Goal: Task Accomplishment & Management: Manage account settings

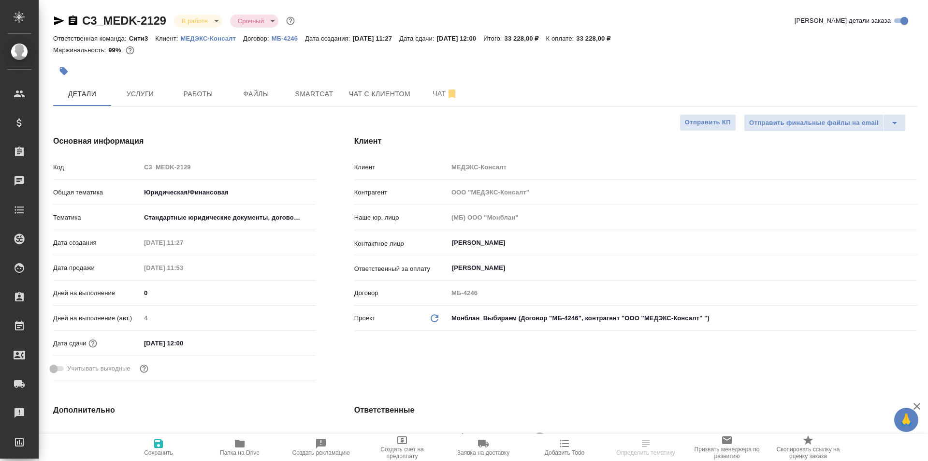
select select "RU"
type input "Тарабановская Анастасия"
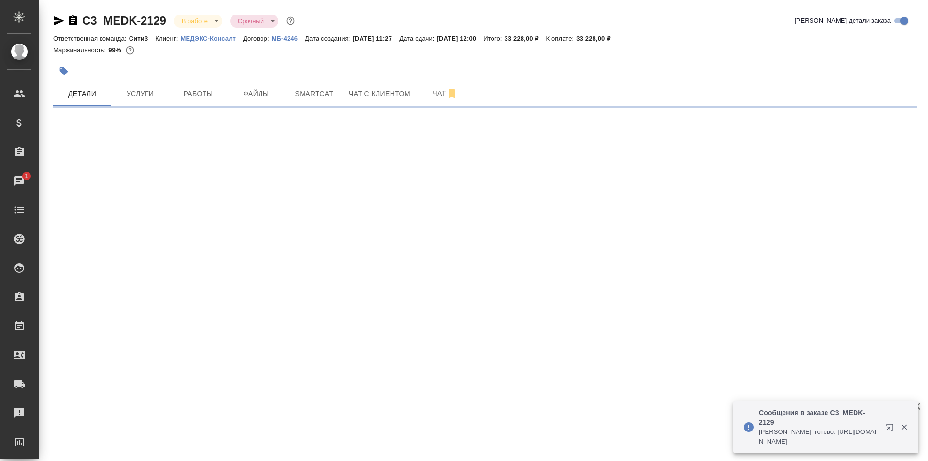
select select "RU"
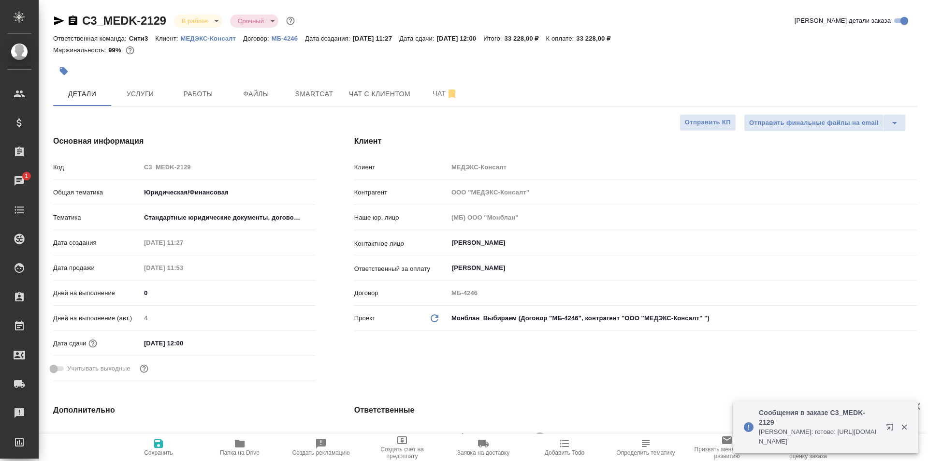
type textarea "x"
click at [165, 94] on button "Услуги" at bounding box center [140, 94] width 58 height 24
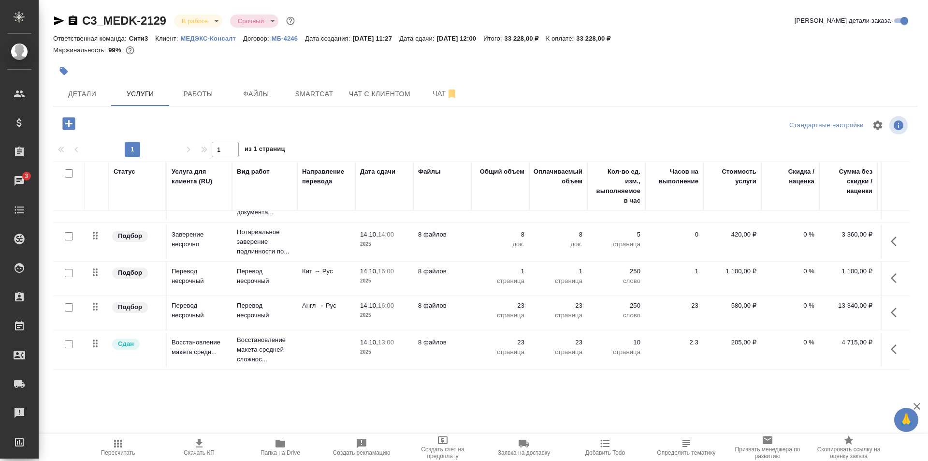
scroll to position [35, 0]
click at [457, 271] on td "8 файлов" at bounding box center [442, 279] width 58 height 34
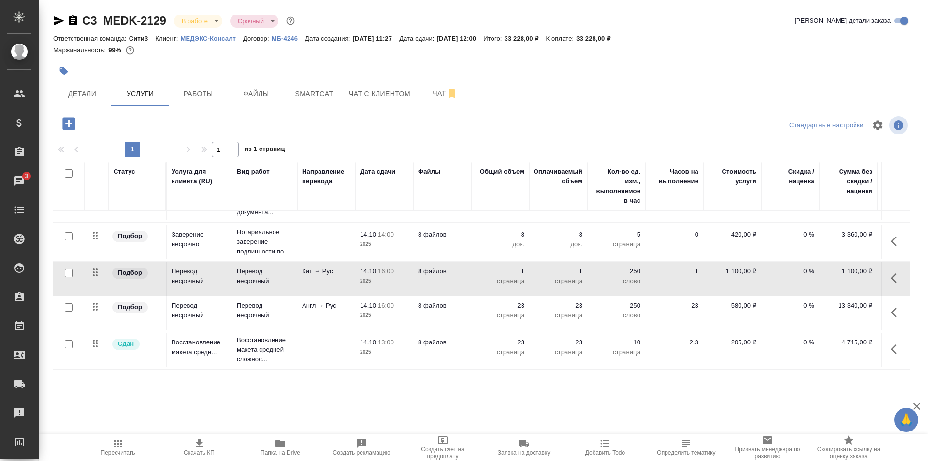
click at [457, 271] on td "8 файлов" at bounding box center [442, 279] width 58 height 34
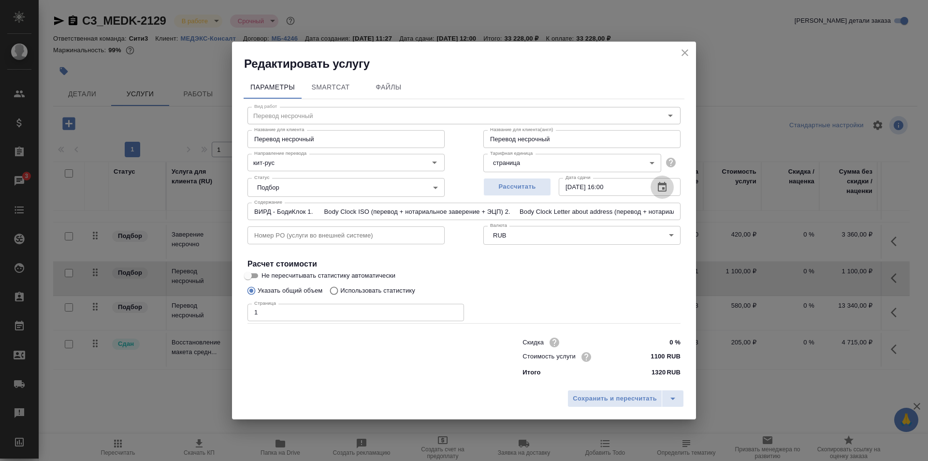
click at [666, 190] on icon "button" at bounding box center [662, 187] width 9 height 10
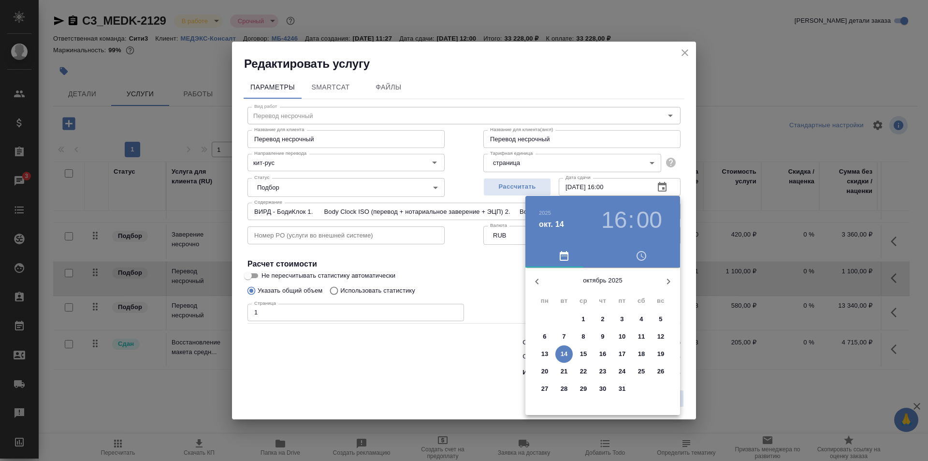
click at [582, 351] on p "15" at bounding box center [583, 354] width 7 height 10
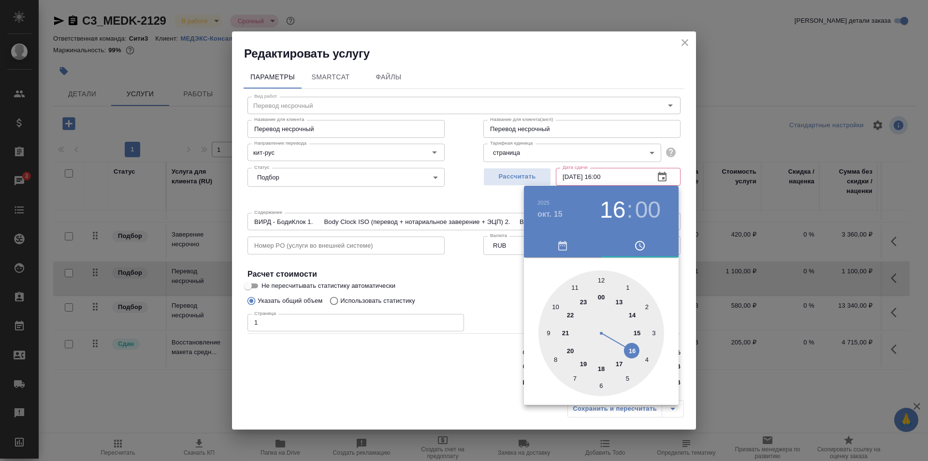
click at [574, 284] on div at bounding box center [602, 333] width 126 height 126
type input "15.10.2025 11:00"
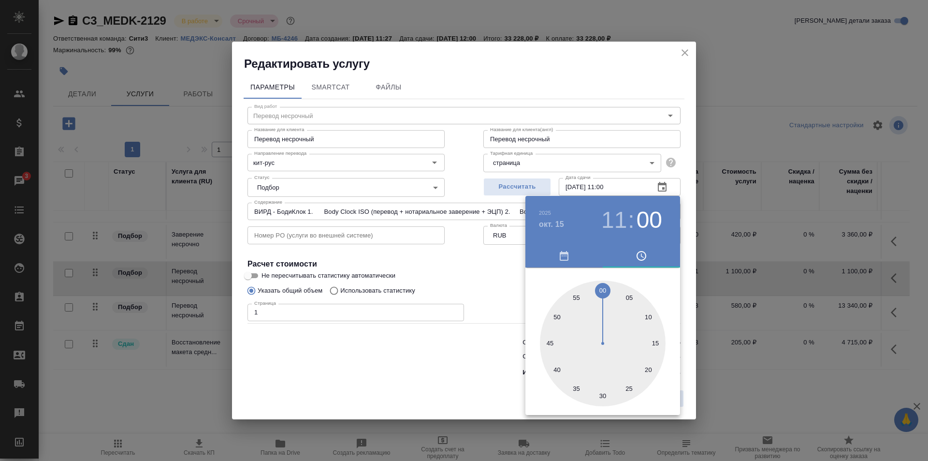
click at [487, 291] on div at bounding box center [464, 230] width 928 height 461
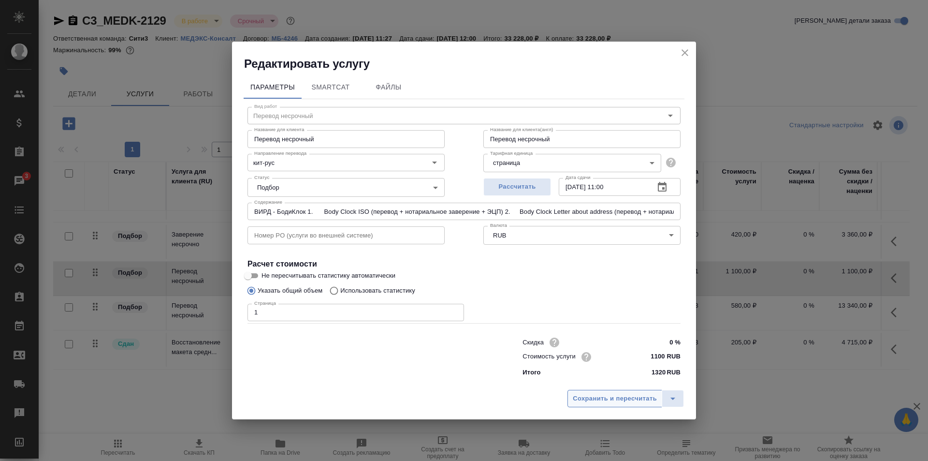
click at [621, 396] on span "Сохранить и пересчитать" at bounding box center [615, 398] width 84 height 11
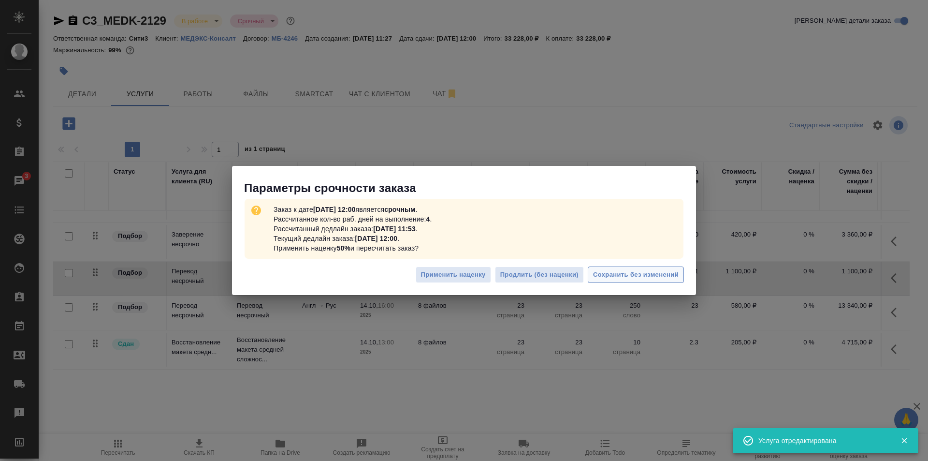
click at [659, 275] on span "Сохранить без изменений" at bounding box center [636, 274] width 86 height 11
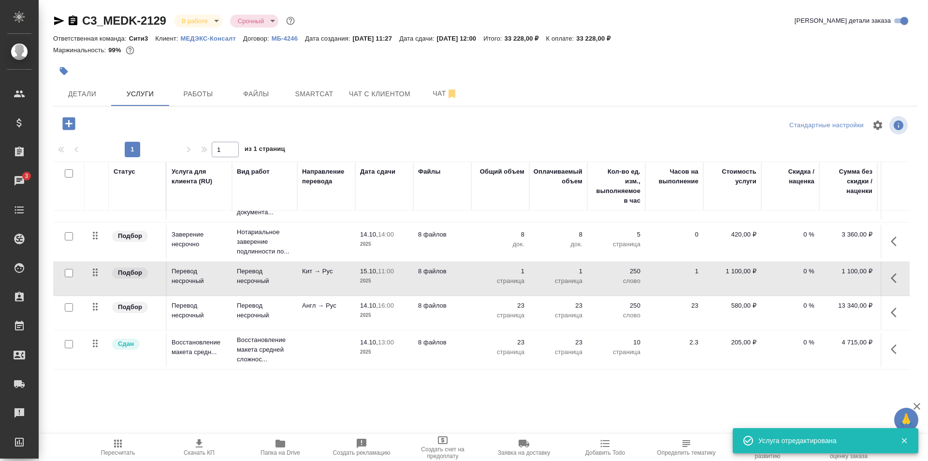
click at [467, 305] on td "8 файлов" at bounding box center [442, 313] width 58 height 34
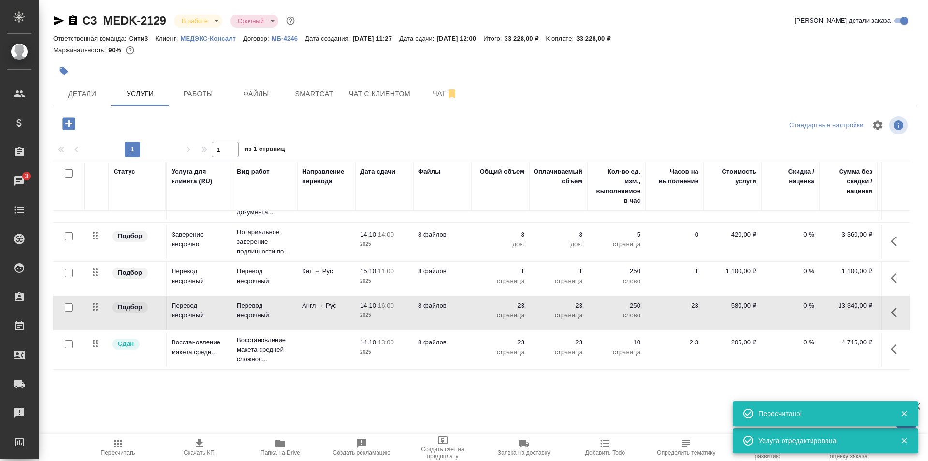
click at [467, 305] on td "8 файлов" at bounding box center [442, 313] width 58 height 34
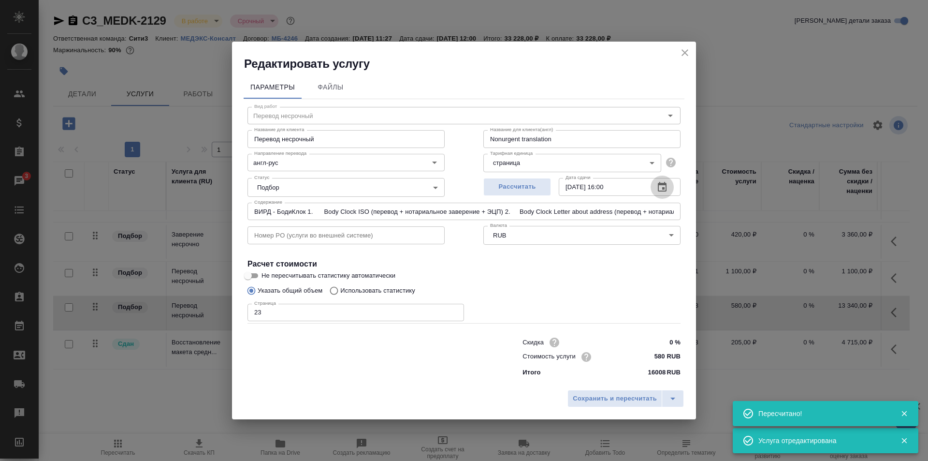
click at [671, 185] on button "button" at bounding box center [662, 187] width 23 height 23
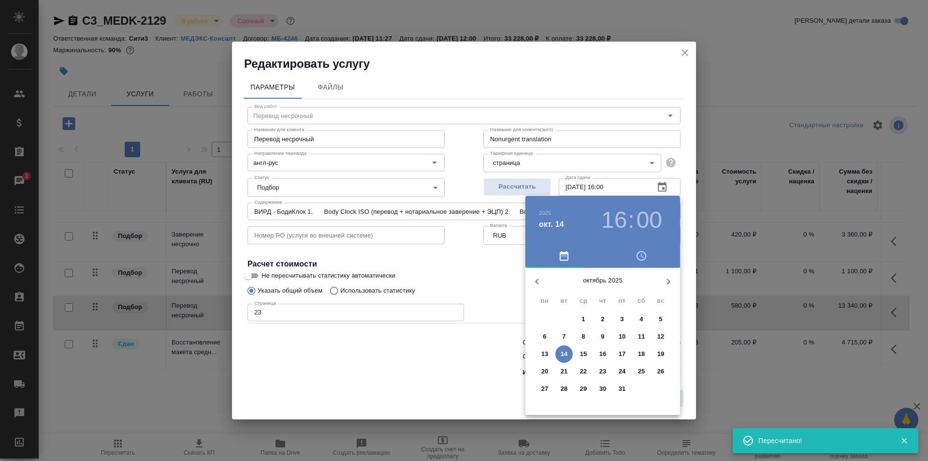
click at [585, 351] on p "15" at bounding box center [583, 354] width 7 height 10
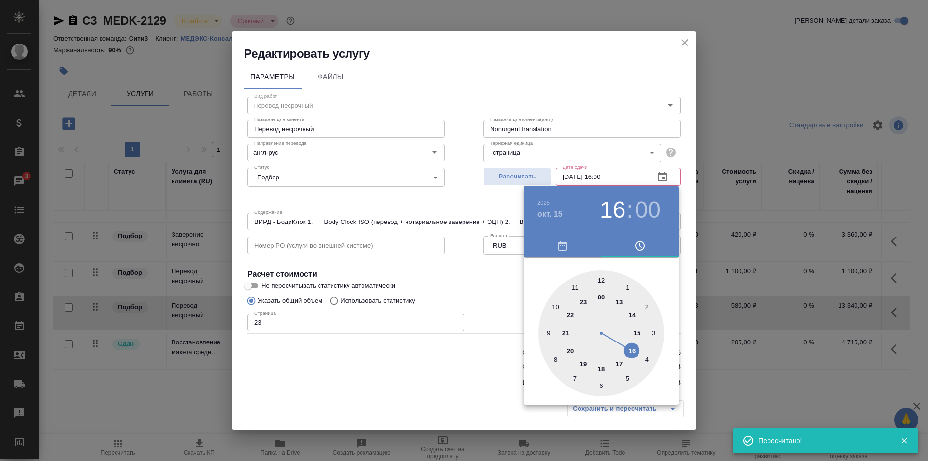
click at [573, 288] on div at bounding box center [602, 333] width 126 height 126
type input "15.10.2025 11:00"
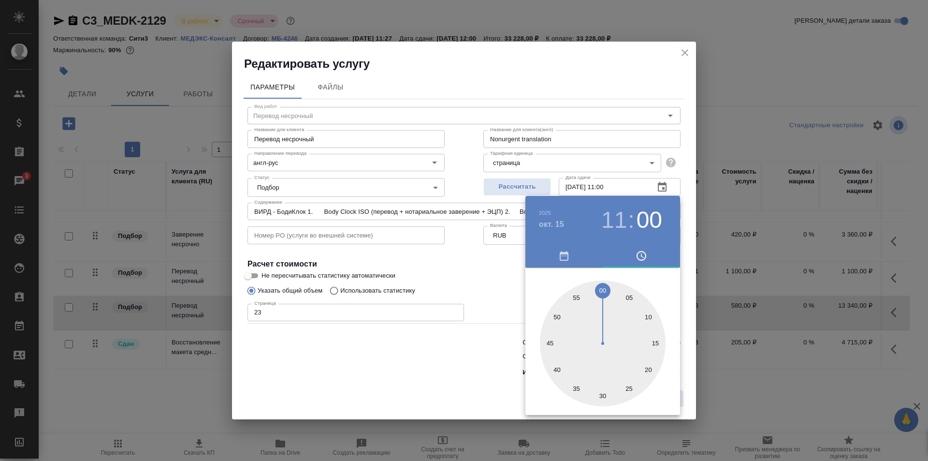
click at [483, 275] on div at bounding box center [464, 230] width 928 height 461
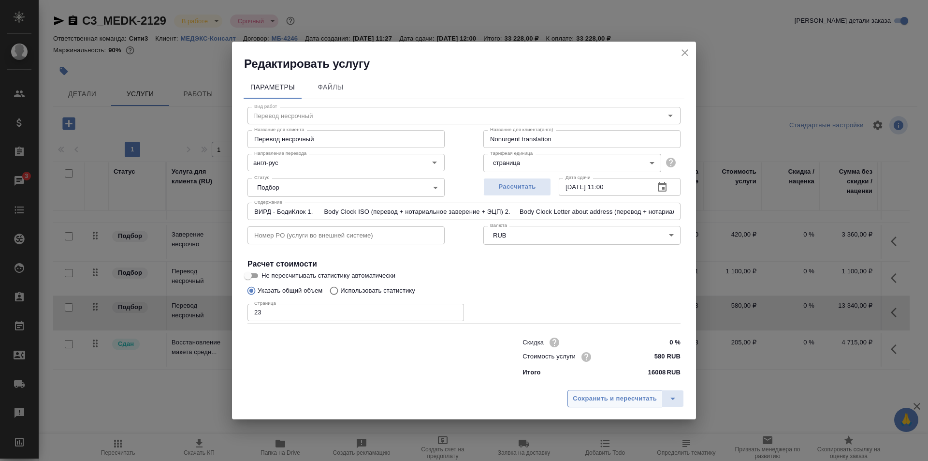
click at [617, 394] on span "Сохранить и пересчитать" at bounding box center [615, 398] width 84 height 11
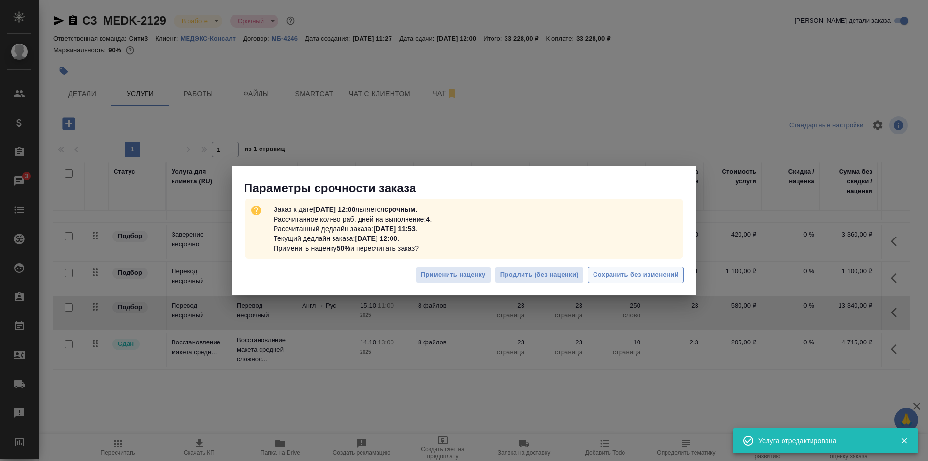
click at [669, 275] on span "Сохранить без изменений" at bounding box center [636, 274] width 86 height 11
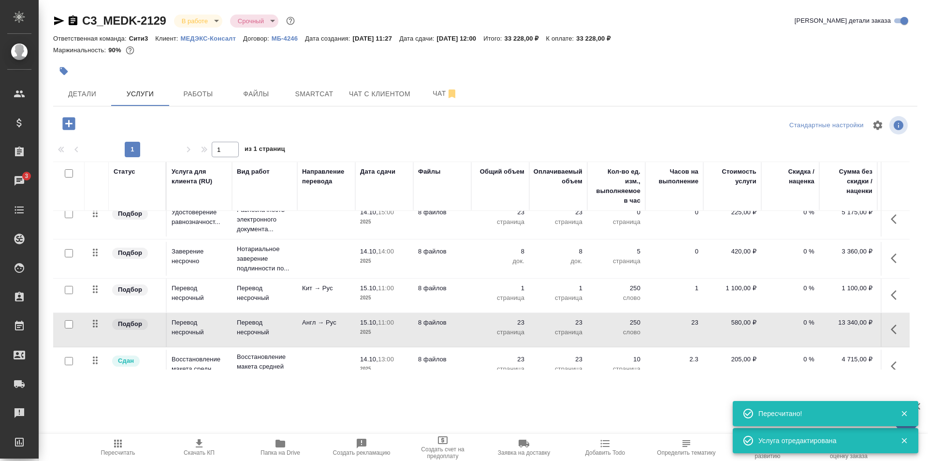
scroll to position [0, 0]
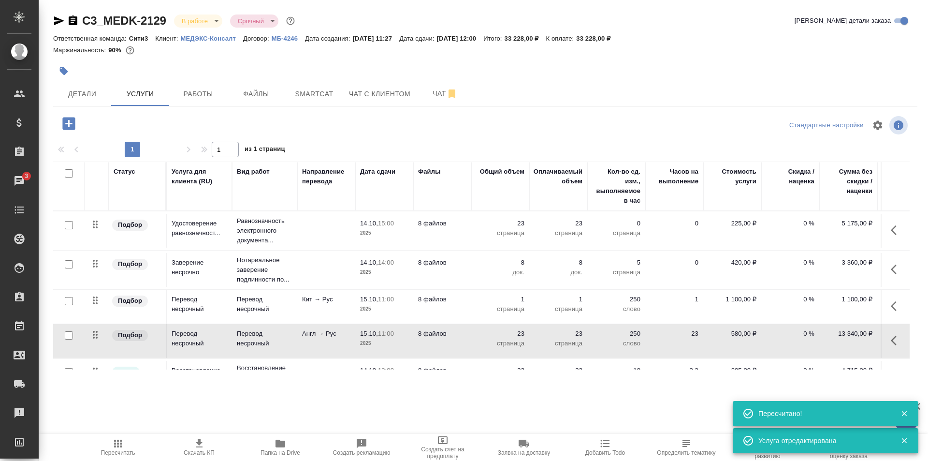
click at [339, 272] on td at bounding box center [326, 270] width 58 height 34
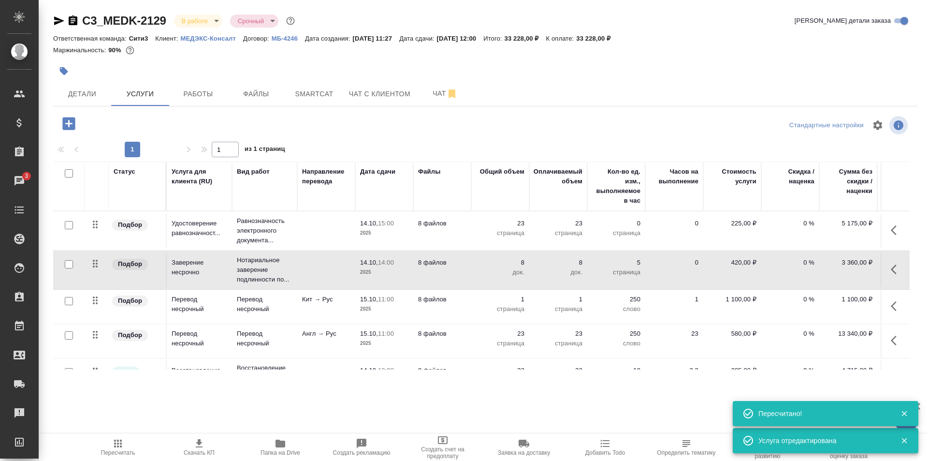
click at [339, 272] on td at bounding box center [326, 270] width 58 height 34
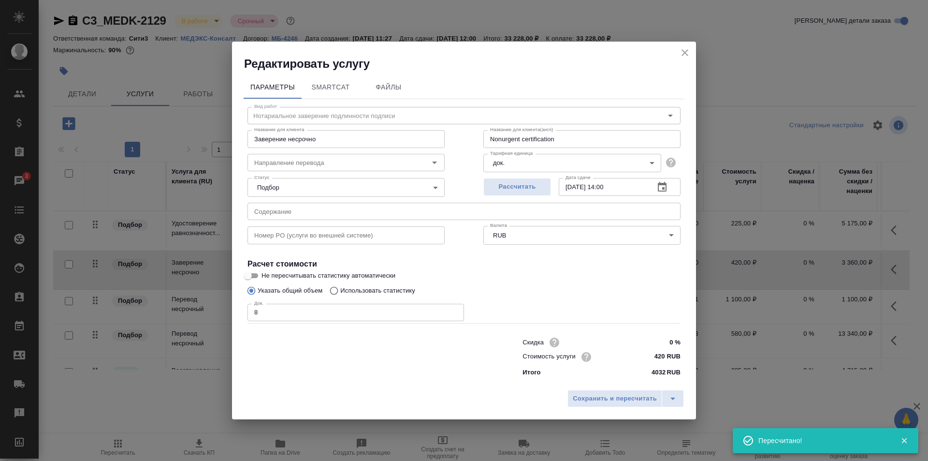
click at [668, 185] on button "button" at bounding box center [662, 187] width 23 height 23
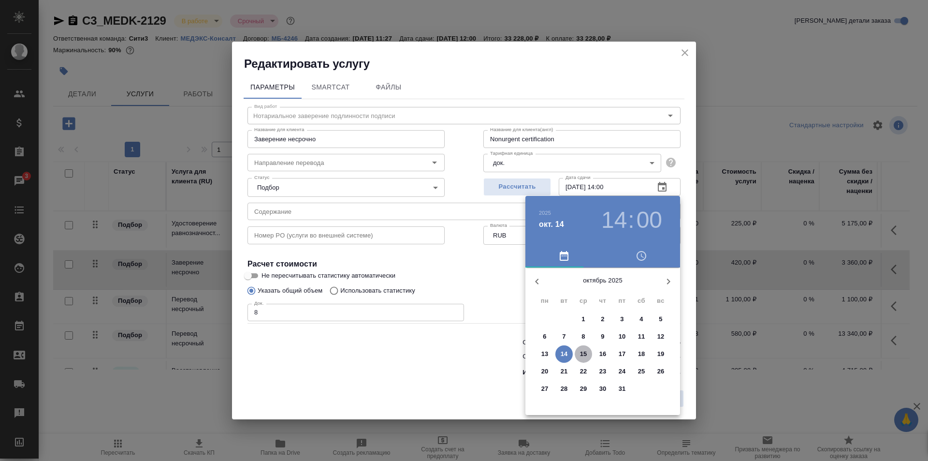
click at [582, 358] on p "15" at bounding box center [583, 354] width 7 height 10
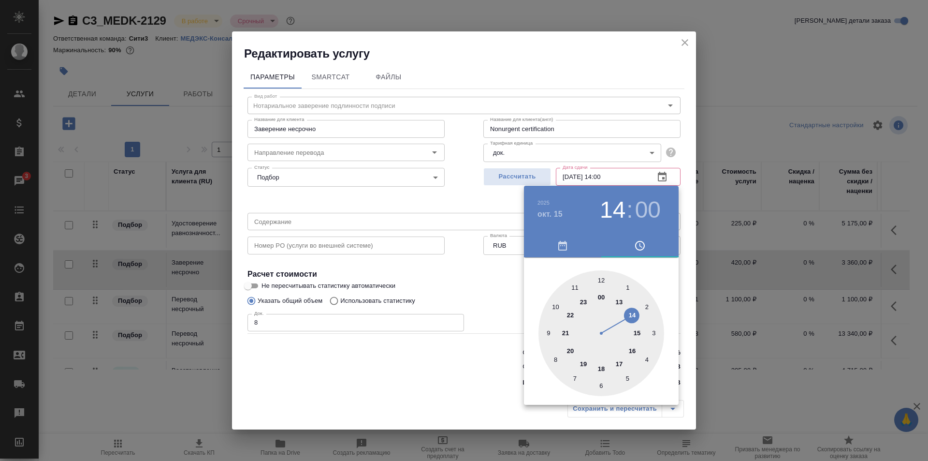
click at [492, 273] on div at bounding box center [464, 230] width 928 height 461
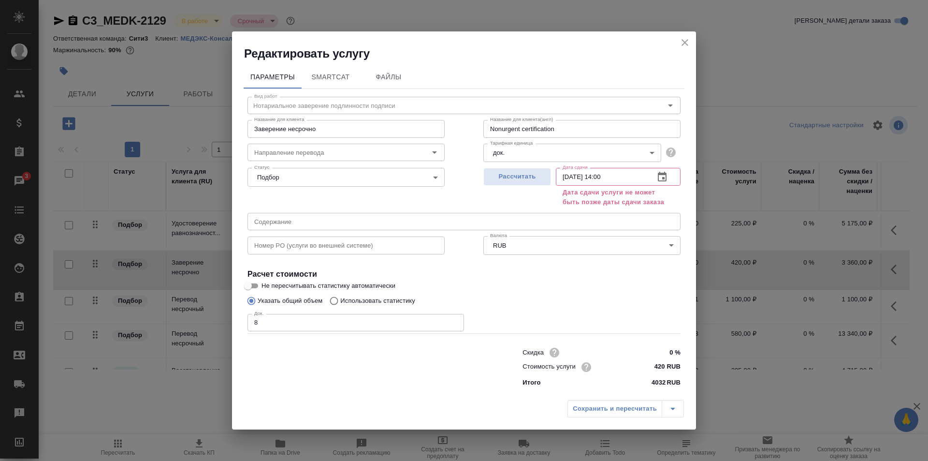
click at [666, 174] on icon "button" at bounding box center [662, 177] width 9 height 10
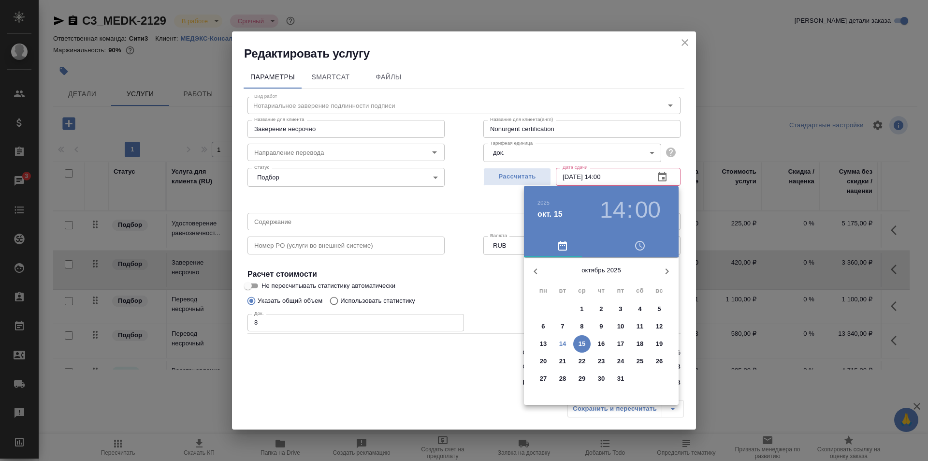
click at [614, 208] on h3 "14" at bounding box center [613, 209] width 26 height 27
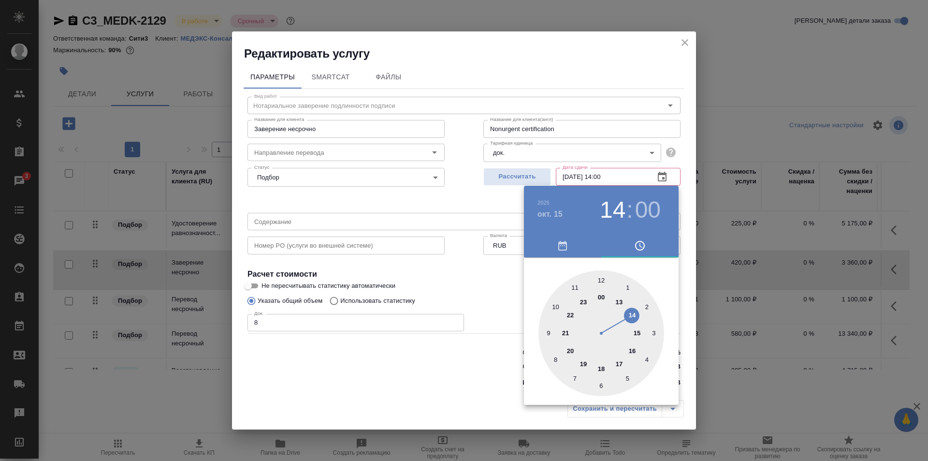
click at [602, 276] on div at bounding box center [602, 333] width 126 height 126
type input "15.10.2025 12:00"
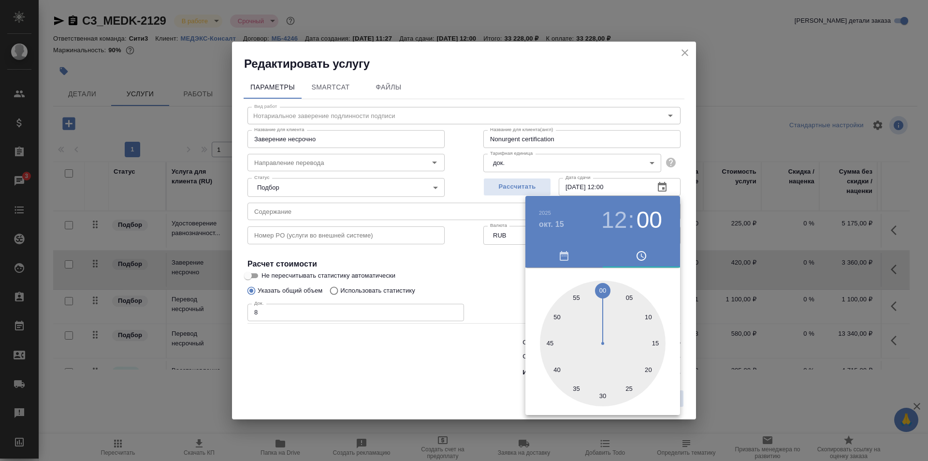
click at [463, 281] on div at bounding box center [464, 230] width 928 height 461
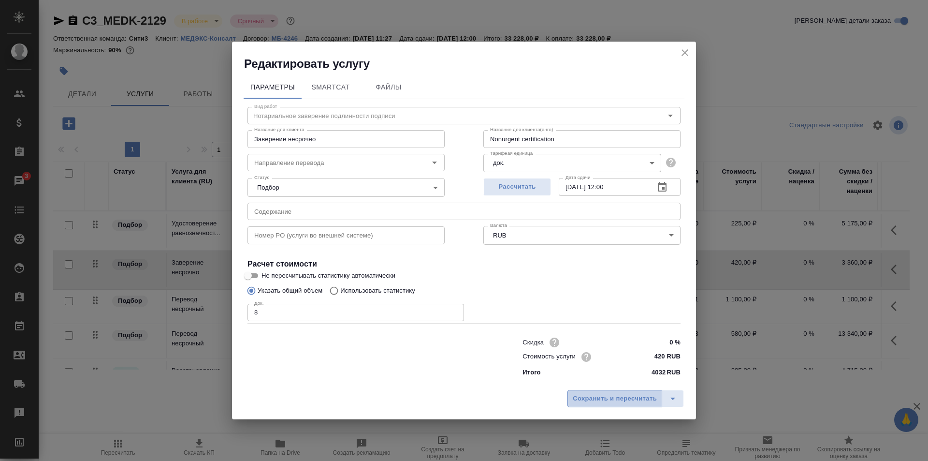
click at [612, 395] on span "Сохранить и пересчитать" at bounding box center [615, 398] width 84 height 11
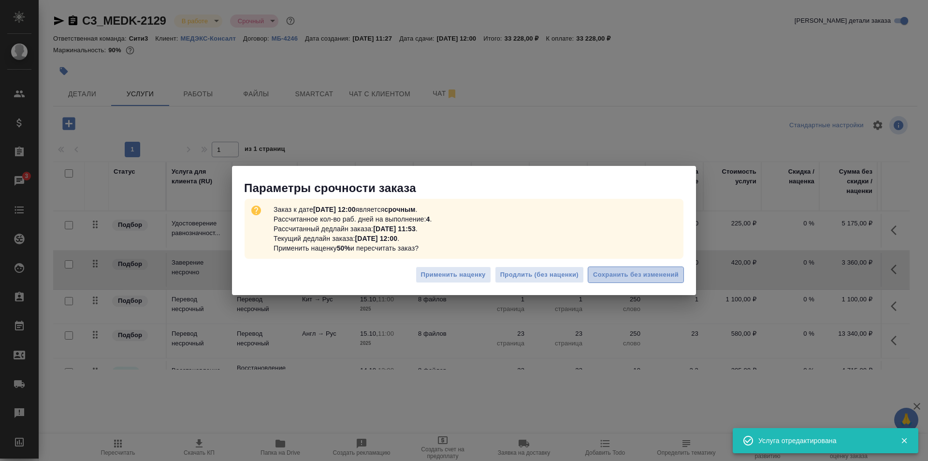
click at [624, 269] on span "Сохранить без изменений" at bounding box center [636, 274] width 86 height 11
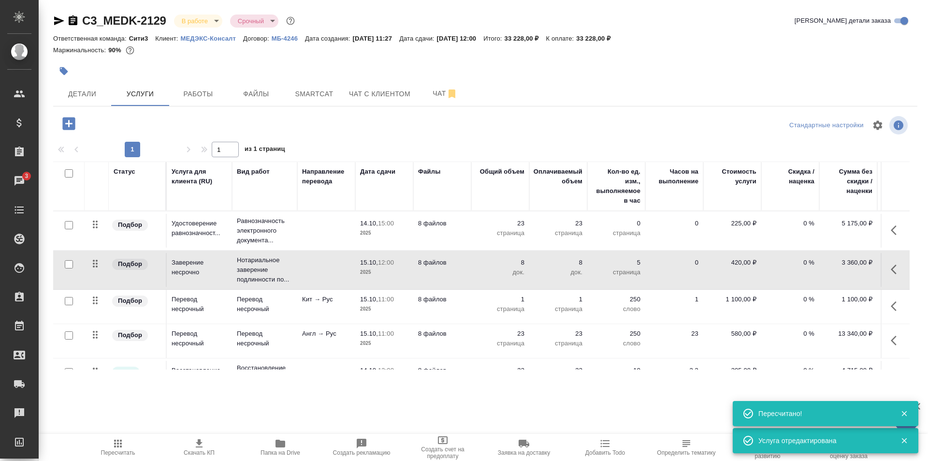
click at [327, 226] on td at bounding box center [326, 231] width 58 height 34
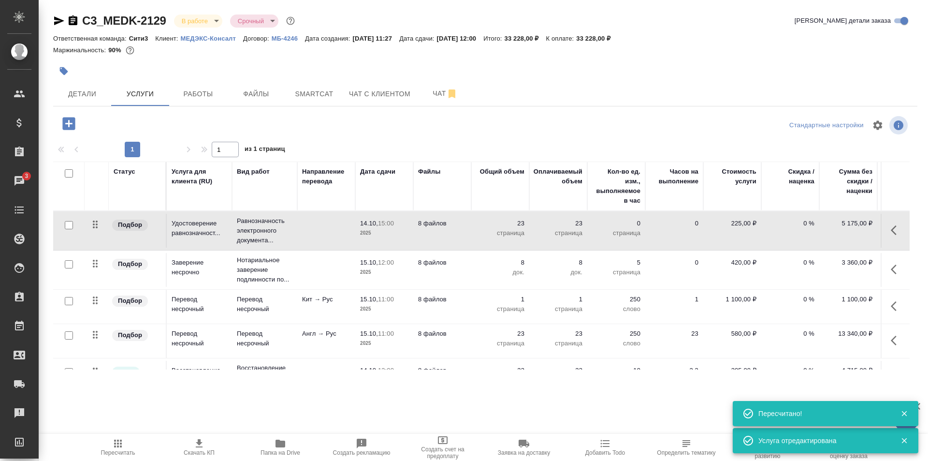
click at [327, 226] on td at bounding box center [326, 231] width 58 height 34
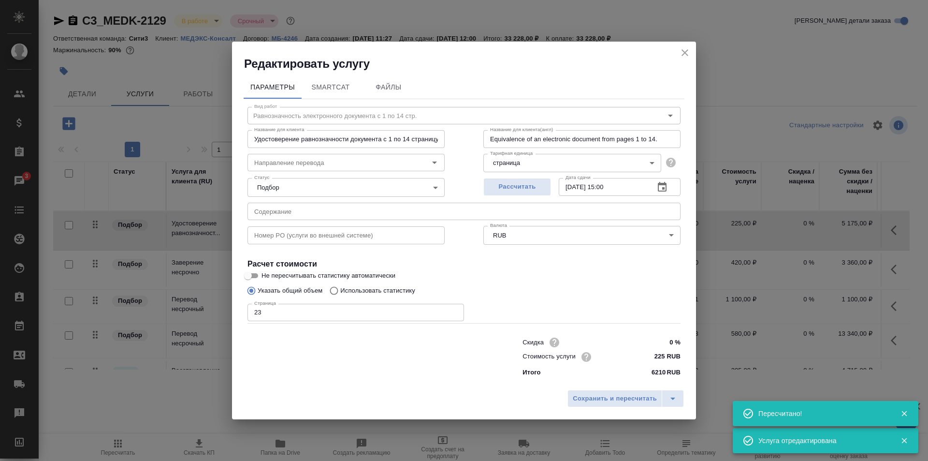
click at [658, 190] on icon "button" at bounding box center [663, 187] width 12 height 12
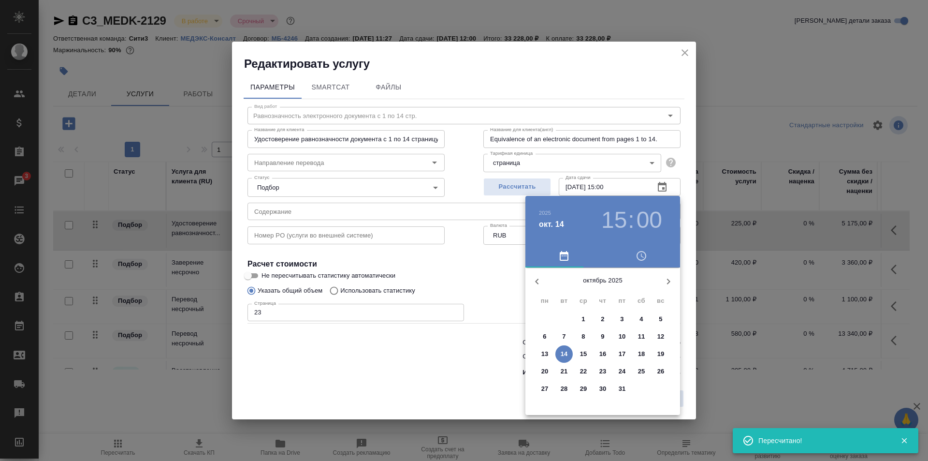
click at [584, 347] on button "15" at bounding box center [583, 353] width 17 height 17
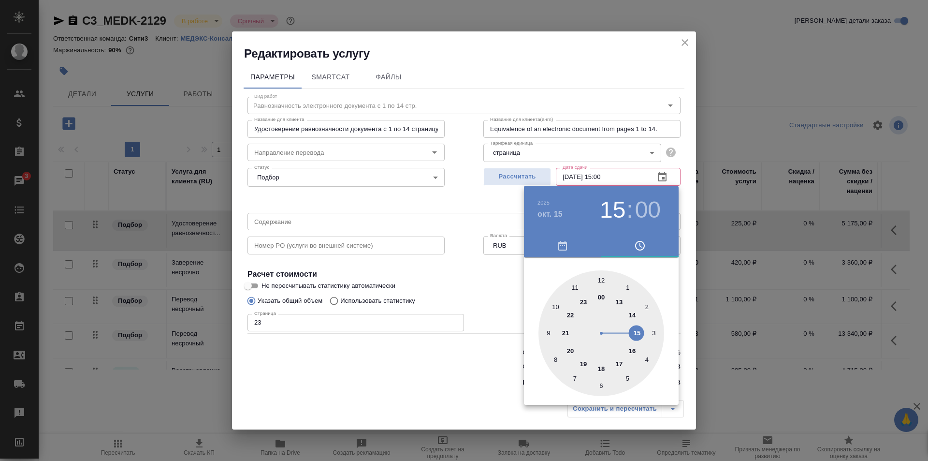
click at [633, 315] on div at bounding box center [602, 333] width 126 height 126
click at [490, 277] on div at bounding box center [464, 230] width 928 height 461
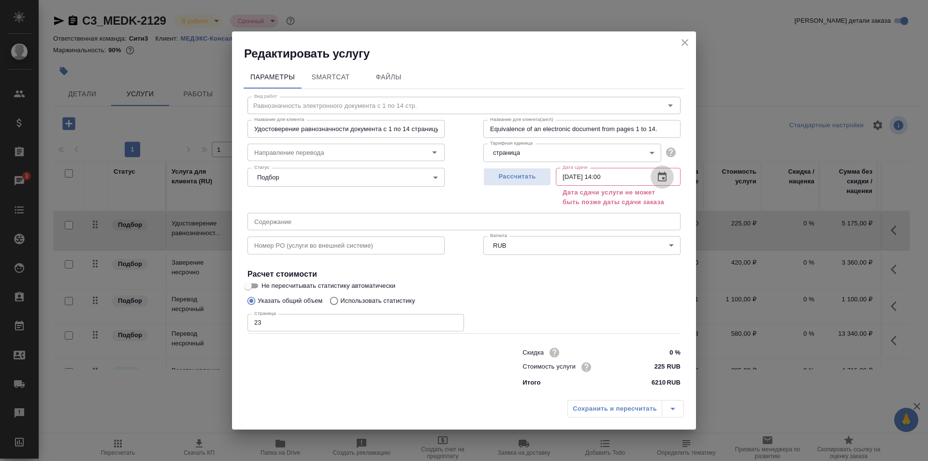
click at [659, 180] on icon "button" at bounding box center [662, 177] width 9 height 10
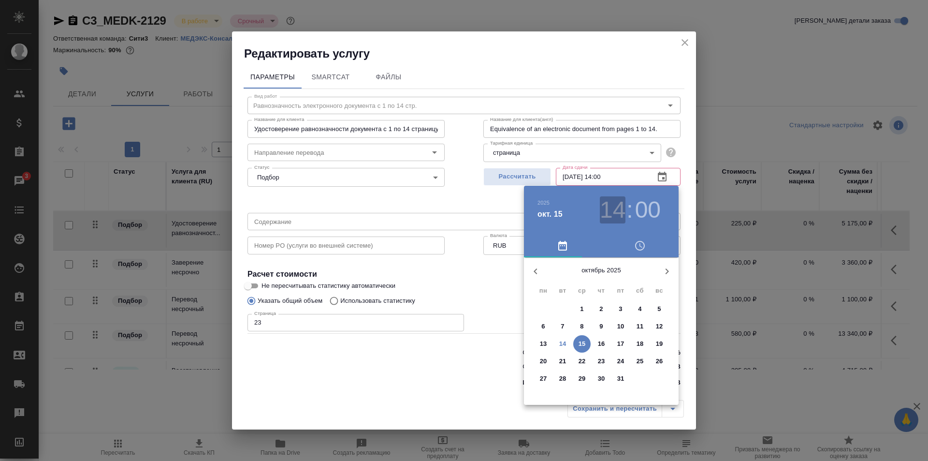
click at [615, 211] on h3 "14" at bounding box center [613, 209] width 26 height 27
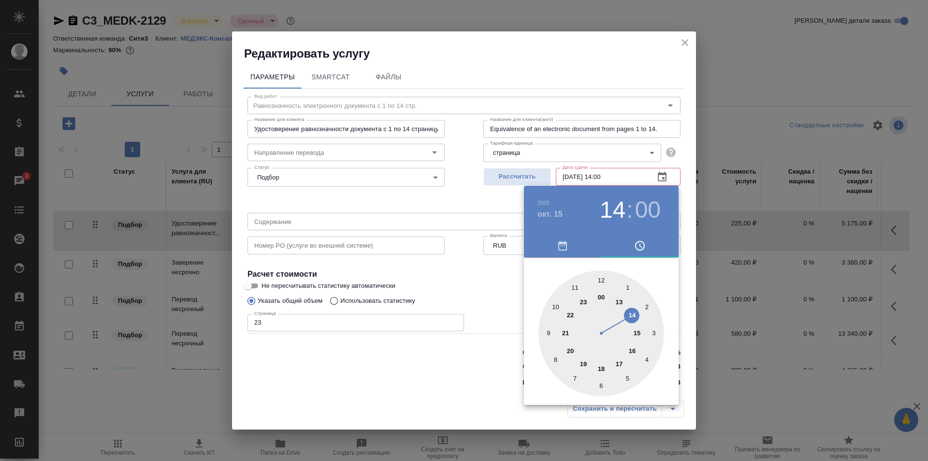
click at [620, 300] on div at bounding box center [602, 333] width 126 height 126
click at [471, 276] on div at bounding box center [464, 230] width 928 height 461
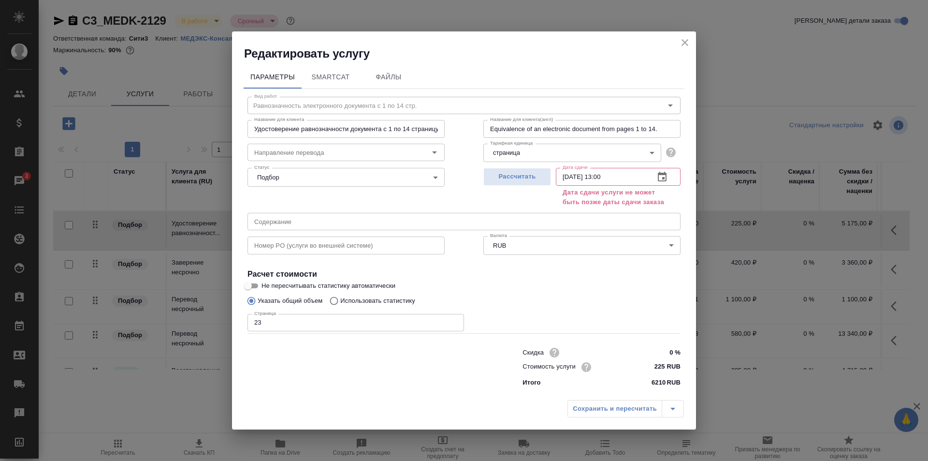
click at [661, 180] on icon "button" at bounding box center [663, 177] width 12 height 12
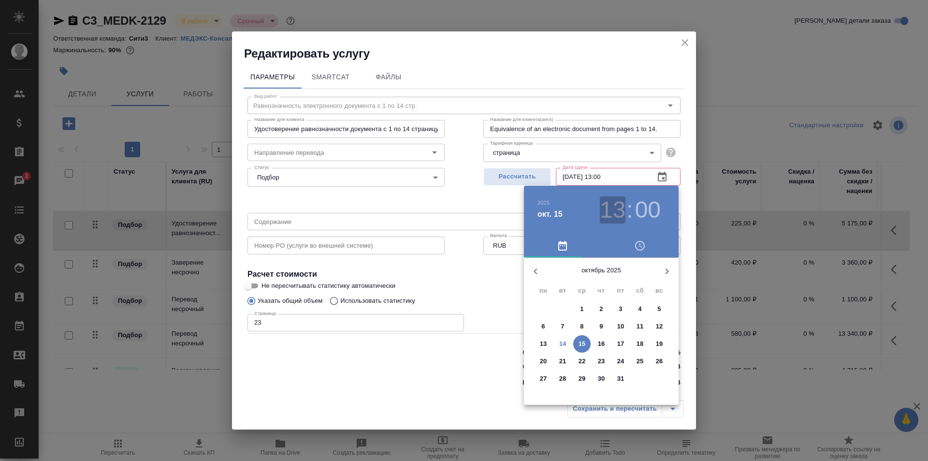
click at [617, 214] on h3 "13" at bounding box center [613, 209] width 26 height 27
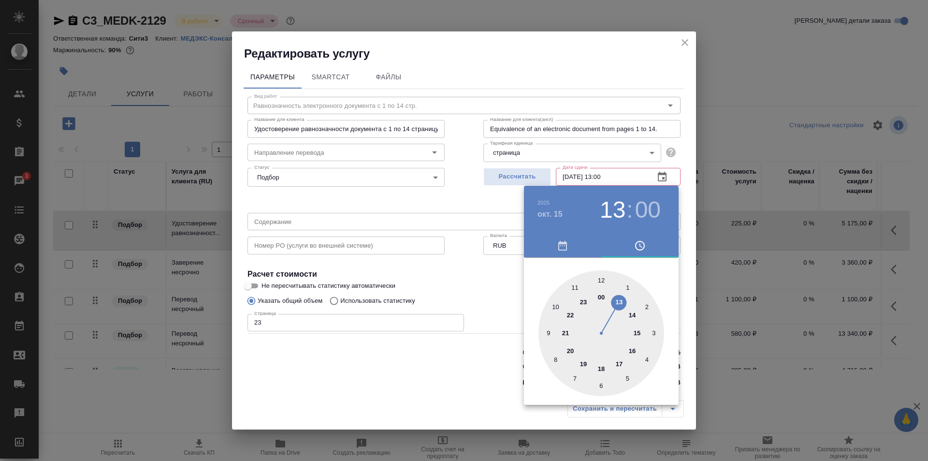
click at [600, 270] on div at bounding box center [602, 333] width 126 height 126
type input "15.10.2025 12:00"
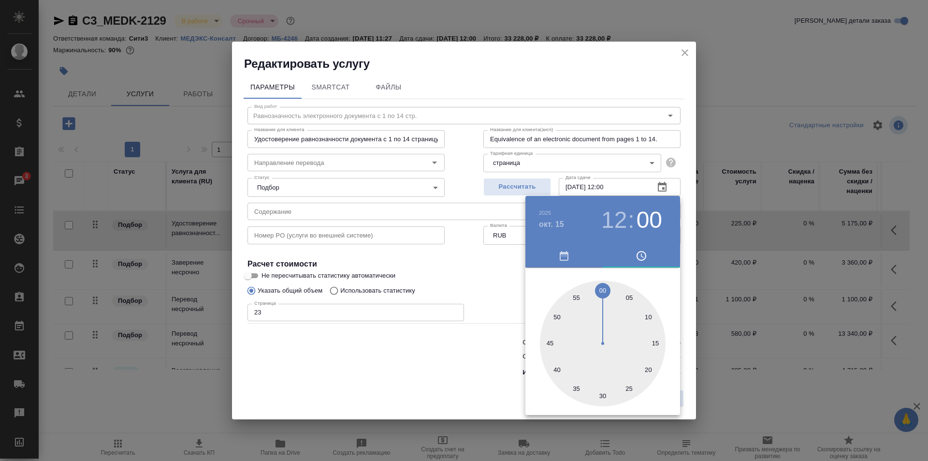
click at [602, 279] on div "00 05 10 15 20 25 30 35 40 45 50 55" at bounding box center [603, 340] width 155 height 147
click at [431, 270] on div at bounding box center [464, 230] width 928 height 461
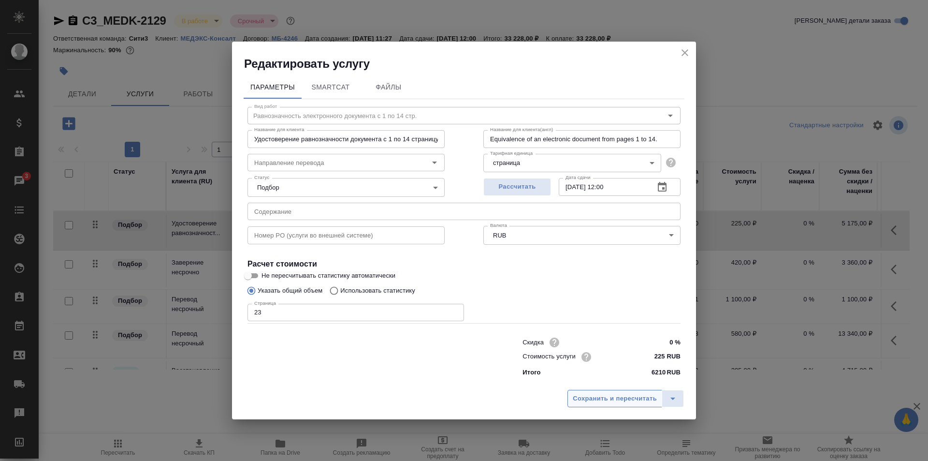
click at [586, 394] on span "Сохранить и пересчитать" at bounding box center [615, 398] width 84 height 11
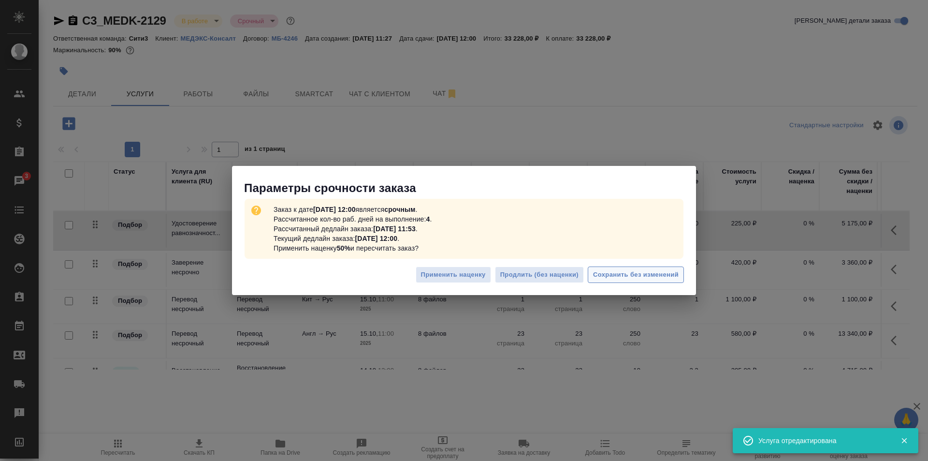
click at [617, 272] on span "Сохранить без изменений" at bounding box center [636, 274] width 86 height 11
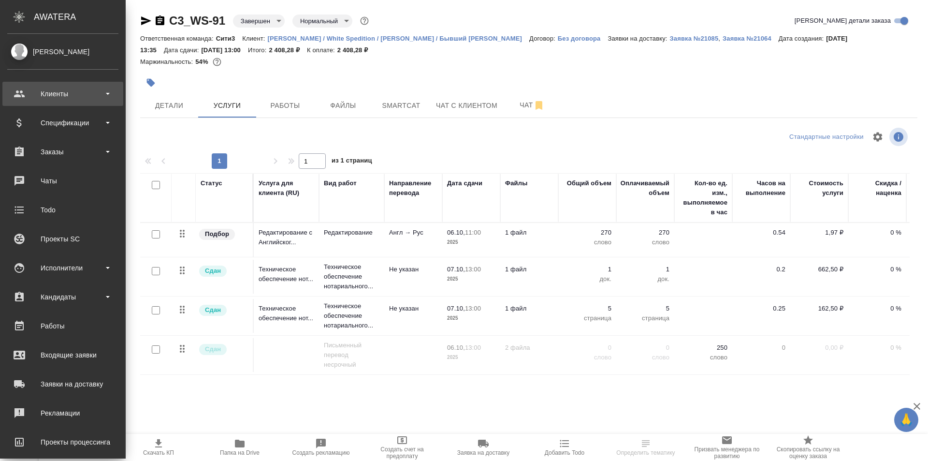
click at [97, 98] on div "Клиенты" at bounding box center [62, 94] width 111 height 15
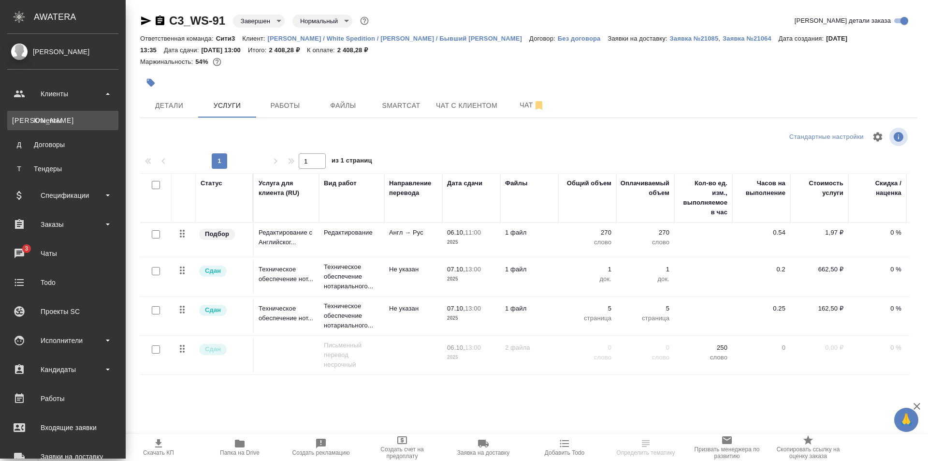
click at [97, 123] on div "Клиенты" at bounding box center [63, 121] width 102 height 10
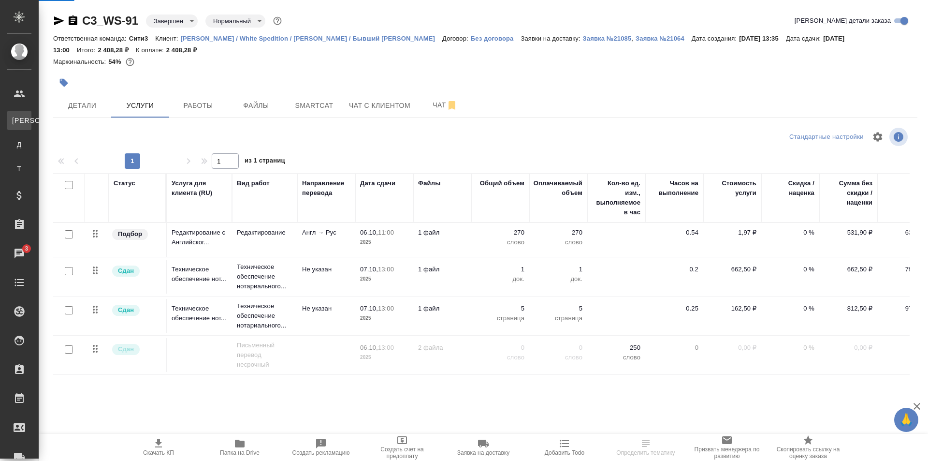
select select "RU"
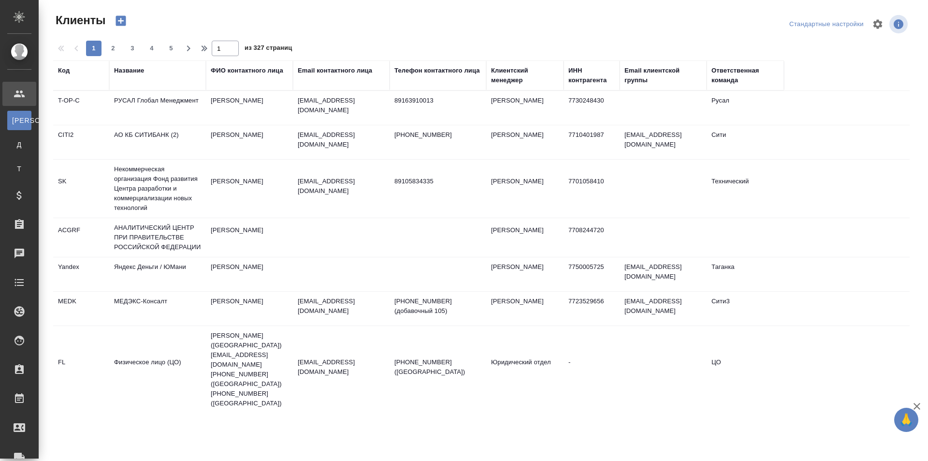
click at [139, 74] on div "Название" at bounding box center [129, 71] width 30 height 10
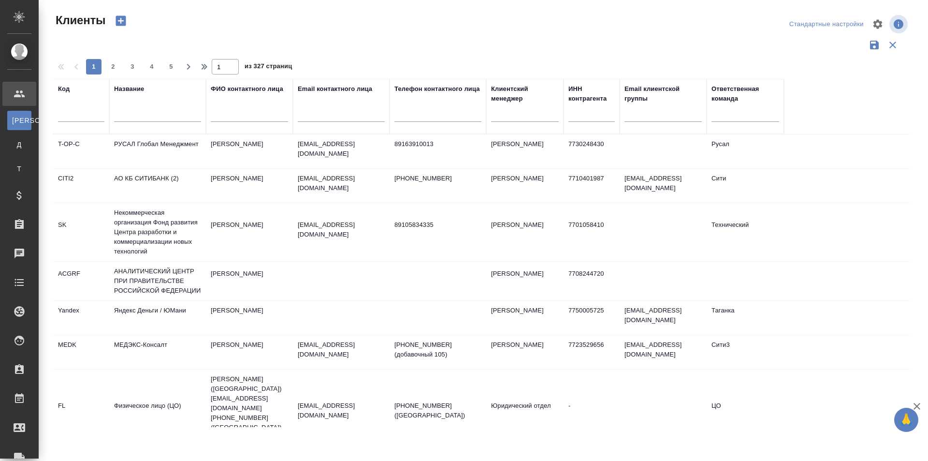
click at [151, 108] on div at bounding box center [157, 117] width 87 height 24
click at [162, 119] on input "text" at bounding box center [157, 116] width 87 height 12
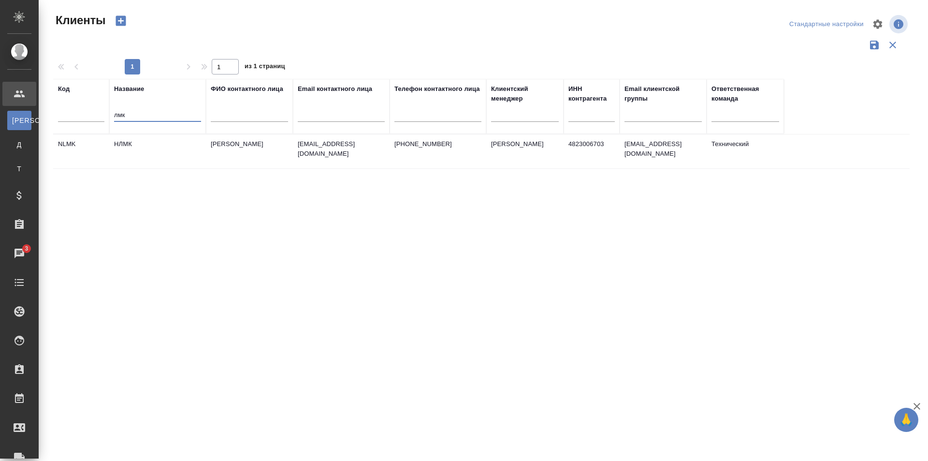
click at [145, 117] on input "лмк" at bounding box center [157, 116] width 87 height 12
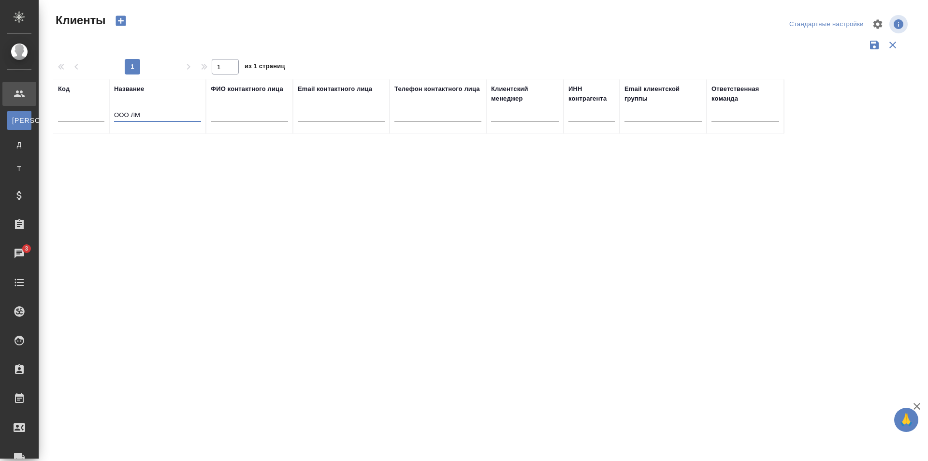
click at [120, 112] on input "ООО ЛМ" at bounding box center [157, 116] width 87 height 12
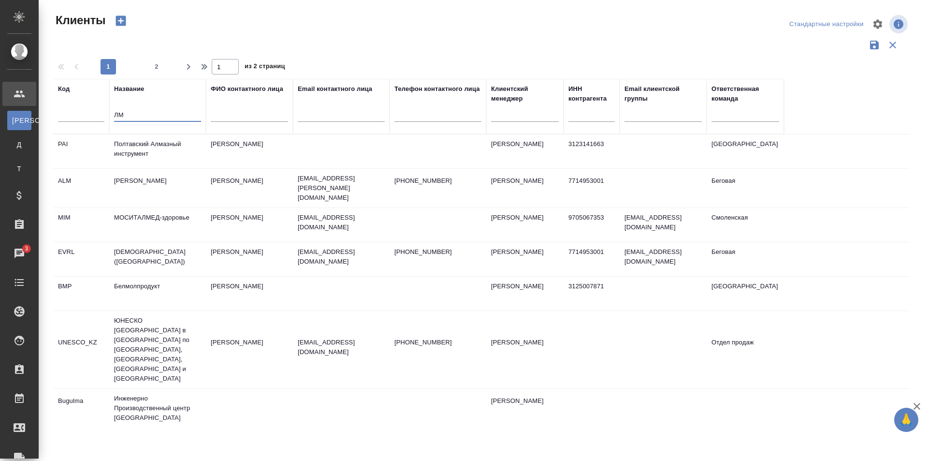
click at [141, 110] on input "ЛМ" at bounding box center [157, 116] width 87 height 12
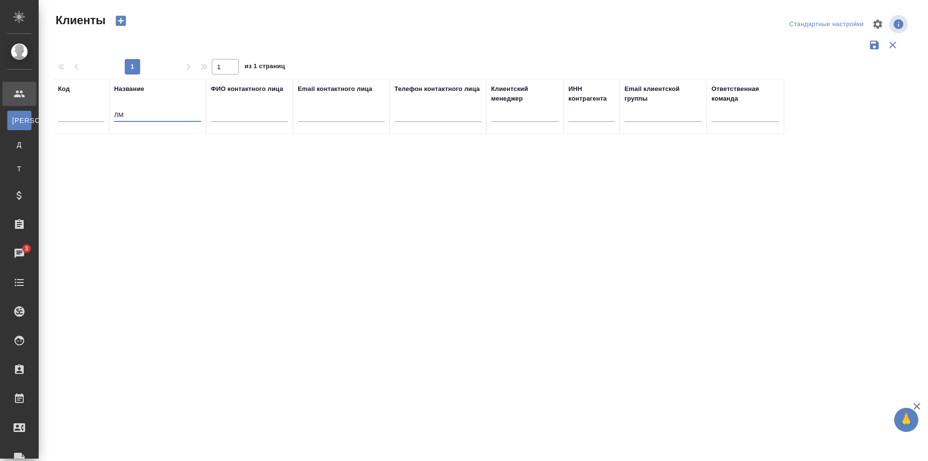
type input "Л"
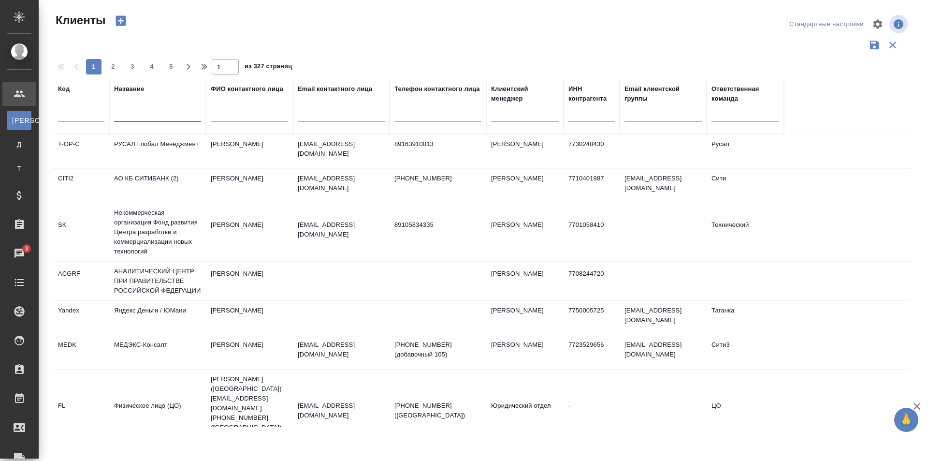
click at [435, 113] on input "text" at bounding box center [438, 116] width 87 height 12
click at [247, 117] on input "text" at bounding box center [249, 116] width 77 height 12
type input "свинцова"
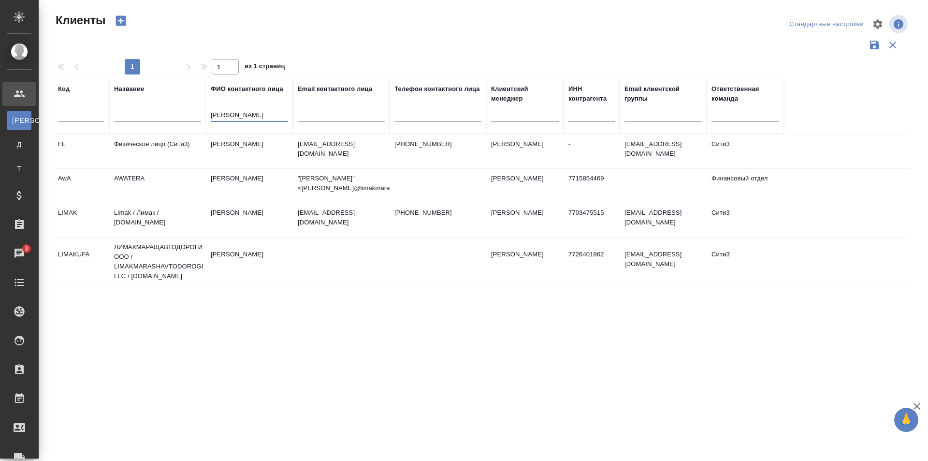
click at [283, 216] on td "Свинцова Мария" at bounding box center [249, 220] width 87 height 34
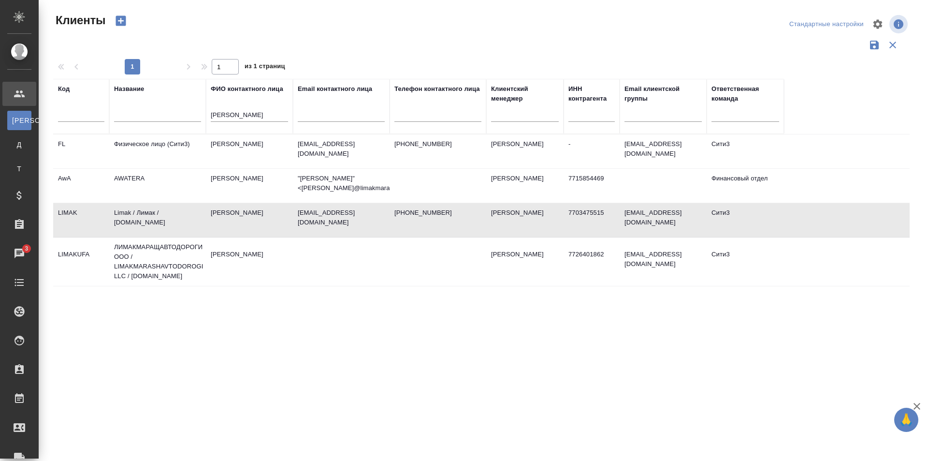
click at [283, 216] on td "Свинцова Мария" at bounding box center [249, 220] width 87 height 34
click at [291, 268] on td "Свинцова Мария" at bounding box center [249, 262] width 87 height 34
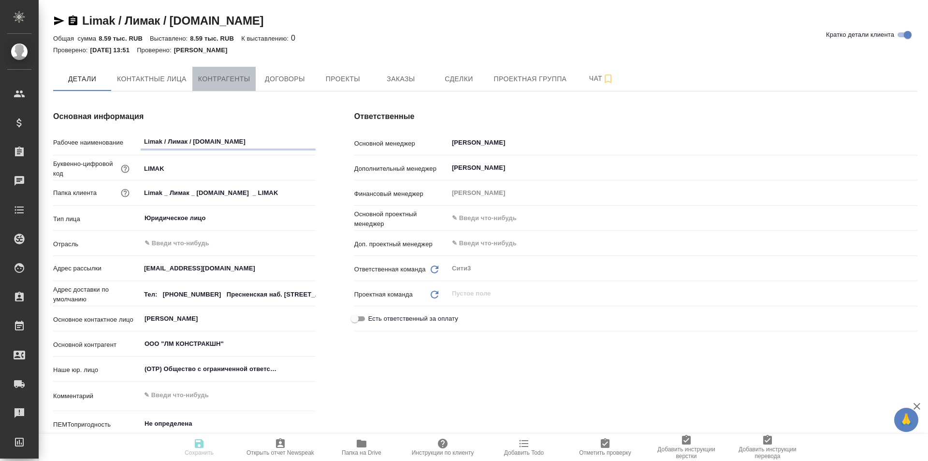
click at [210, 73] on span "Контрагенты" at bounding box center [224, 79] width 52 height 12
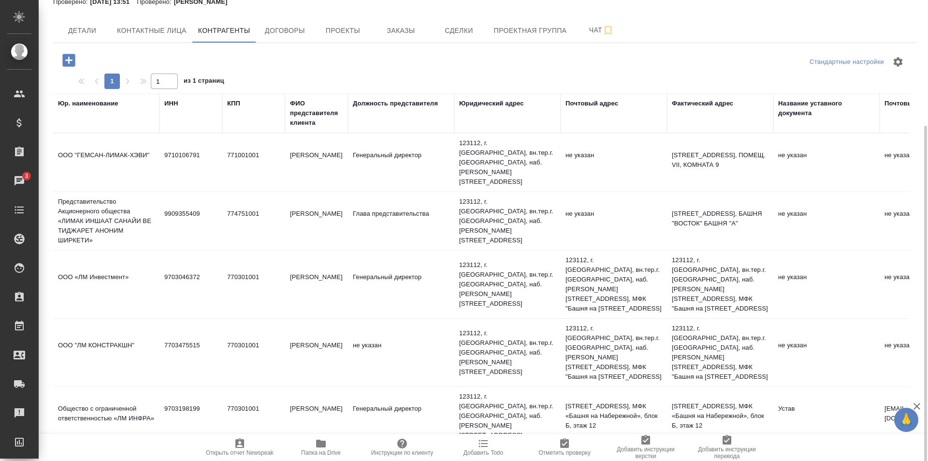
scroll to position [116, 0]
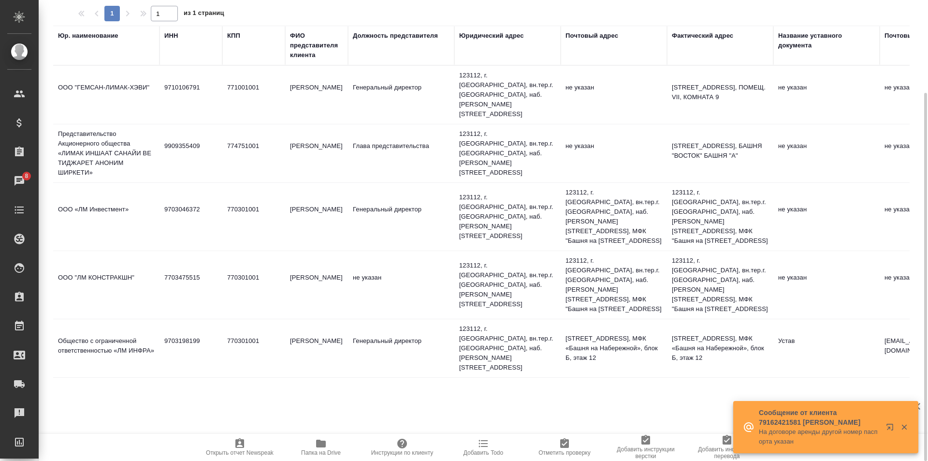
click at [419, 293] on td "не указан" at bounding box center [401, 285] width 106 height 34
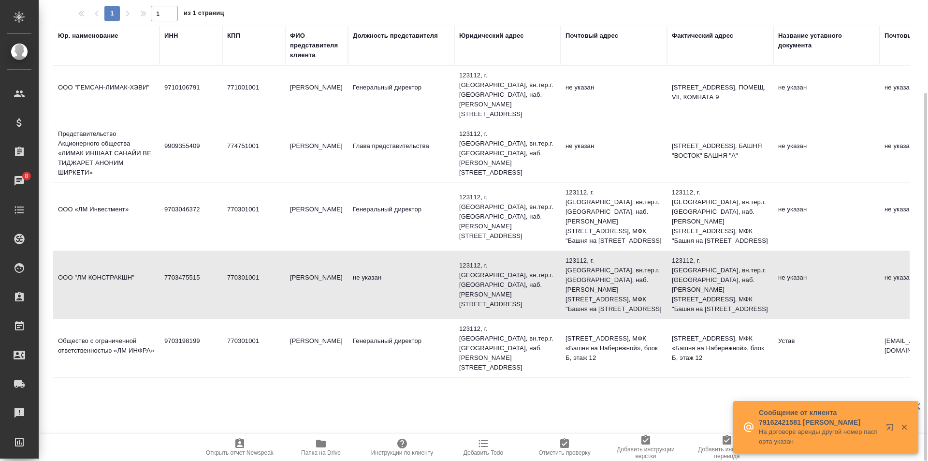
click at [419, 293] on td "не указан" at bounding box center [401, 285] width 106 height 34
type textarea "ООО "ЛМ КОНСТРАКШН""
type input "7703475515"
type input "770301001"
type input "Эрсой Бертан Фуат"
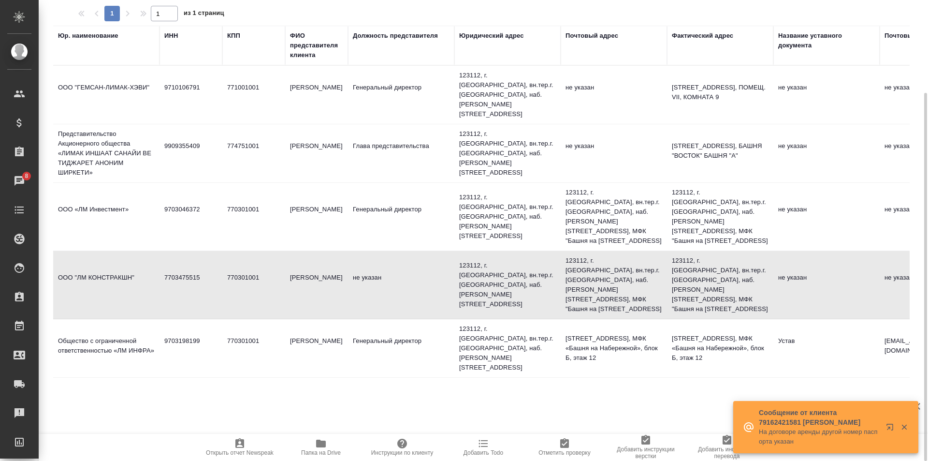
type textarea "123112, г. Москва, вн.тер.г. муниципальный округ Пресненский, наб. Пресненская,…"
type textarea "123112, г. [GEOGRAPHIC_DATA], вн.тер.г. [GEOGRAPHIC_DATA], наб. [PERSON_NAME][S…"
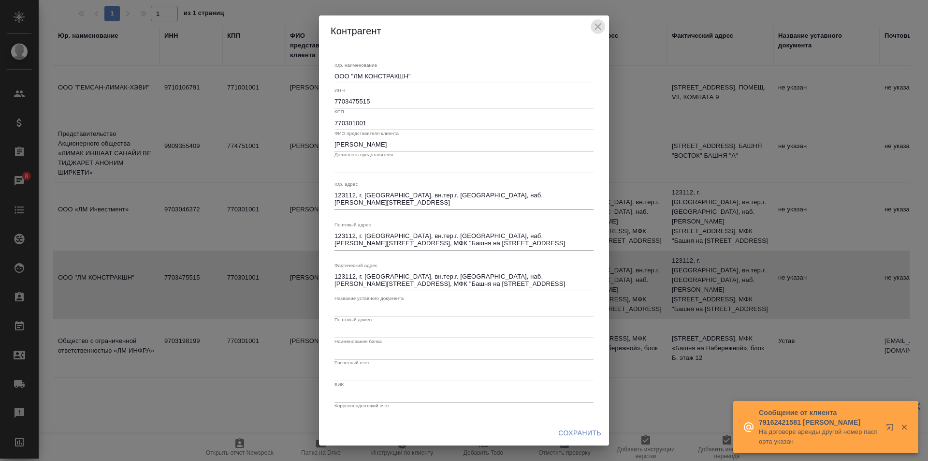
click at [596, 24] on icon "close" at bounding box center [598, 26] width 7 height 7
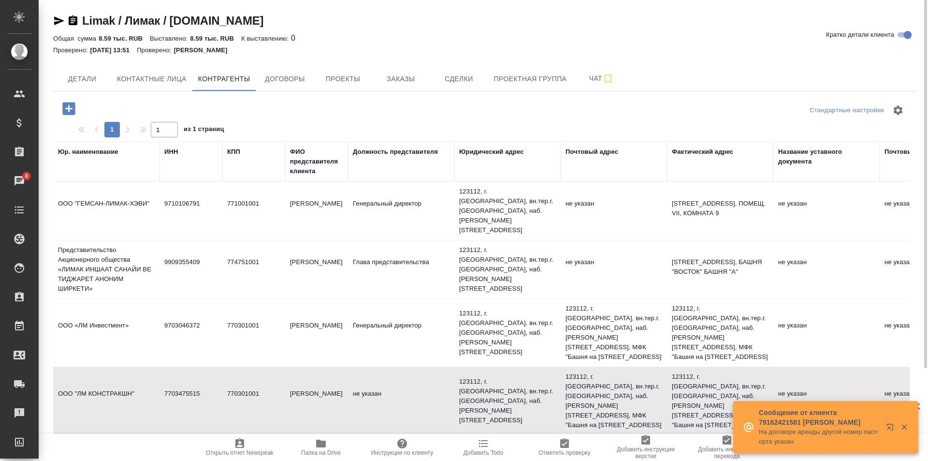
scroll to position [0, 0]
click at [404, 77] on span "Заказы" at bounding box center [401, 79] width 46 height 12
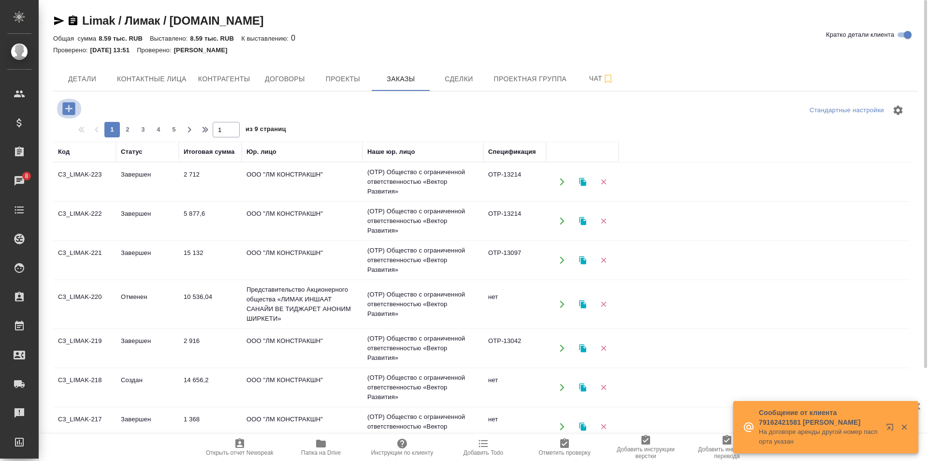
click at [72, 109] on icon "button" at bounding box center [68, 108] width 13 height 13
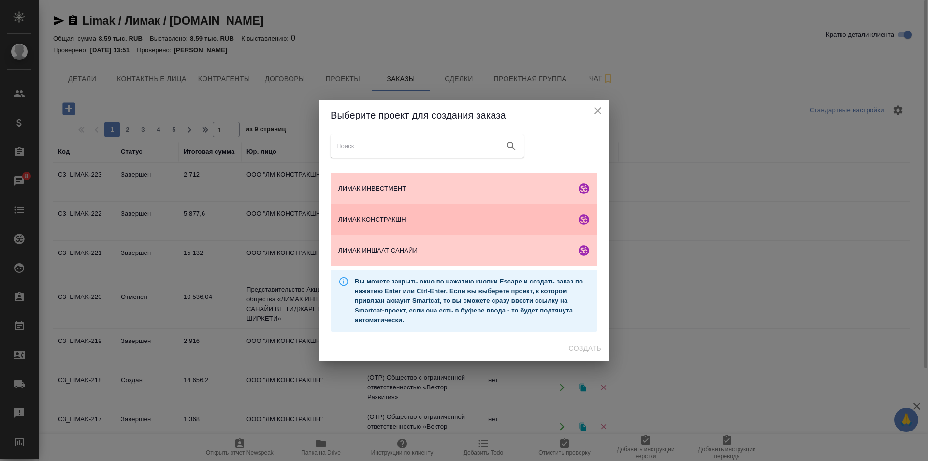
click at [500, 224] on span "ЛИМАК КОНСТРАКШН" at bounding box center [455, 220] width 234 height 10
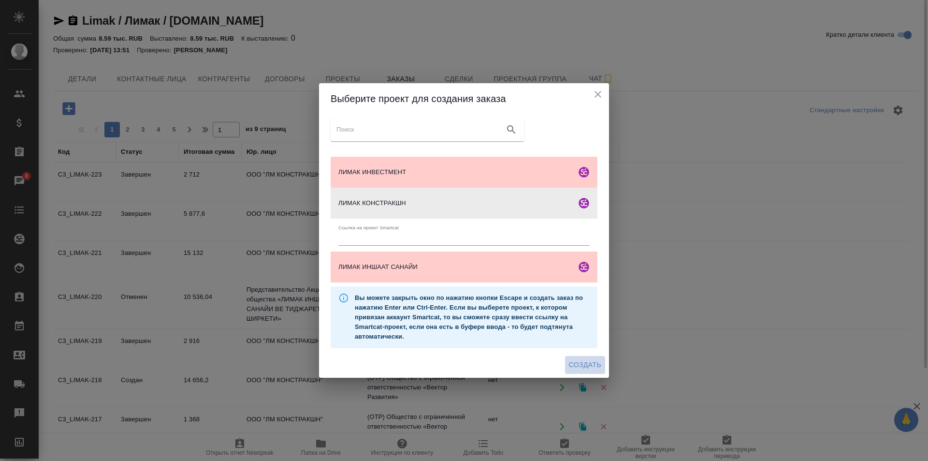
click at [581, 360] on span "Создать" at bounding box center [585, 365] width 32 height 12
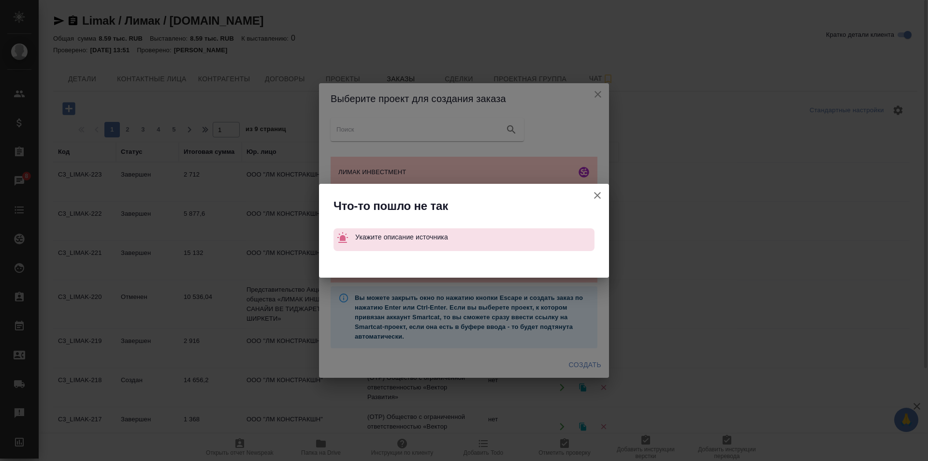
click at [600, 196] on icon "button" at bounding box center [598, 196] width 12 height 12
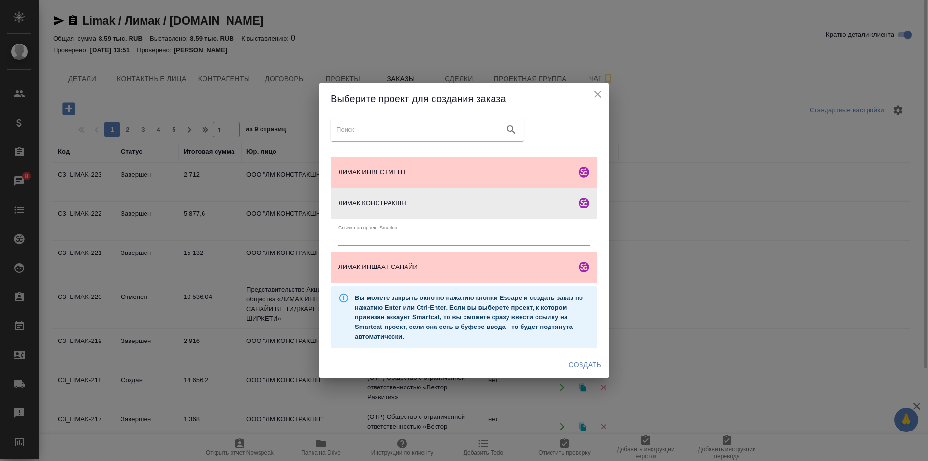
click at [598, 96] on icon "close" at bounding box center [598, 94] width 12 height 12
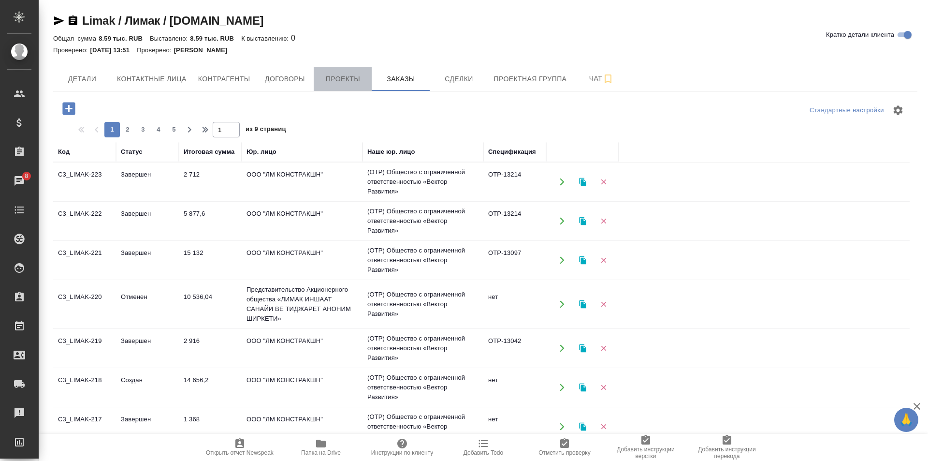
click at [361, 83] on span "Проекты" at bounding box center [343, 79] width 46 height 12
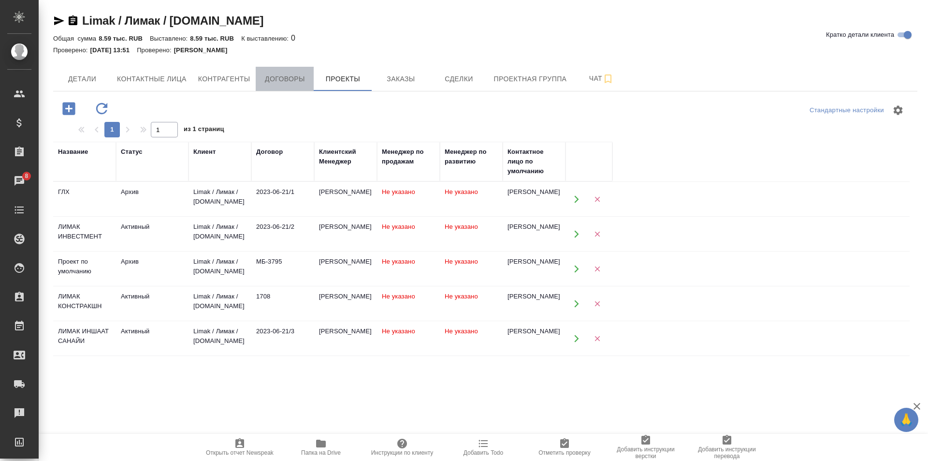
click at [312, 72] on button "Договоры" at bounding box center [285, 79] width 58 height 24
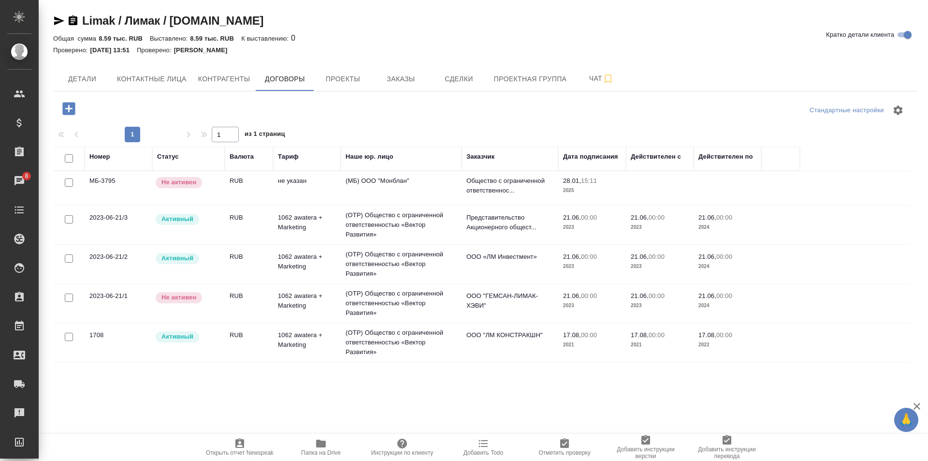
click at [325, 340] on td "1062 awatera + Marketing" at bounding box center [307, 342] width 68 height 34
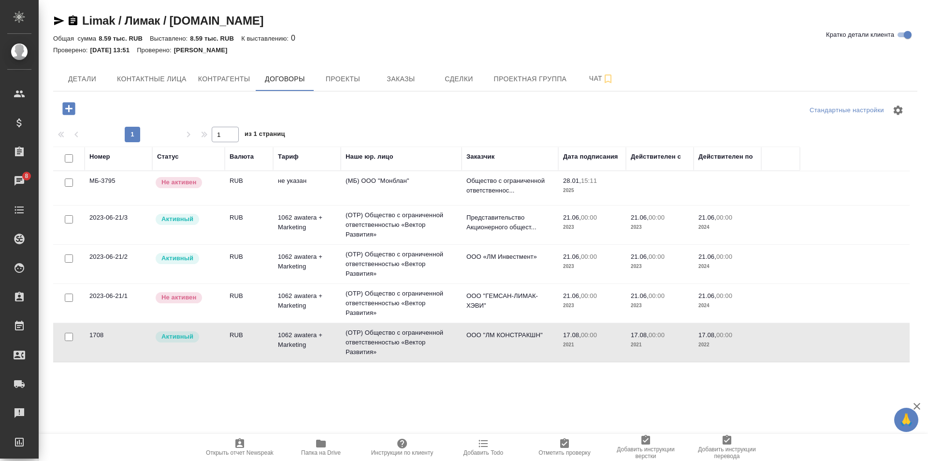
click at [325, 340] on td "1062 awatera + Marketing" at bounding box center [307, 342] width 68 height 34
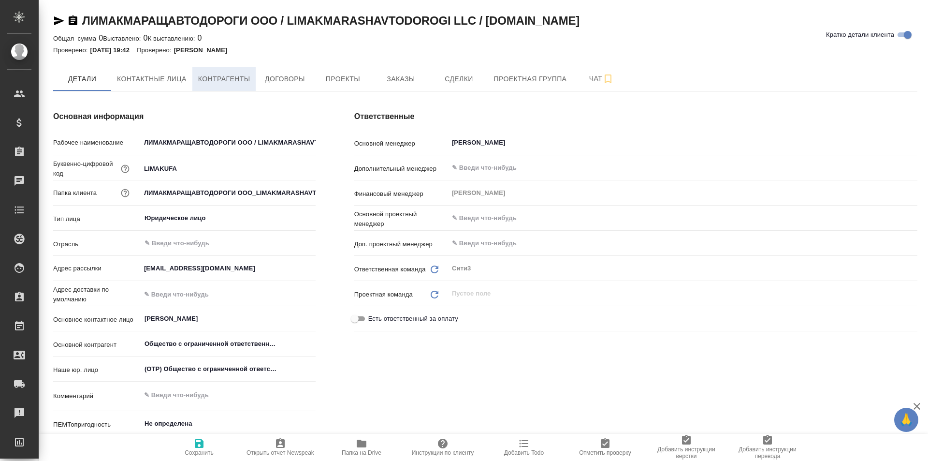
click at [225, 70] on button "Контрагенты" at bounding box center [224, 79] width 64 height 24
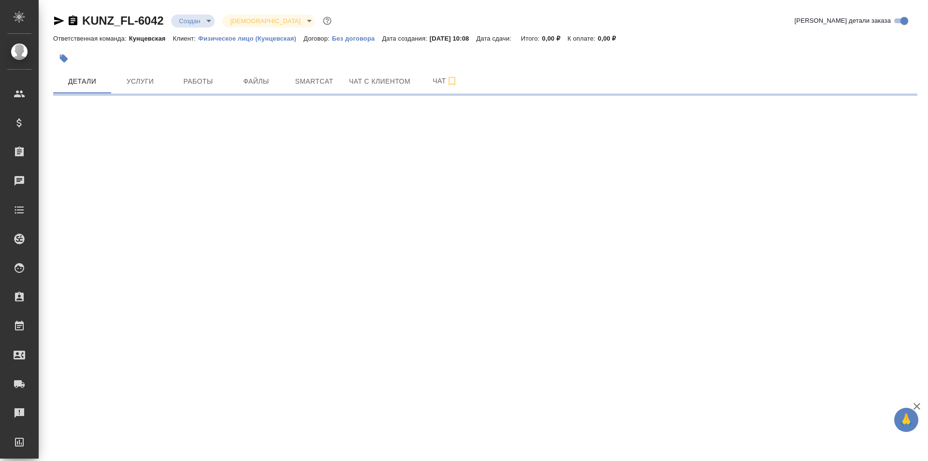
select select "RU"
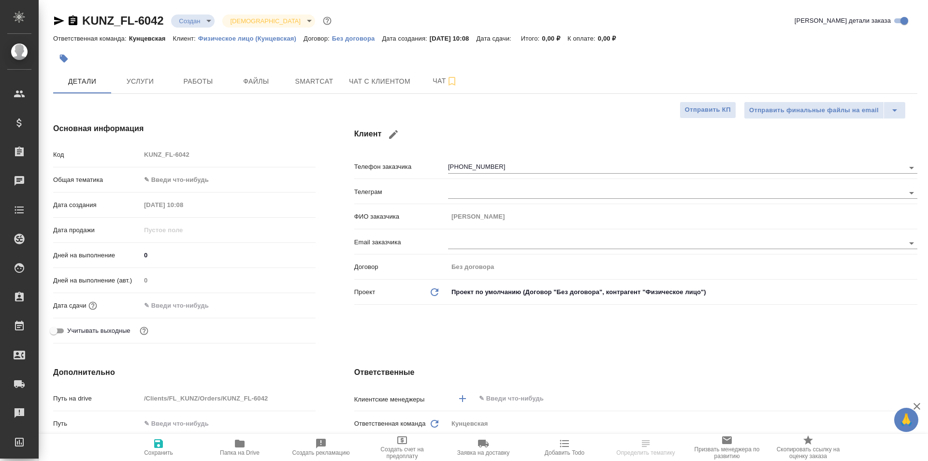
type textarea "x"
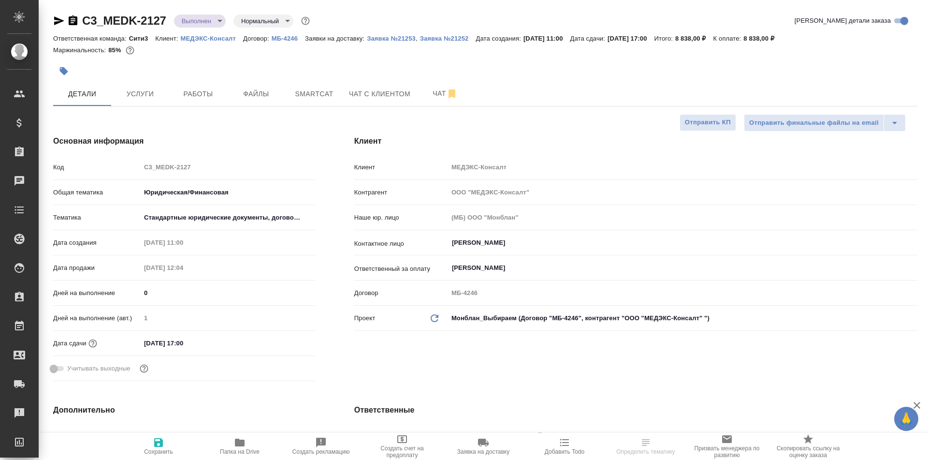
select select "RU"
type textarea "x"
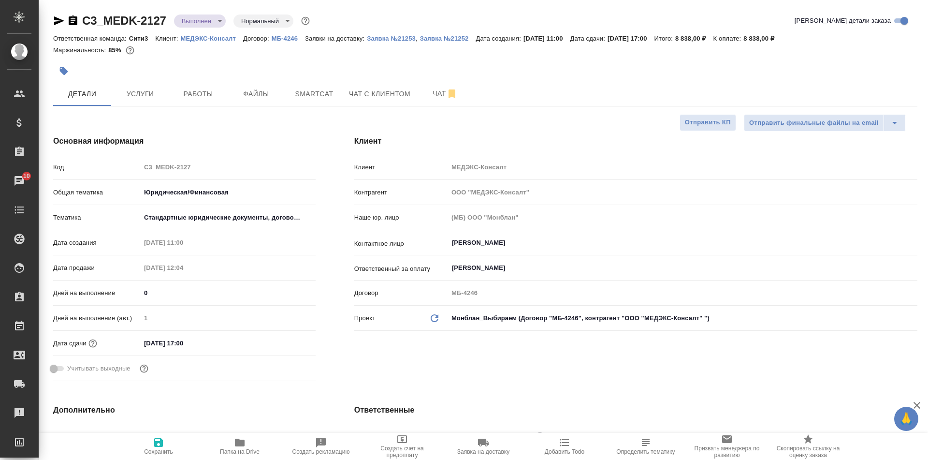
type textarea "x"
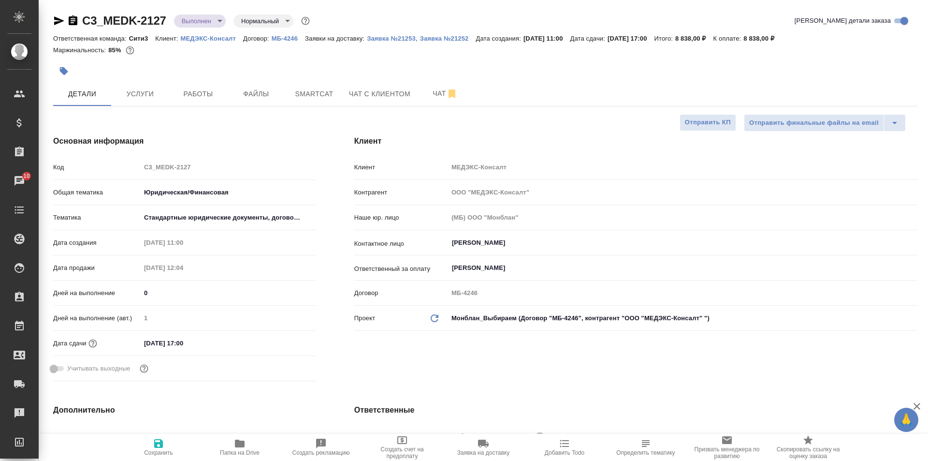
type textarea "x"
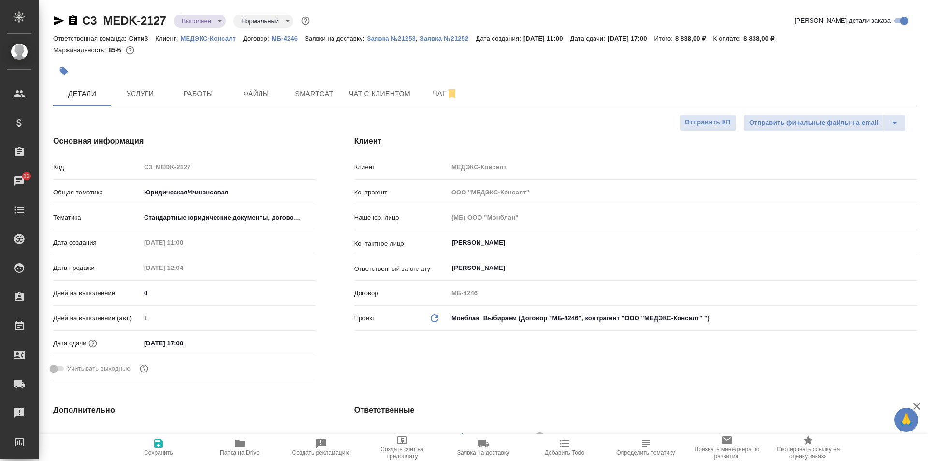
type textarea "x"
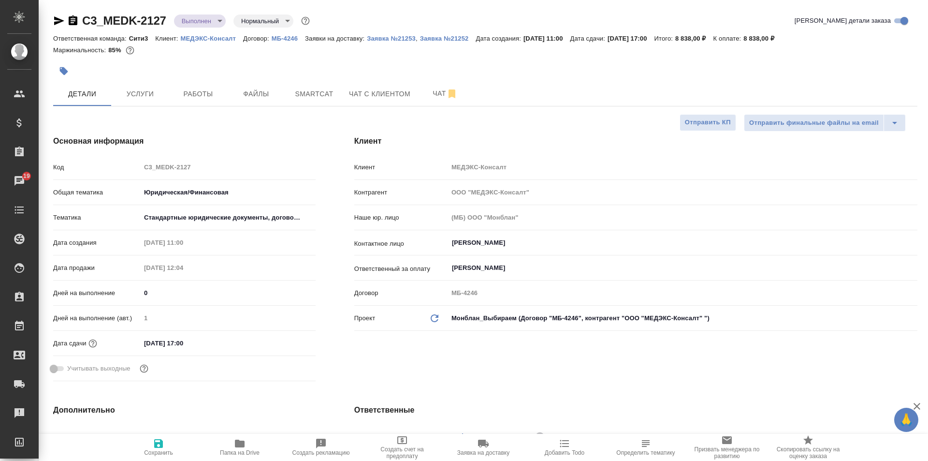
type textarea "x"
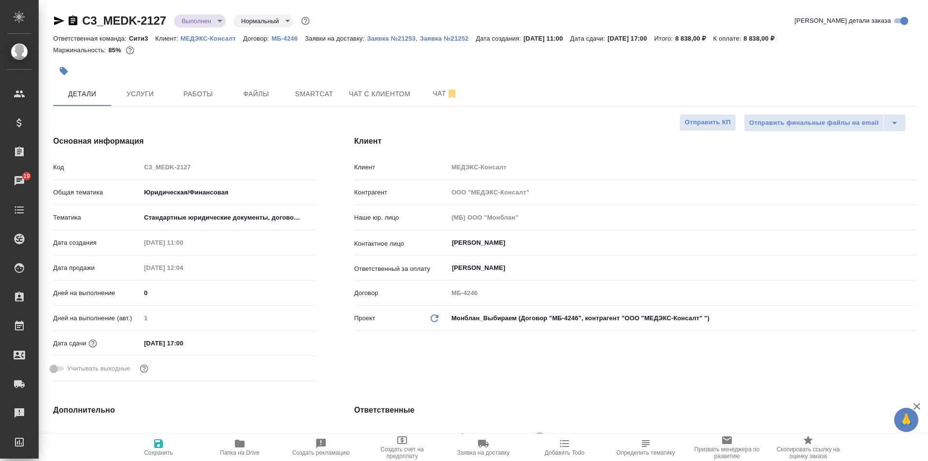
type textarea "x"
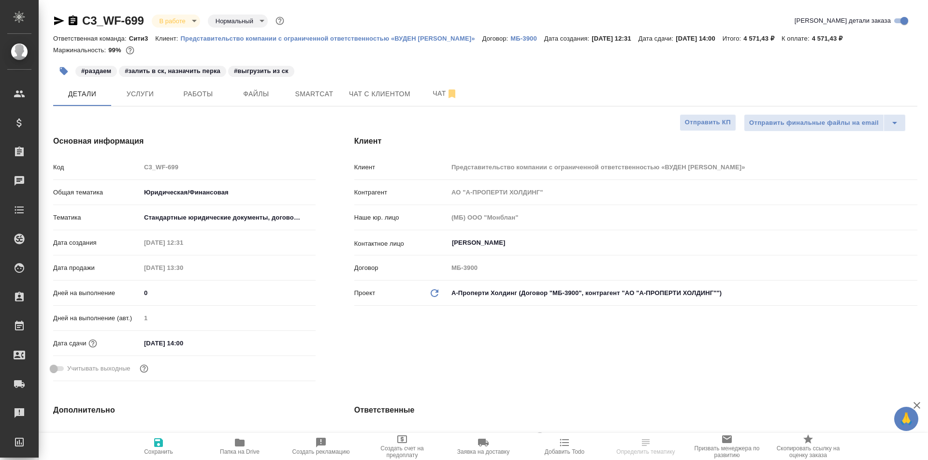
select select "RU"
type textarea "x"
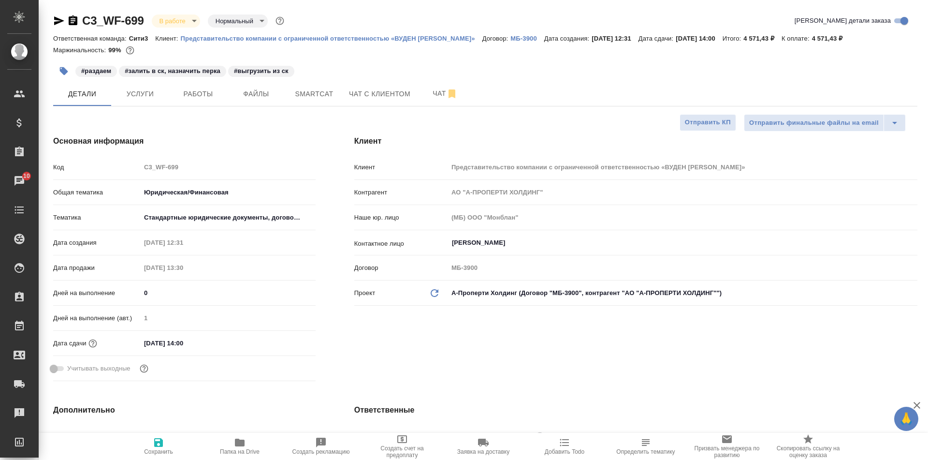
type textarea "x"
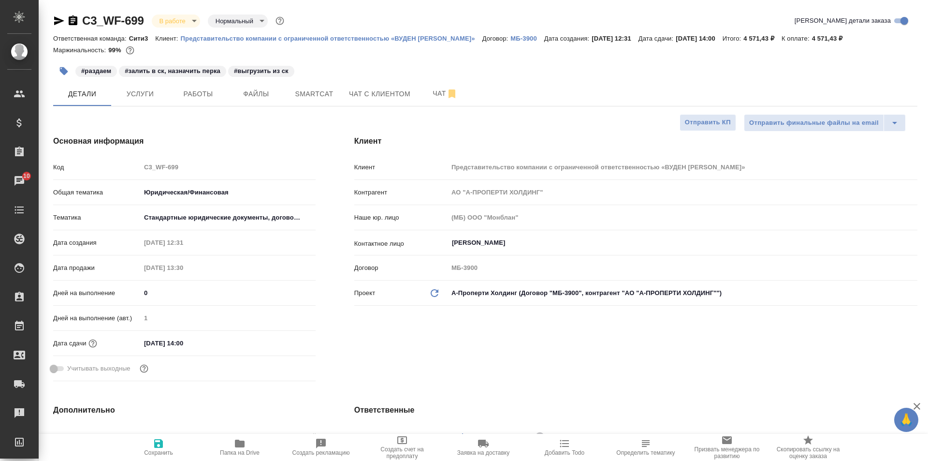
type textarea "x"
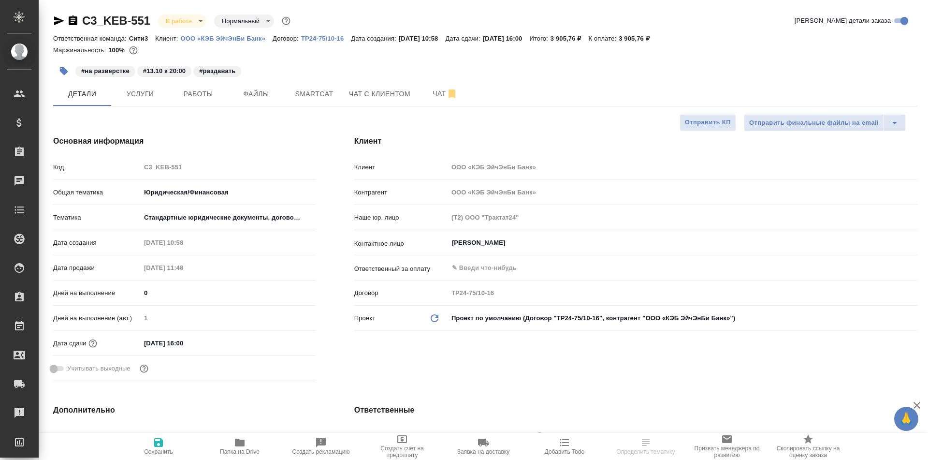
select select "RU"
type textarea "x"
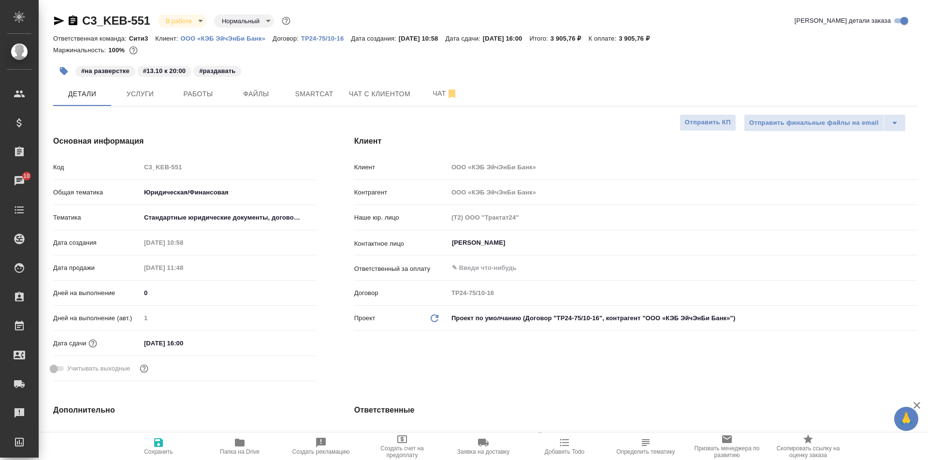
type textarea "x"
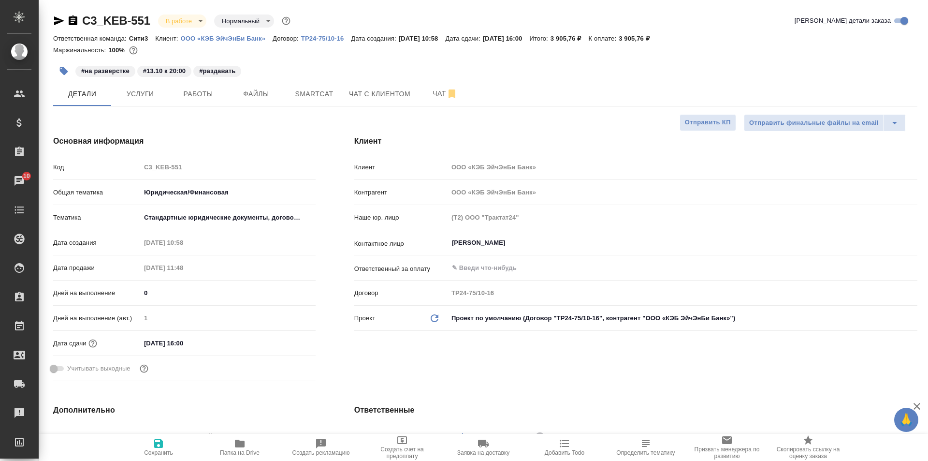
type textarea "x"
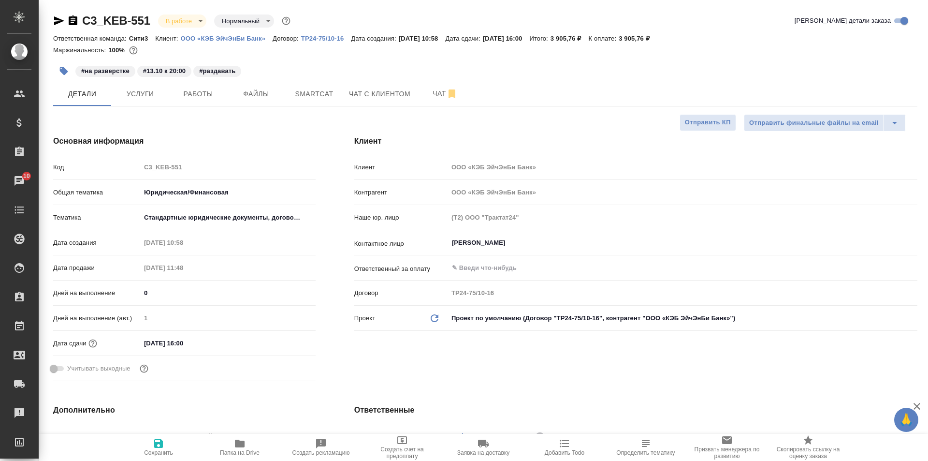
type textarea "x"
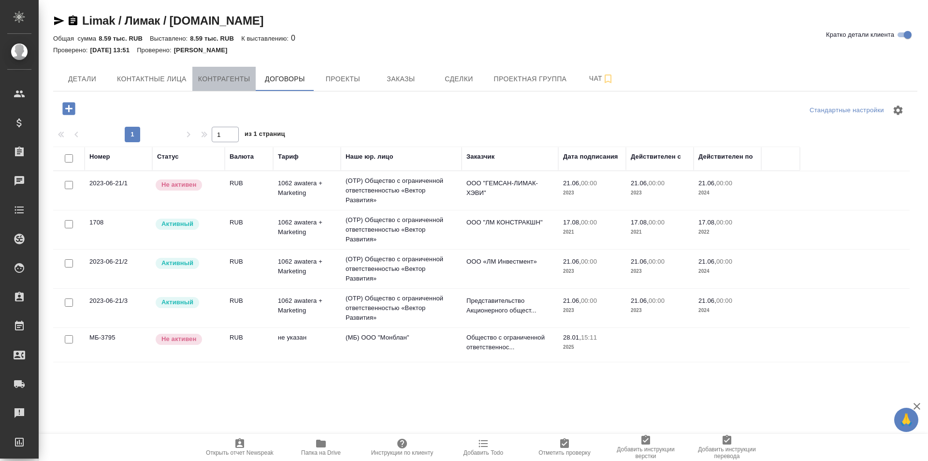
click at [234, 82] on span "Контрагенты" at bounding box center [224, 79] width 52 height 12
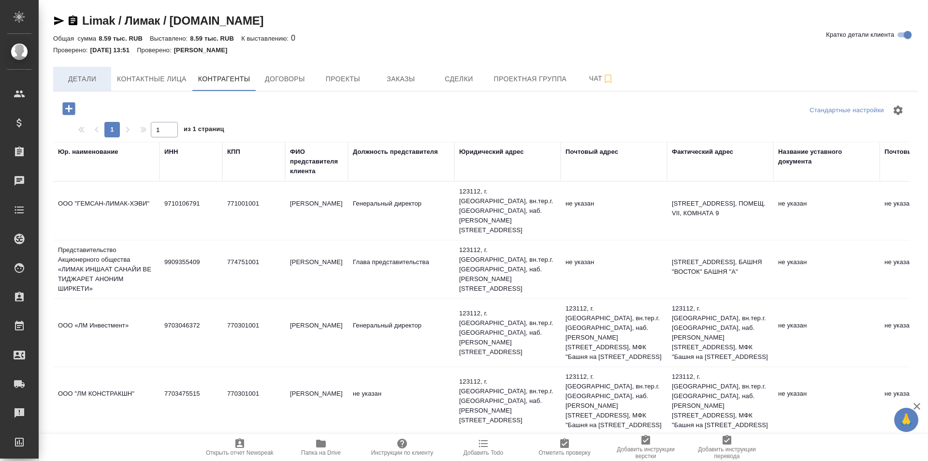
click at [102, 73] on span "Детали" at bounding box center [82, 79] width 46 height 12
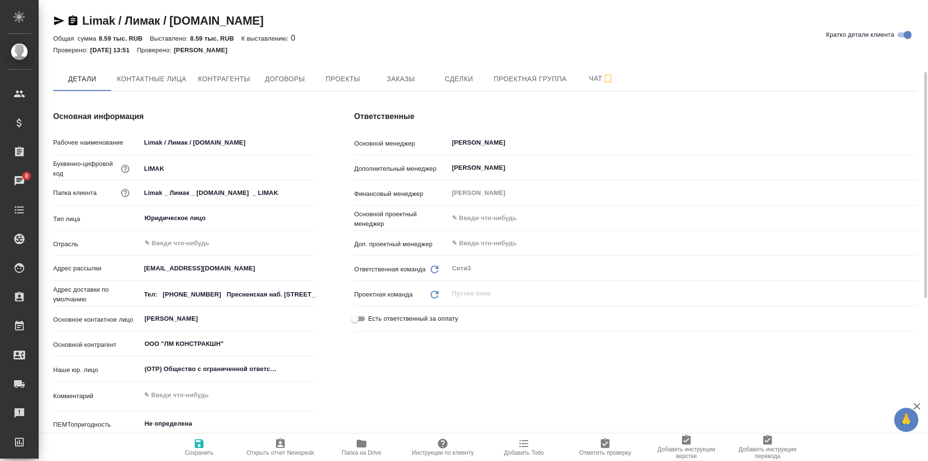
type textarea "x"
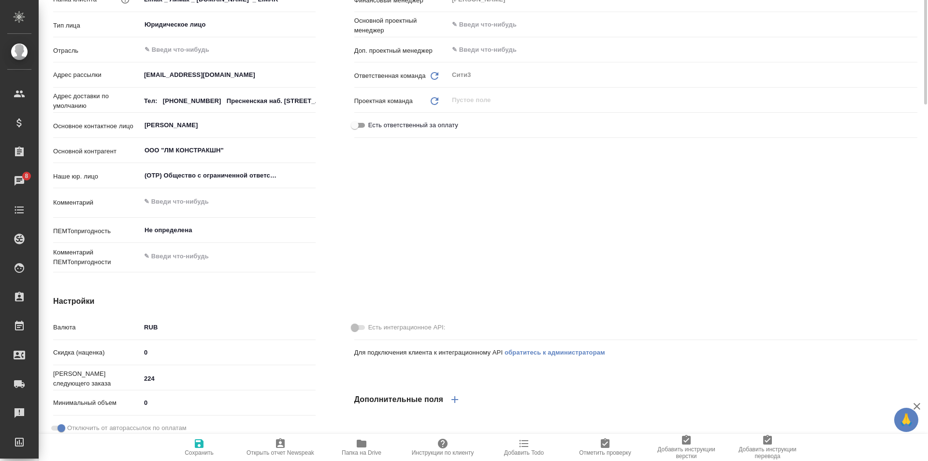
type textarea "x"
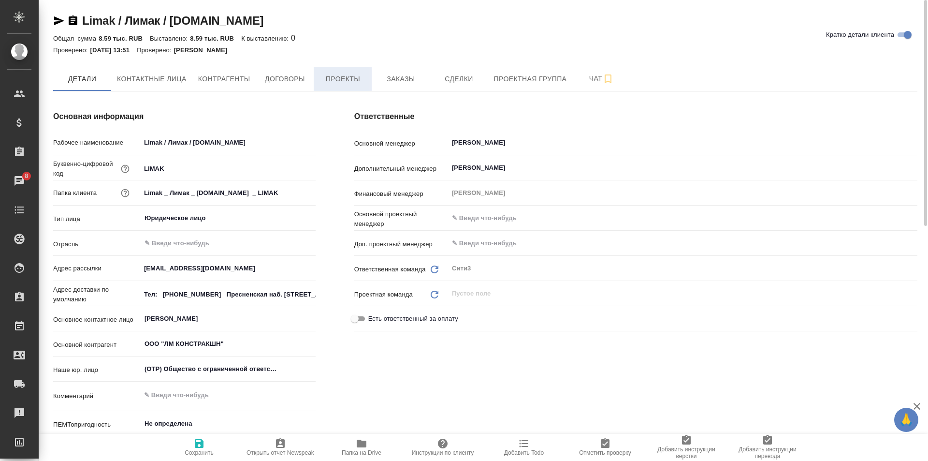
click at [330, 74] on span "Проекты" at bounding box center [343, 79] width 46 height 12
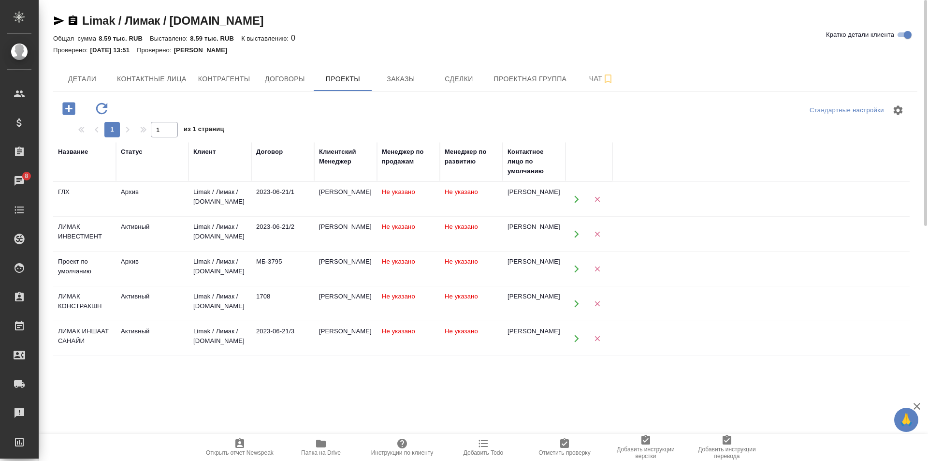
click at [283, 298] on div "1708" at bounding box center [282, 297] width 53 height 10
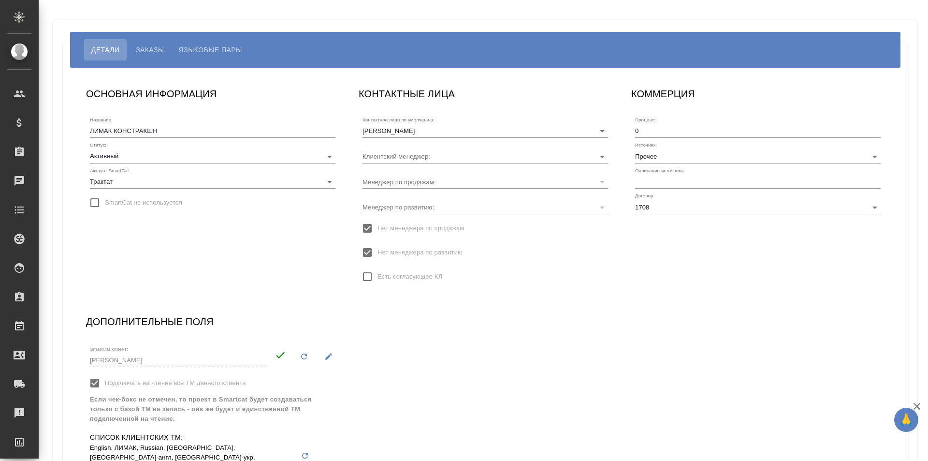
type input "[PERSON_NAME]"
click at [690, 149] on input "Прочее" at bounding box center [742, 155] width 215 height 13
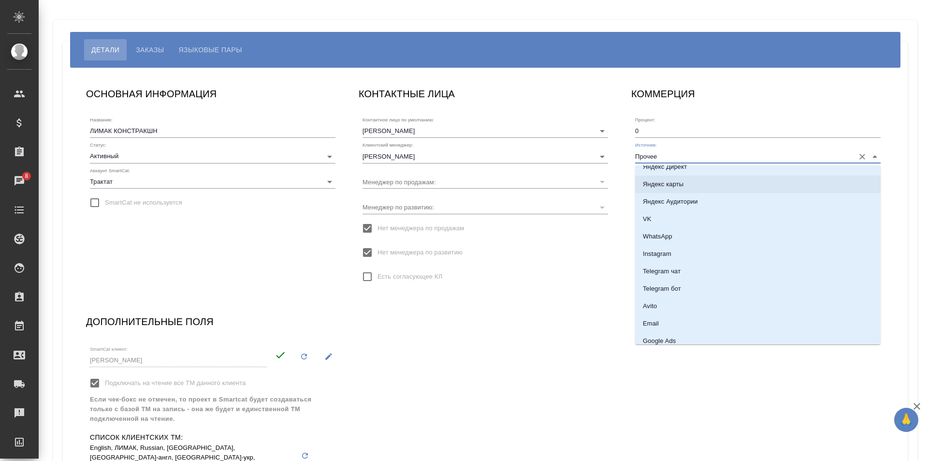
scroll to position [145, 0]
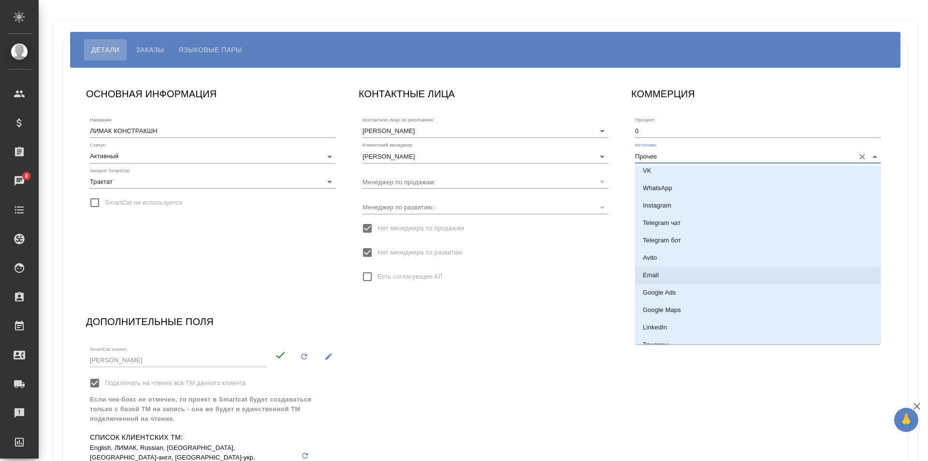
click at [751, 274] on li "Email" at bounding box center [758, 274] width 246 height 17
type input "Email"
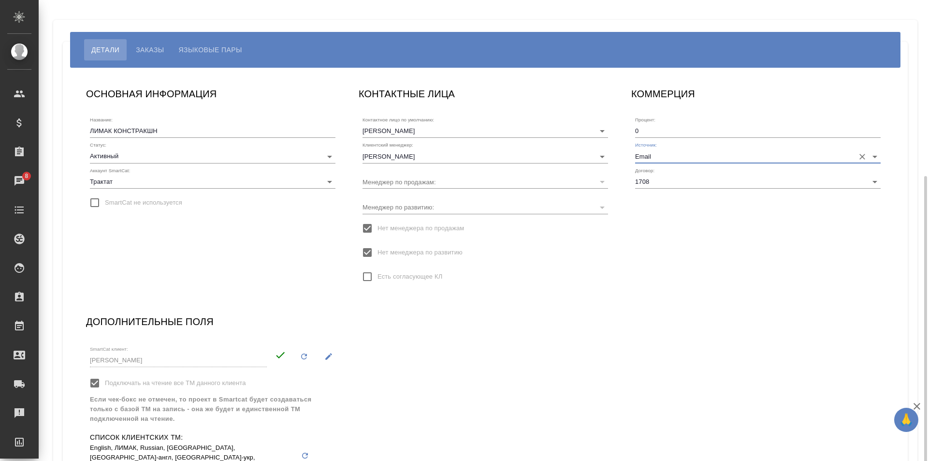
scroll to position [99, 0]
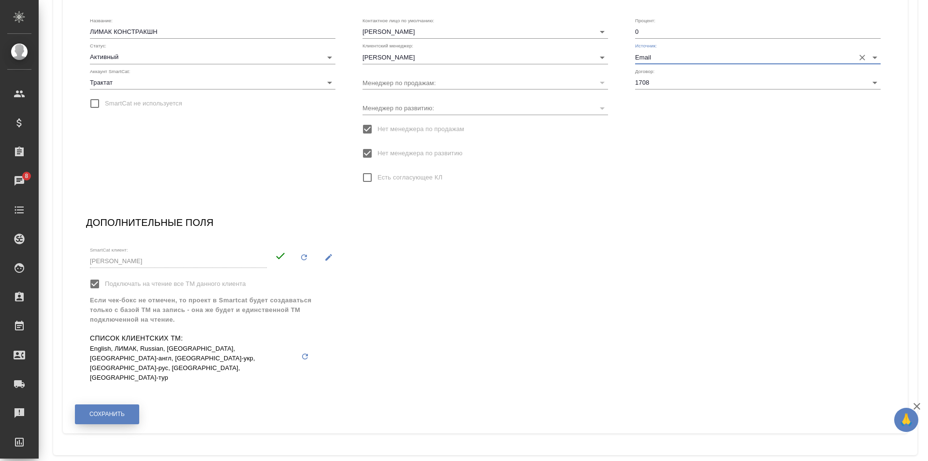
click at [124, 404] on button "Сохранить" at bounding box center [107, 414] width 64 height 20
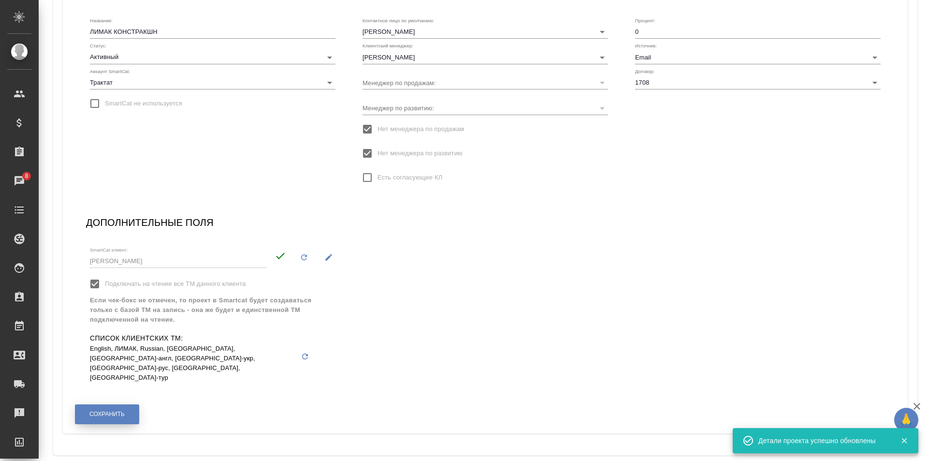
scroll to position [0, 0]
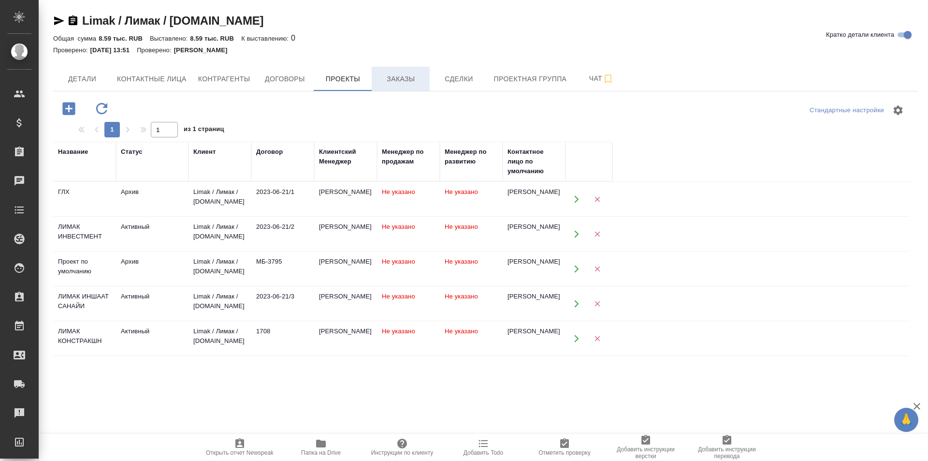
click at [395, 71] on button "Заказы" at bounding box center [401, 79] width 58 height 24
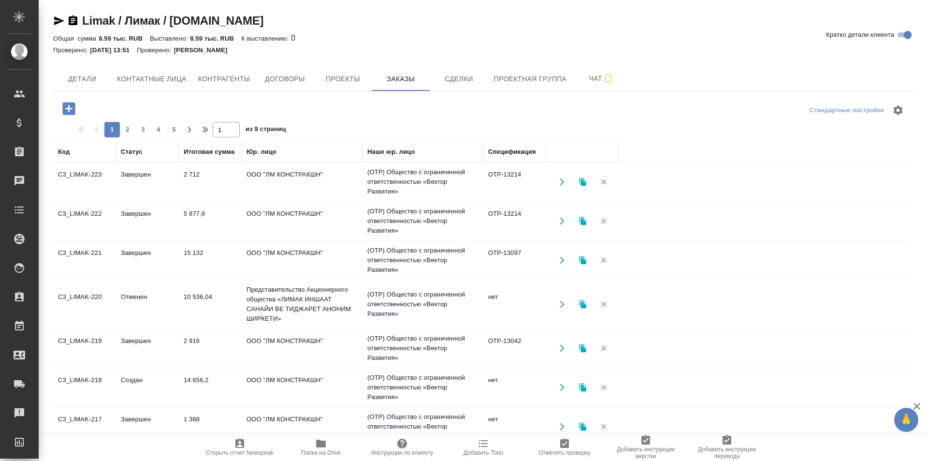
click at [73, 107] on icon "button" at bounding box center [68, 108] width 13 height 13
click at [76, 112] on icon "button" at bounding box center [68, 108] width 17 height 17
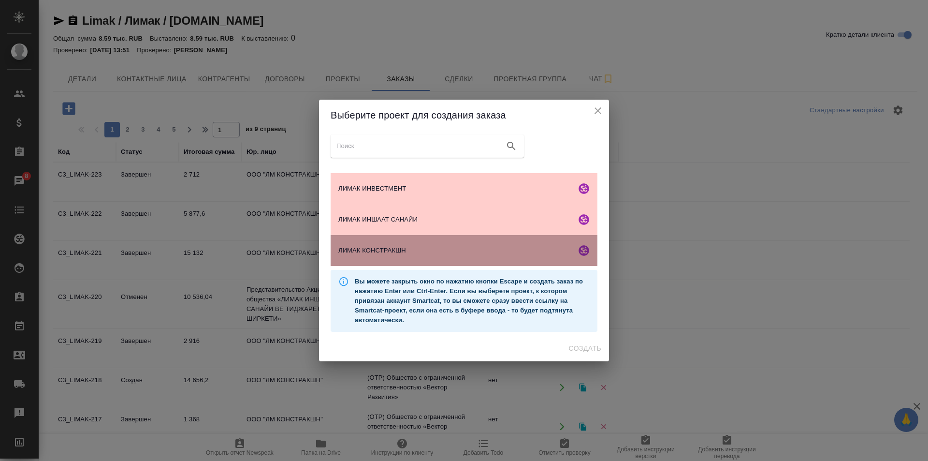
click at [515, 252] on span "ЛИМАК КОНСТРАКШН" at bounding box center [455, 251] width 234 height 10
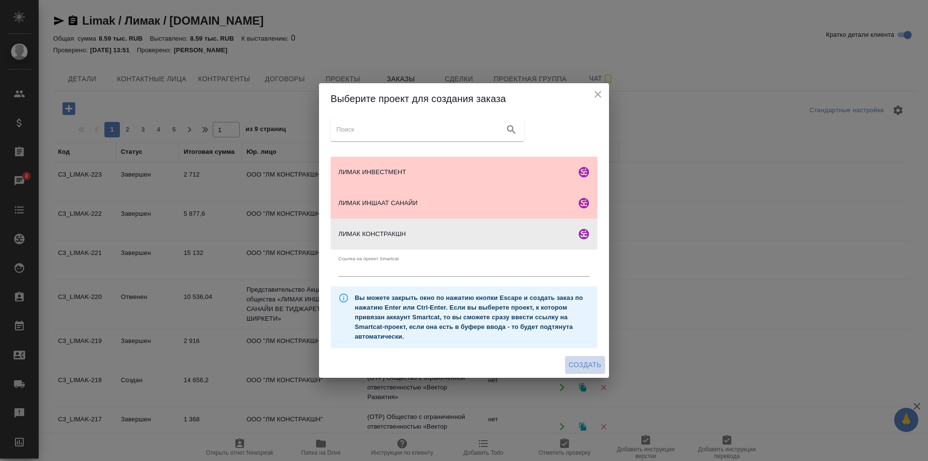
click at [585, 363] on span "Создать" at bounding box center [585, 365] width 32 height 12
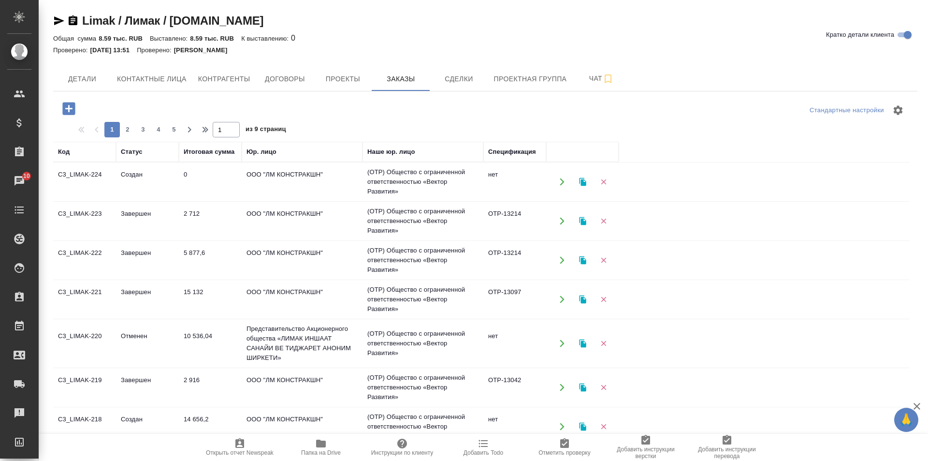
click at [328, 431] on td "ООО "ЛМ КОНСТРАКШН"" at bounding box center [302, 427] width 121 height 34
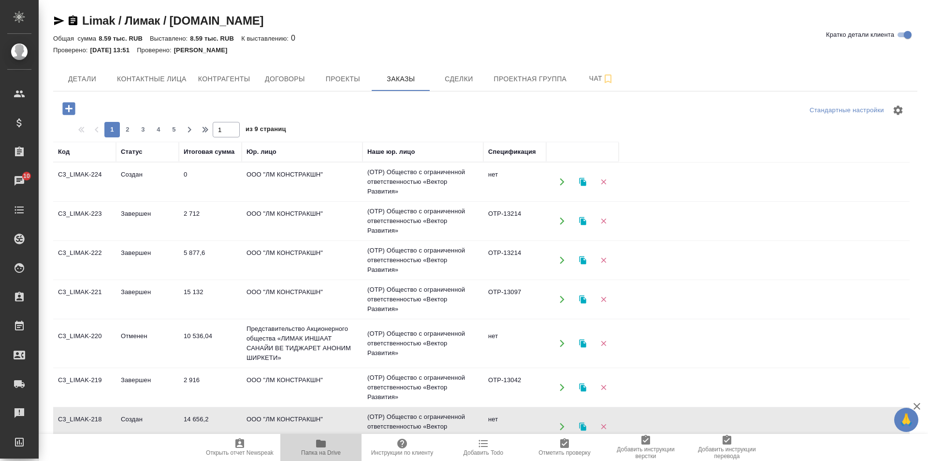
click at [329, 444] on span "Папка на Drive" at bounding box center [321, 447] width 70 height 18
click at [323, 224] on td "ООО "ЛМ КОНСТРАКШН"" at bounding box center [302, 221] width 121 height 34
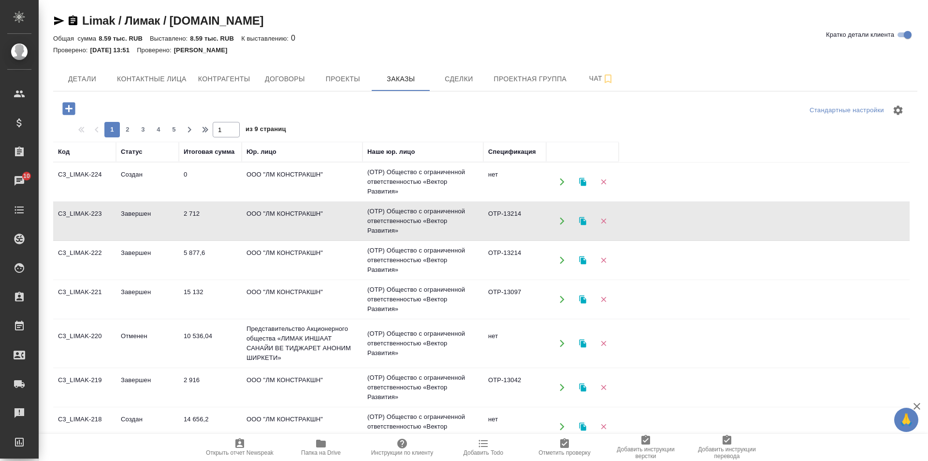
click at [232, 261] on td "5 877,6" at bounding box center [210, 260] width 63 height 34
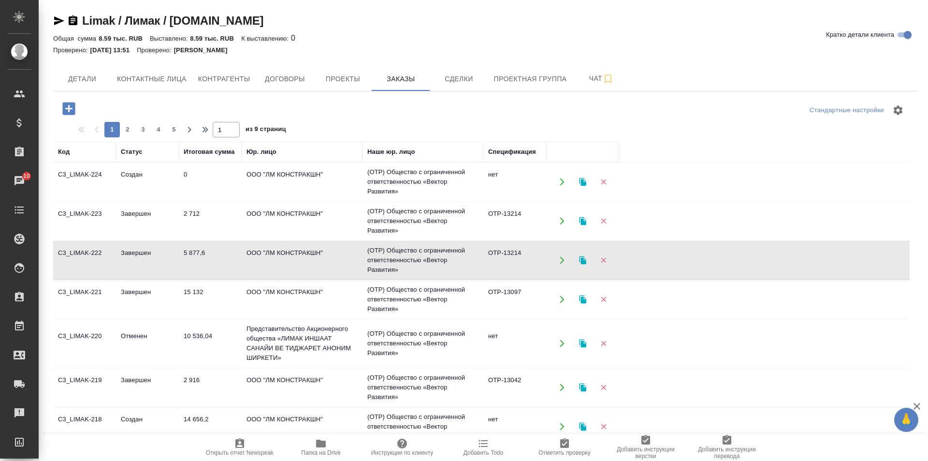
click at [232, 261] on td "5 877,6" at bounding box center [210, 260] width 63 height 34
click at [290, 293] on td "ООО "ЛМ КОНСТРАКШН"" at bounding box center [302, 299] width 121 height 34
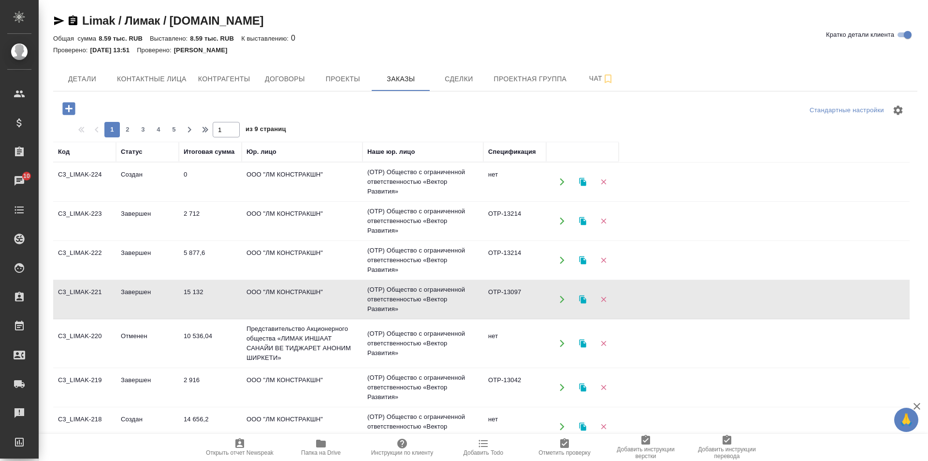
click at [290, 293] on td "ООО "ЛМ КОНСТРАКШН"" at bounding box center [302, 299] width 121 height 34
click at [236, 217] on td "2 712" at bounding box center [210, 221] width 63 height 34
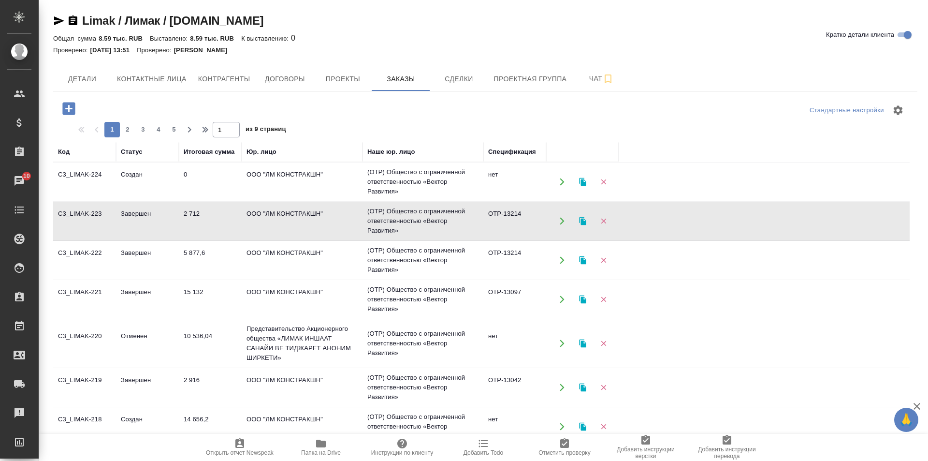
click at [236, 217] on td "2 712" at bounding box center [210, 221] width 63 height 34
click at [263, 267] on td "ООО "ЛМ КОНСТРАКШН"" at bounding box center [302, 260] width 121 height 34
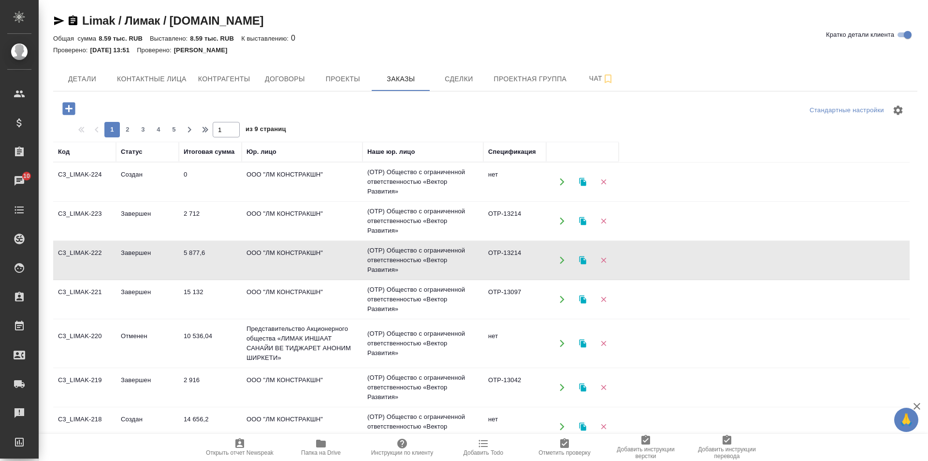
click at [263, 267] on td "ООО "ЛМ КОНСТРАКШН"" at bounding box center [302, 260] width 121 height 34
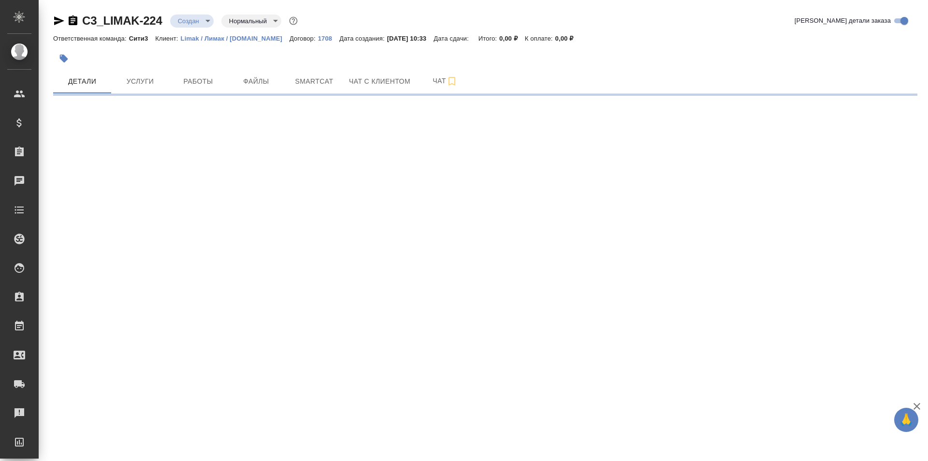
select select "RU"
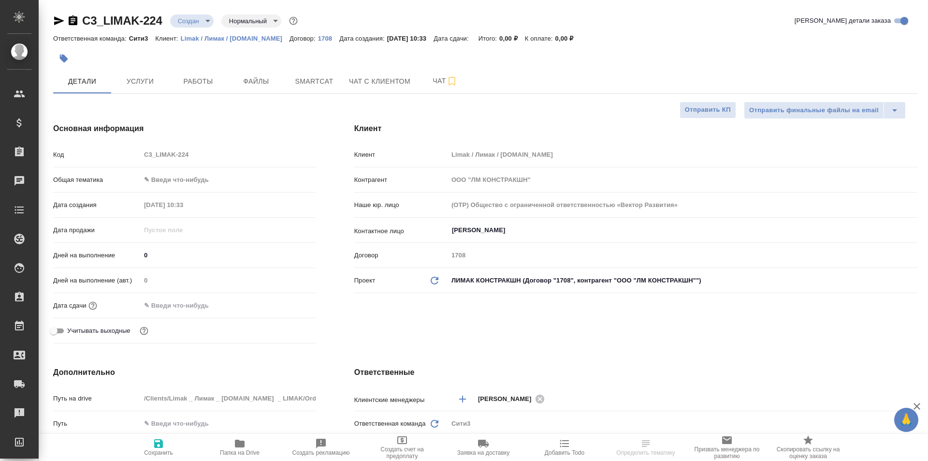
type textarea "x"
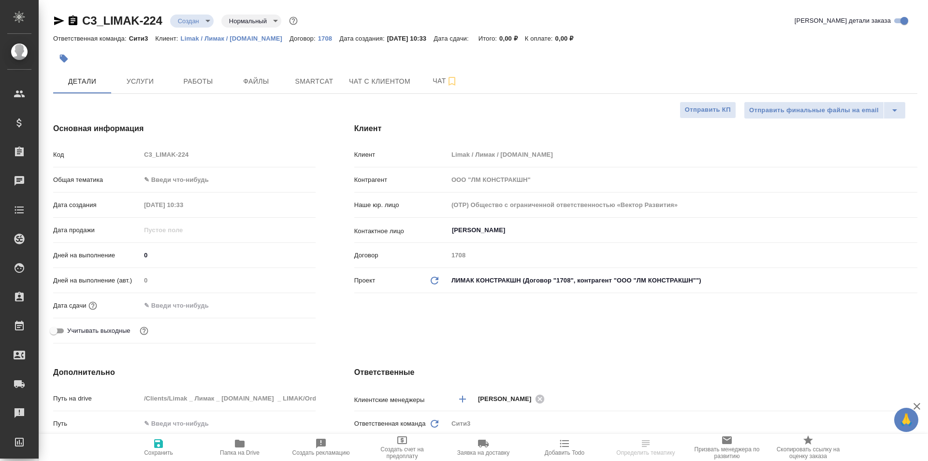
type textarea "x"
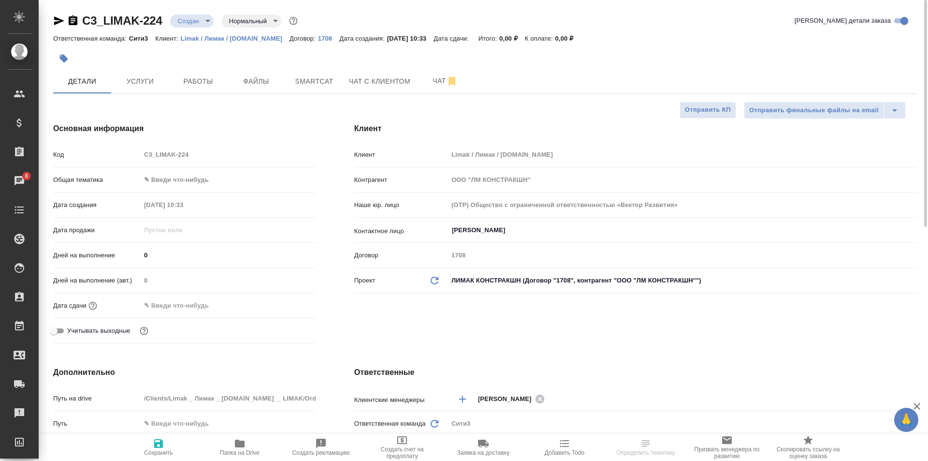
type textarea "x"
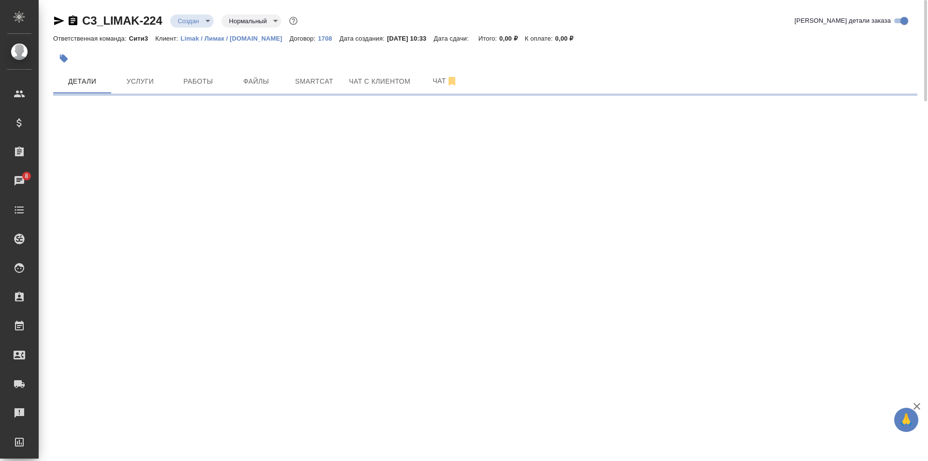
select select "RU"
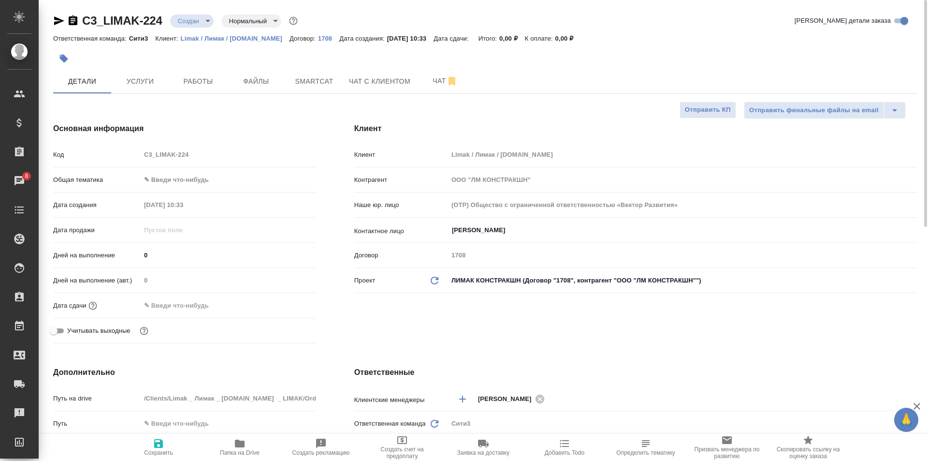
type textarea "x"
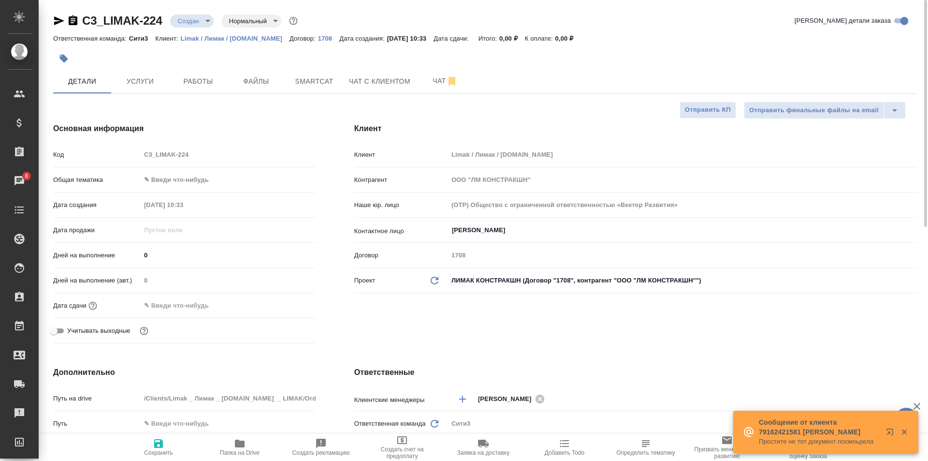
type textarea "x"
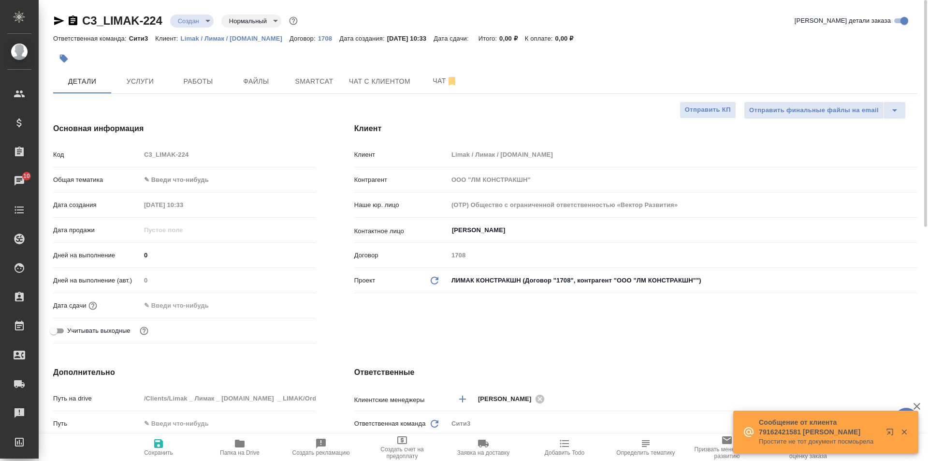
type textarea "x"
click at [159, 76] on span "Услуги" at bounding box center [140, 81] width 46 height 12
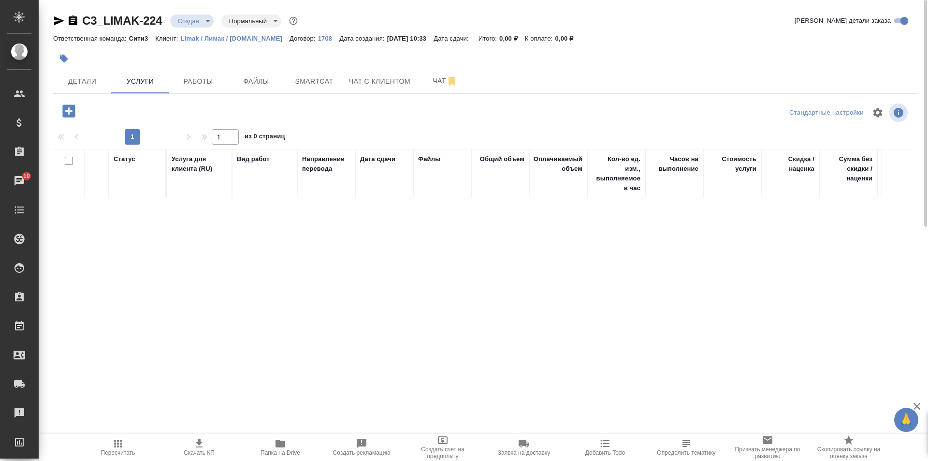
click at [74, 110] on icon "button" at bounding box center [68, 110] width 13 height 13
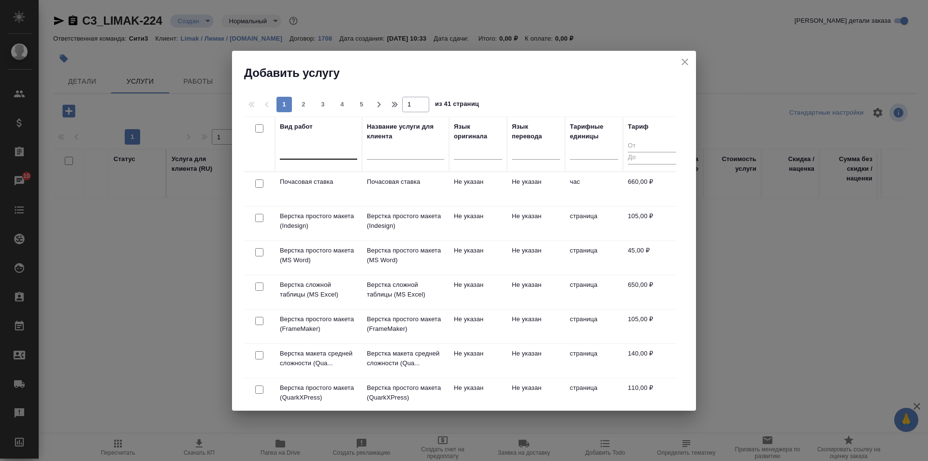
click at [328, 152] on div at bounding box center [318, 150] width 77 height 14
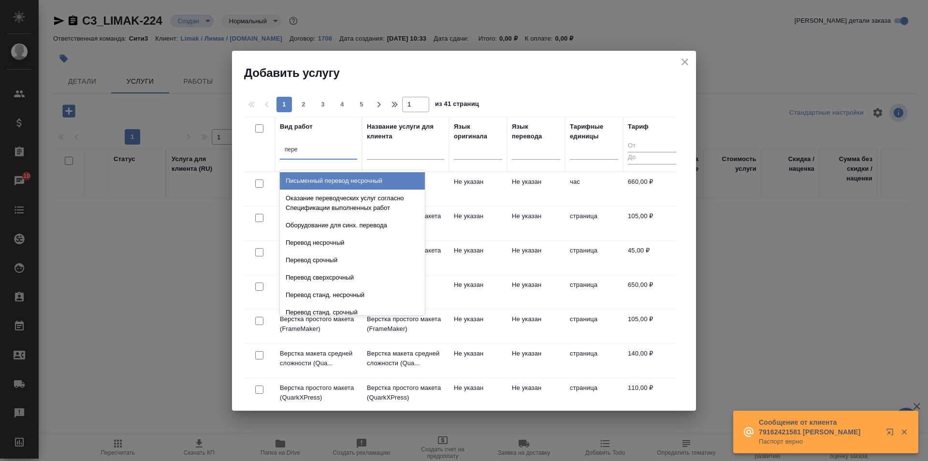
type input "пере"
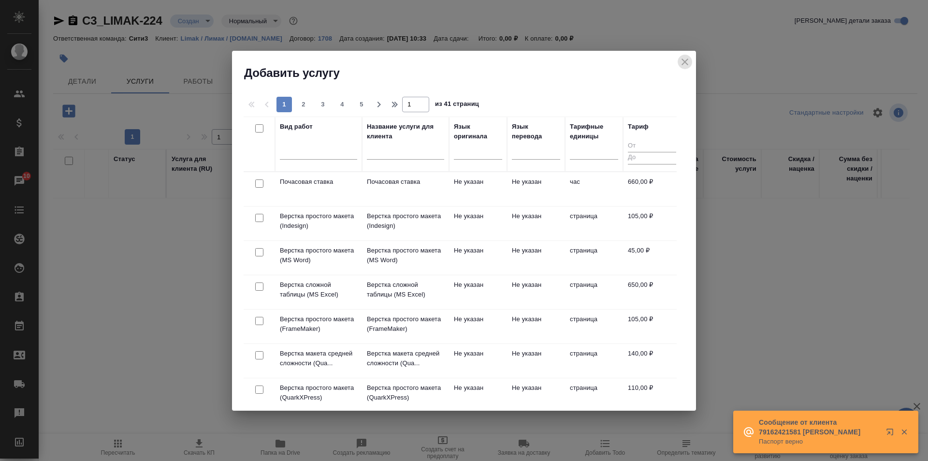
click at [688, 55] on button "close" at bounding box center [685, 62] width 15 height 15
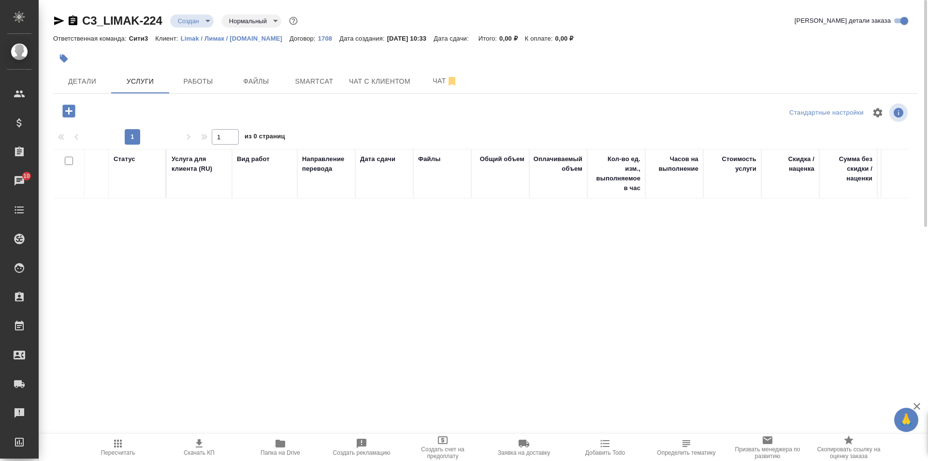
click at [268, 449] on span "Папка на Drive" at bounding box center [281, 447] width 70 height 18
click at [68, 115] on icon "button" at bounding box center [68, 110] width 13 height 13
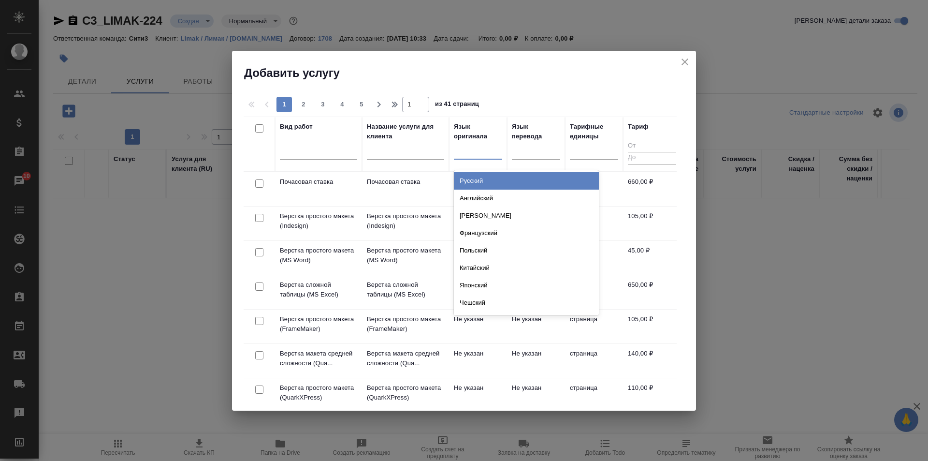
click at [484, 148] on div at bounding box center [478, 150] width 48 height 14
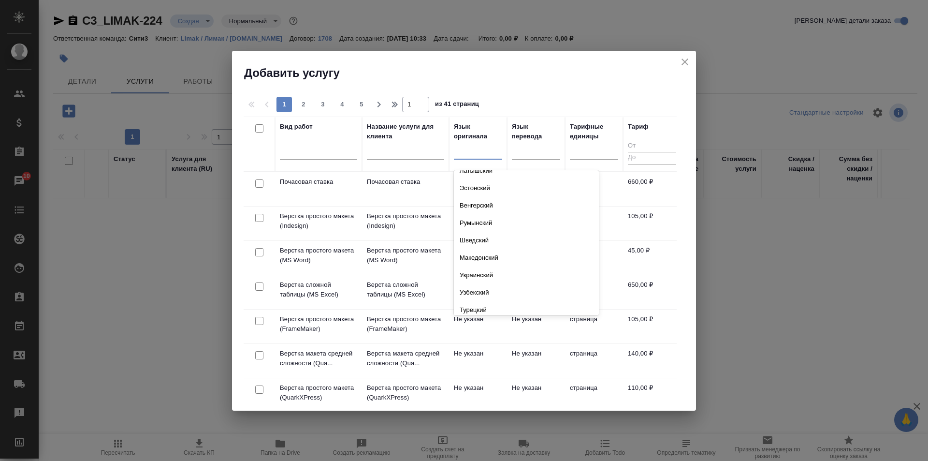
scroll to position [290, 0]
click at [519, 286] on div "Турецкий" at bounding box center [526, 290] width 145 height 17
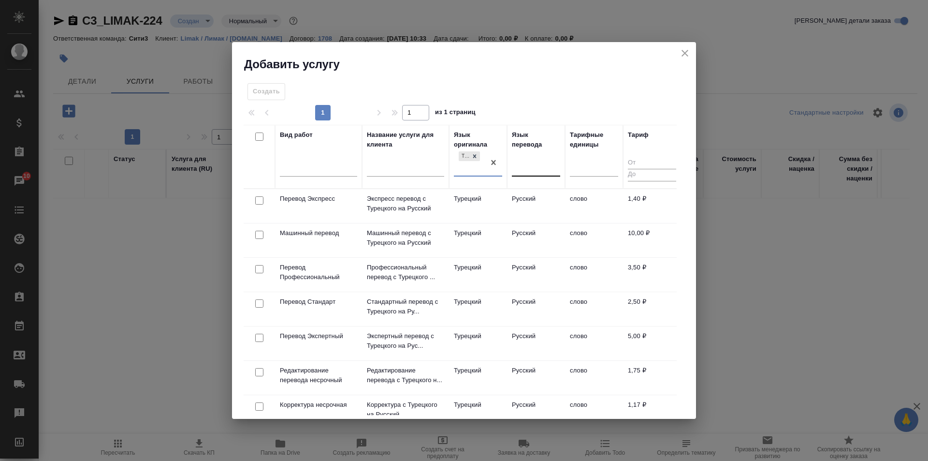
click at [532, 162] on div at bounding box center [536, 167] width 48 height 14
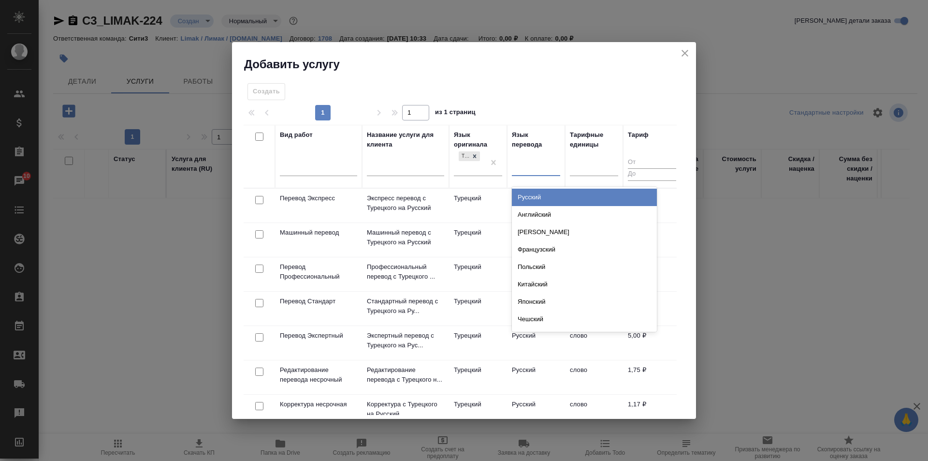
click at [546, 200] on div "Русский" at bounding box center [584, 197] width 145 height 17
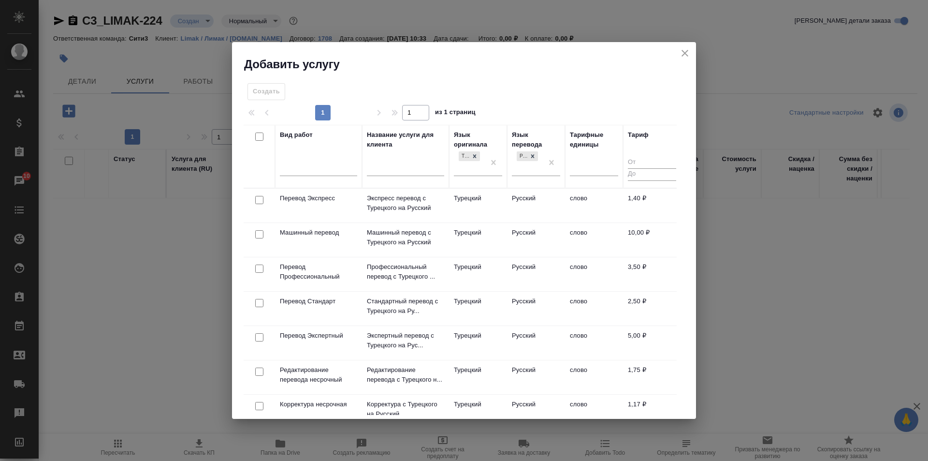
click at [338, 307] on td "Перевод Стандарт" at bounding box center [318, 309] width 87 height 34
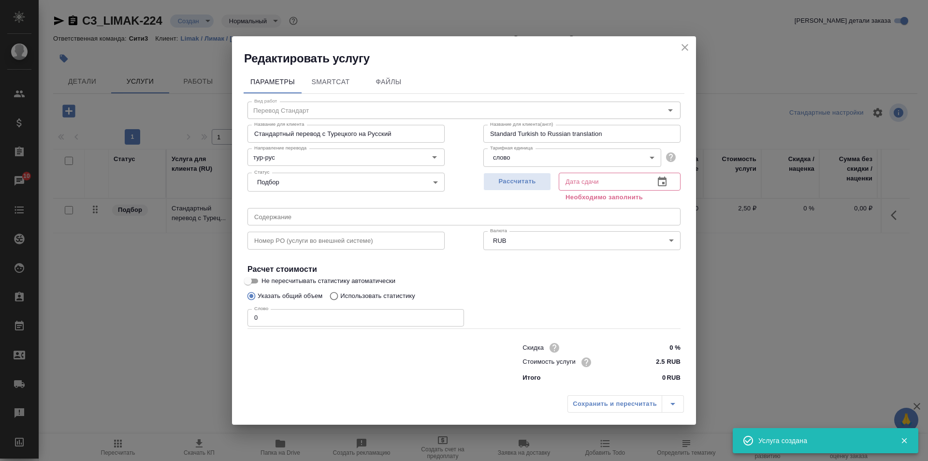
click at [315, 318] on input "0" at bounding box center [356, 317] width 217 height 17
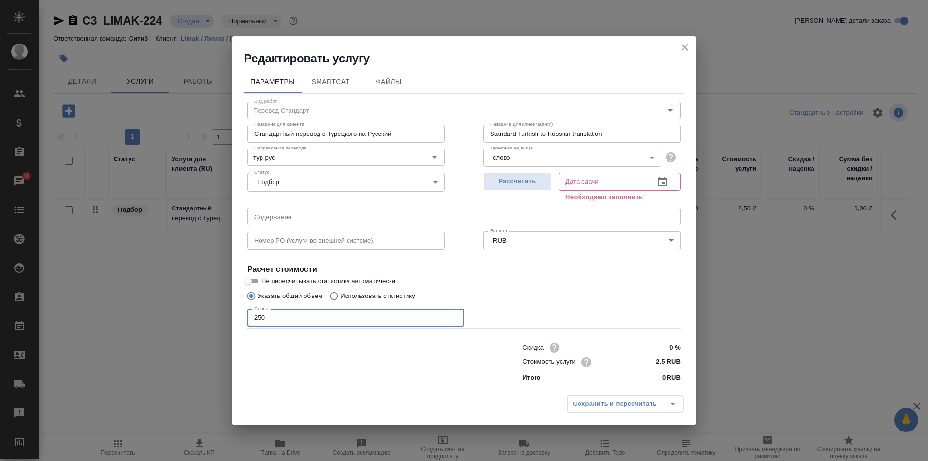
type input "250"
click at [661, 186] on icon "button" at bounding box center [662, 181] width 9 height 10
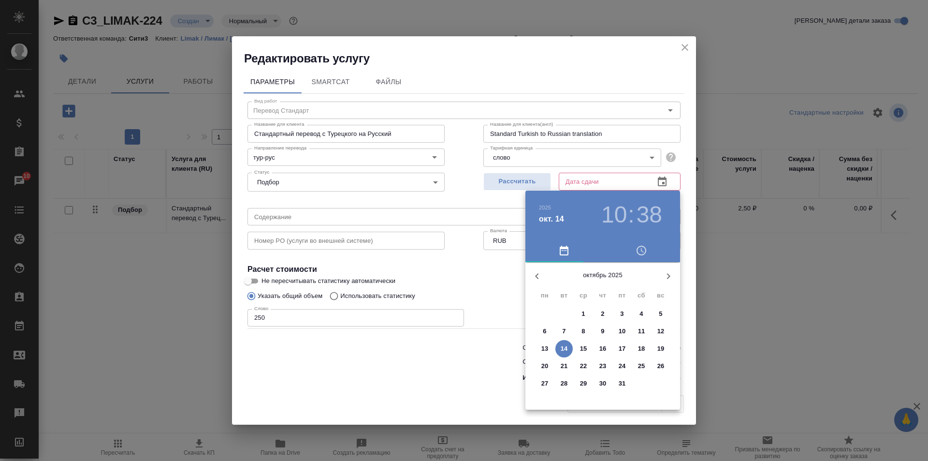
click at [584, 354] on button "15" at bounding box center [583, 348] width 17 height 17
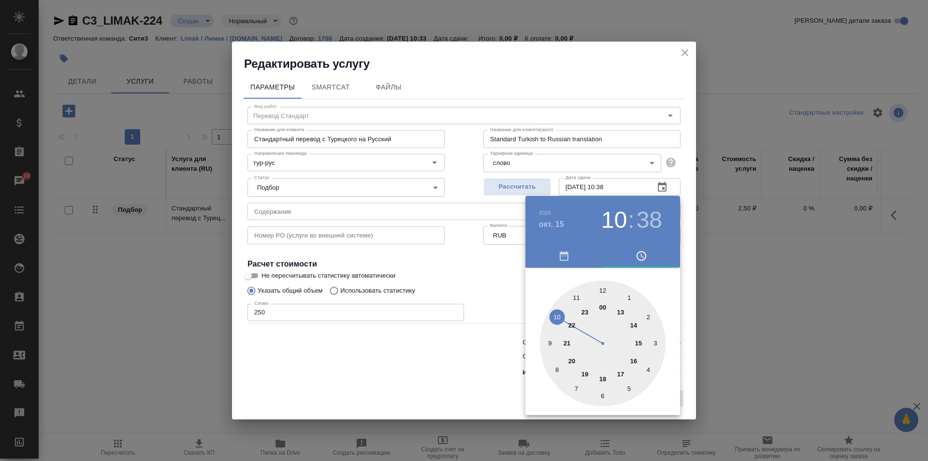
click at [577, 297] on div at bounding box center [603, 343] width 126 height 126
click at [602, 292] on div at bounding box center [603, 343] width 126 height 126
click at [495, 271] on div at bounding box center [464, 230] width 928 height 461
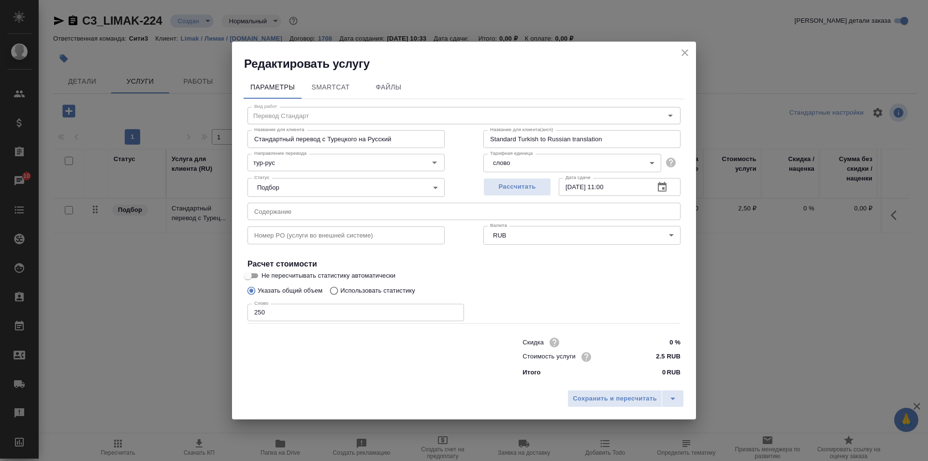
click at [665, 184] on icon "button" at bounding box center [662, 187] width 9 height 10
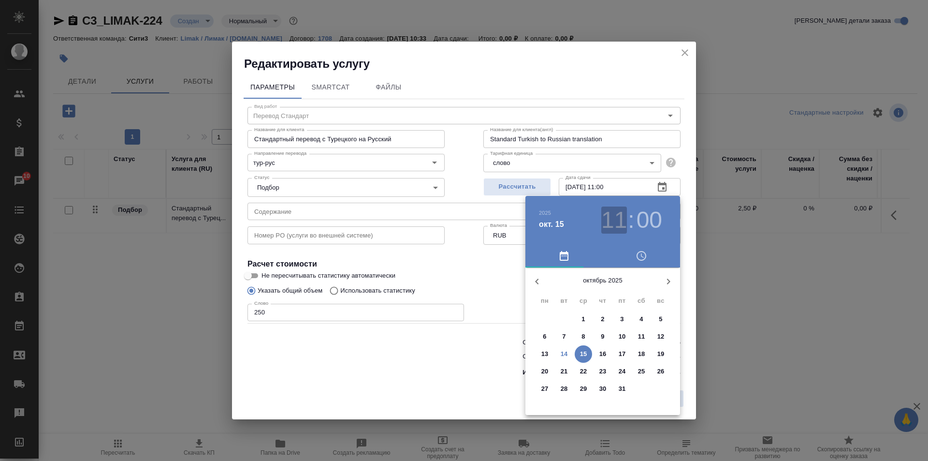
drag, startPoint x: 614, startPoint y: 211, endPoint x: 610, endPoint y: 231, distance: 19.8
click at [615, 211] on h3 "11" at bounding box center [614, 219] width 26 height 27
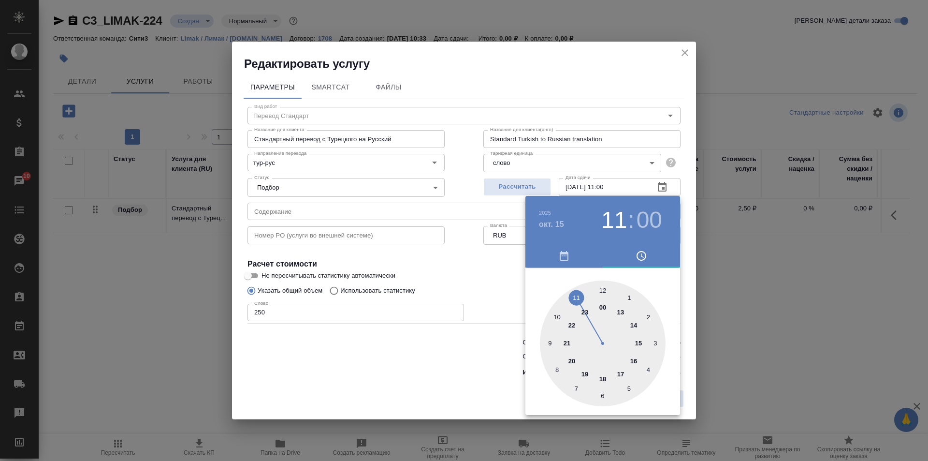
click at [558, 316] on div at bounding box center [603, 343] width 126 height 126
type input "15.10.2025 10:00"
click at [491, 267] on div at bounding box center [464, 230] width 928 height 461
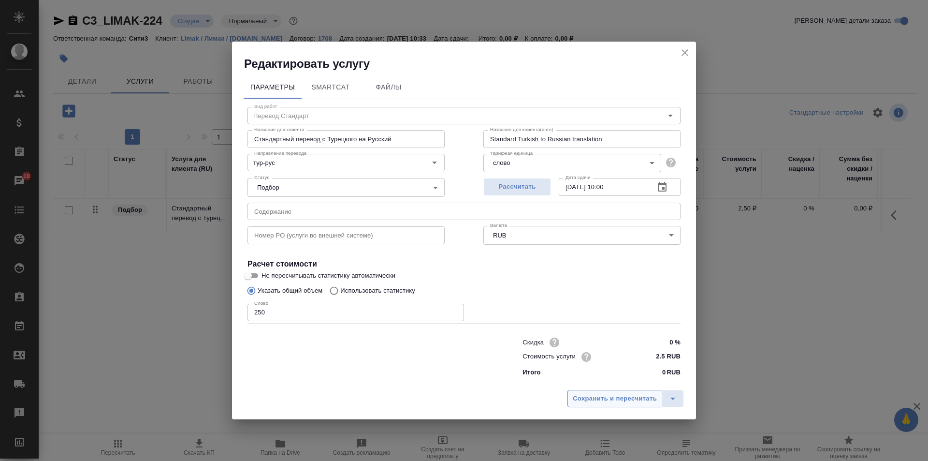
click at [590, 400] on span "Сохранить и пересчитать" at bounding box center [615, 398] width 84 height 11
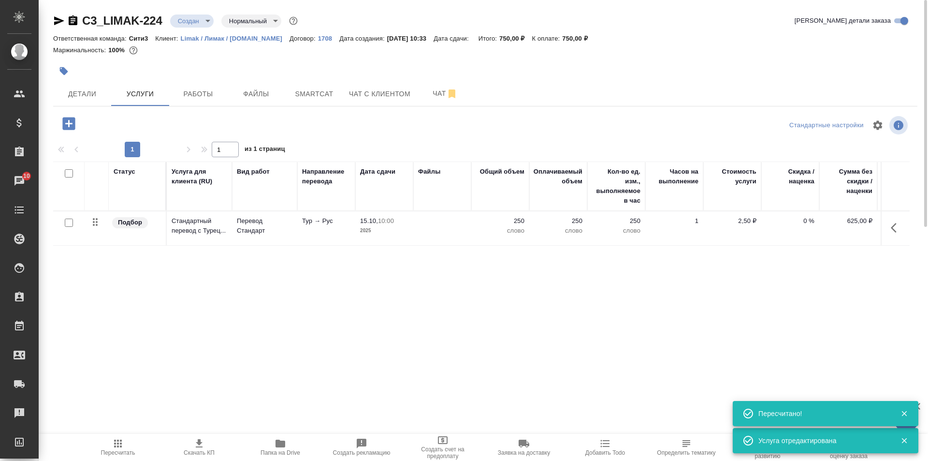
click at [447, 237] on td at bounding box center [442, 228] width 58 height 34
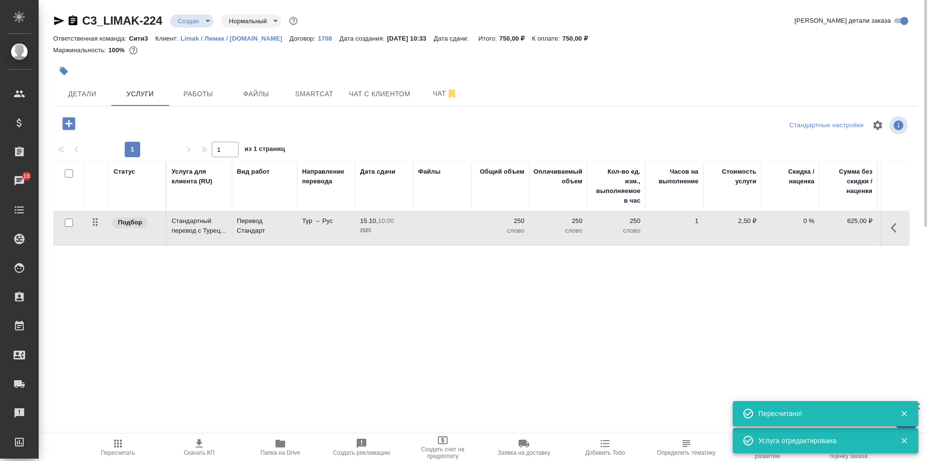
click at [447, 237] on td at bounding box center [442, 228] width 58 height 34
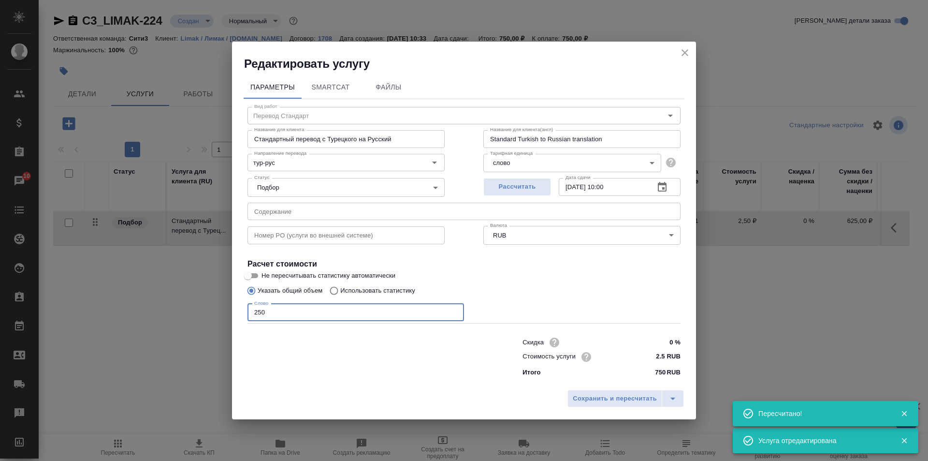
click at [361, 312] on input "250" at bounding box center [356, 312] width 217 height 17
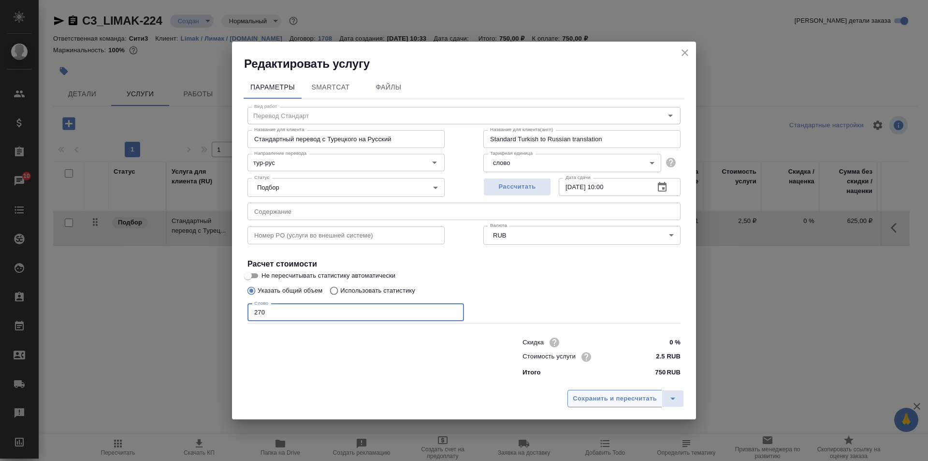
type input "270"
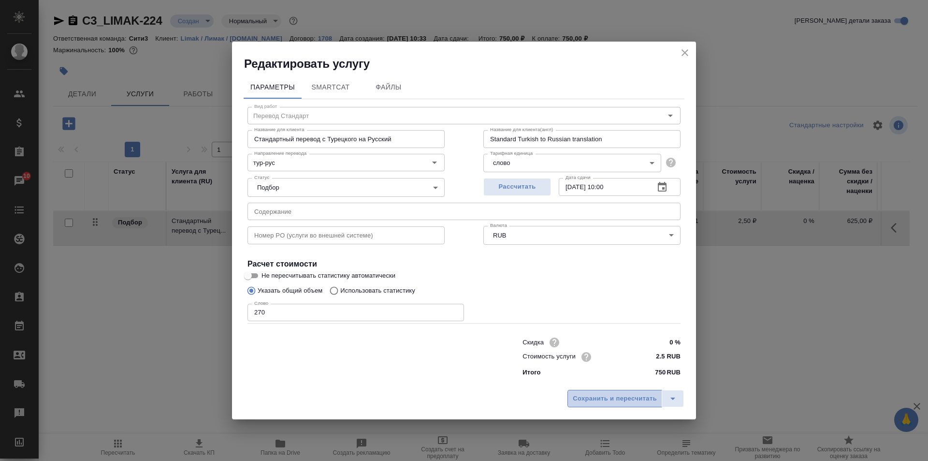
click at [630, 395] on span "Сохранить и пересчитать" at bounding box center [615, 398] width 84 height 11
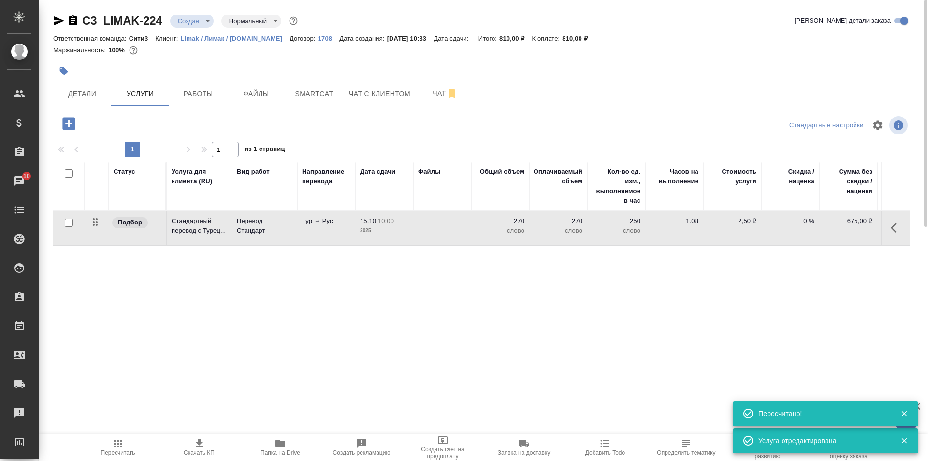
click at [63, 124] on icon "button" at bounding box center [68, 123] width 13 height 13
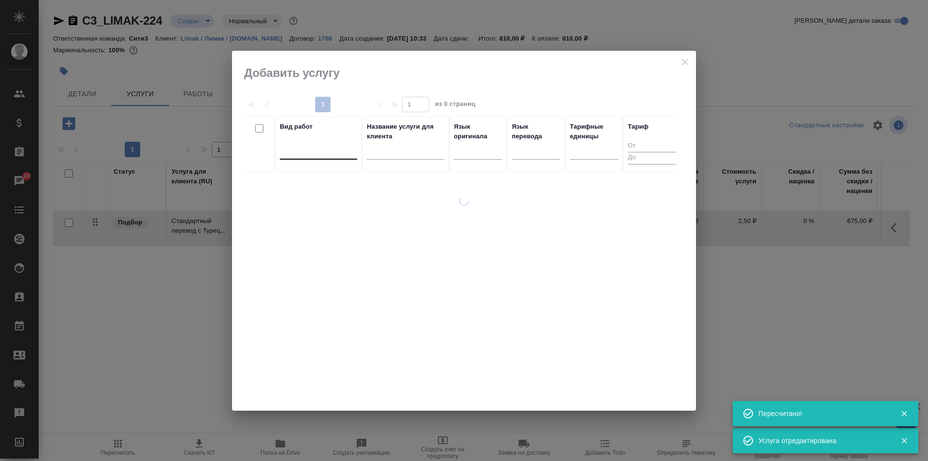
click at [338, 145] on div at bounding box center [318, 150] width 77 height 14
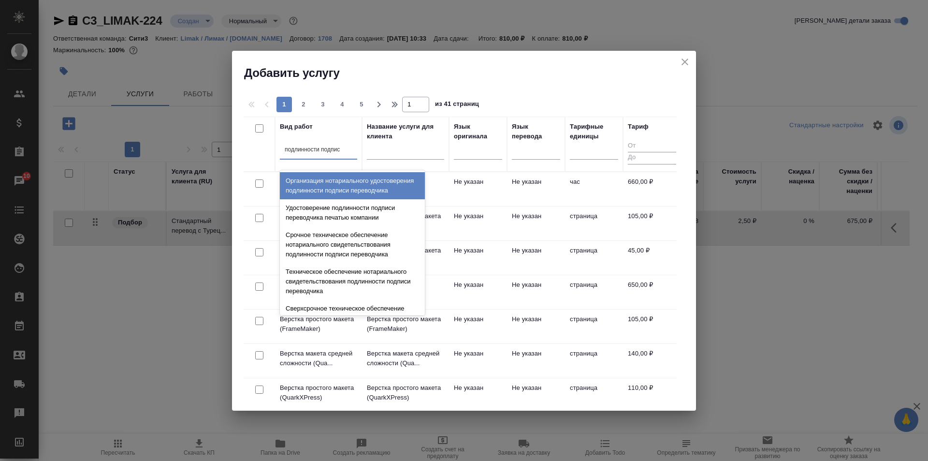
type input "подлинности подписи"
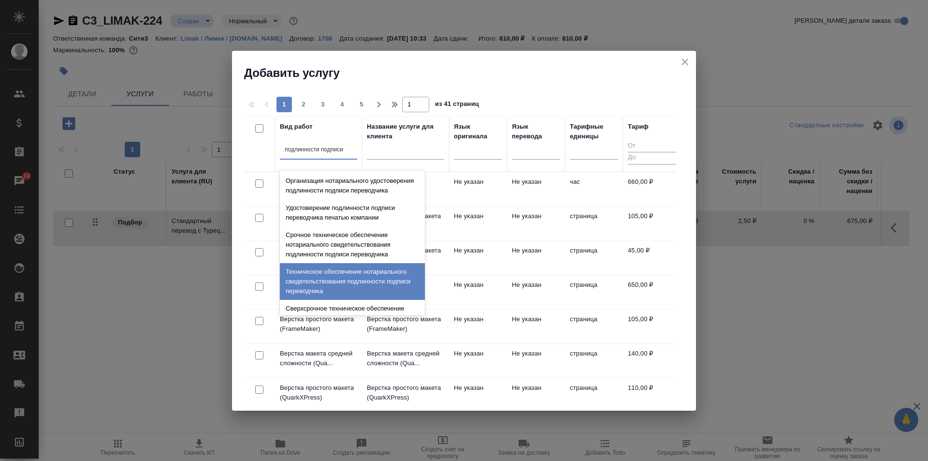
click at [360, 280] on div "Техническое обеспечение нотариального свидетельствования подлинности подписи пе…" at bounding box center [352, 281] width 145 height 37
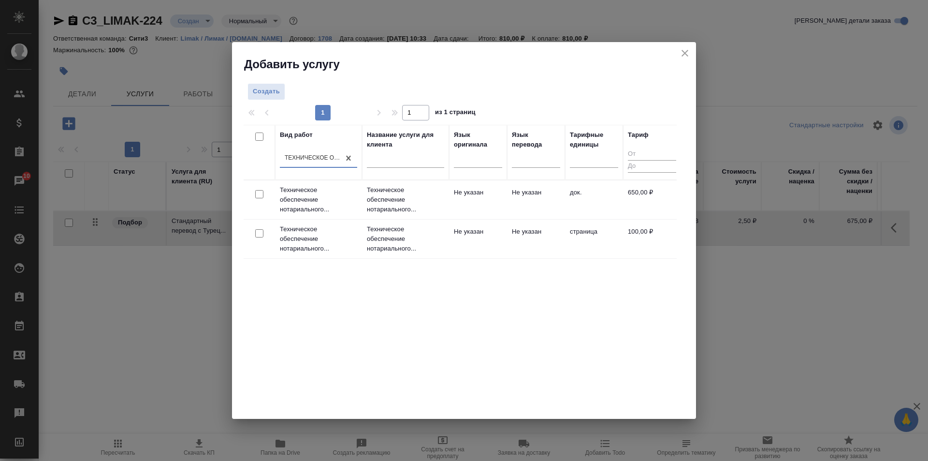
click at [557, 205] on td "Не указан" at bounding box center [536, 200] width 58 height 34
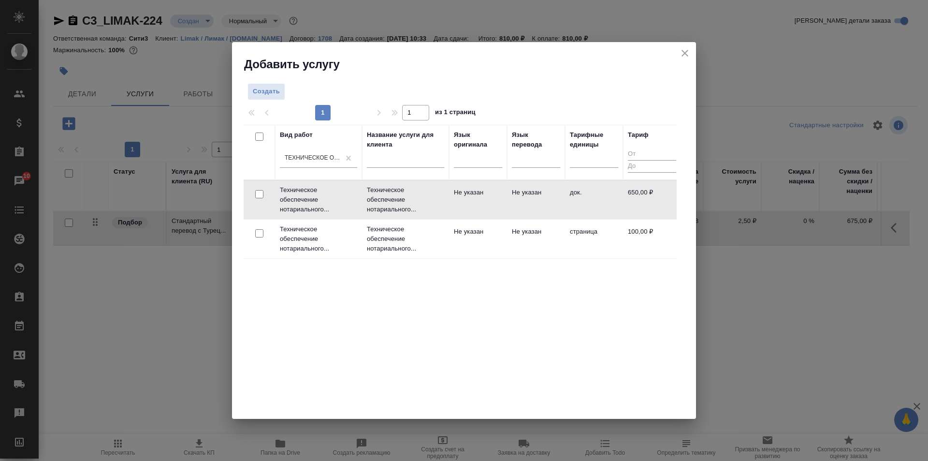
click at [557, 205] on td "Не указан" at bounding box center [536, 200] width 58 height 34
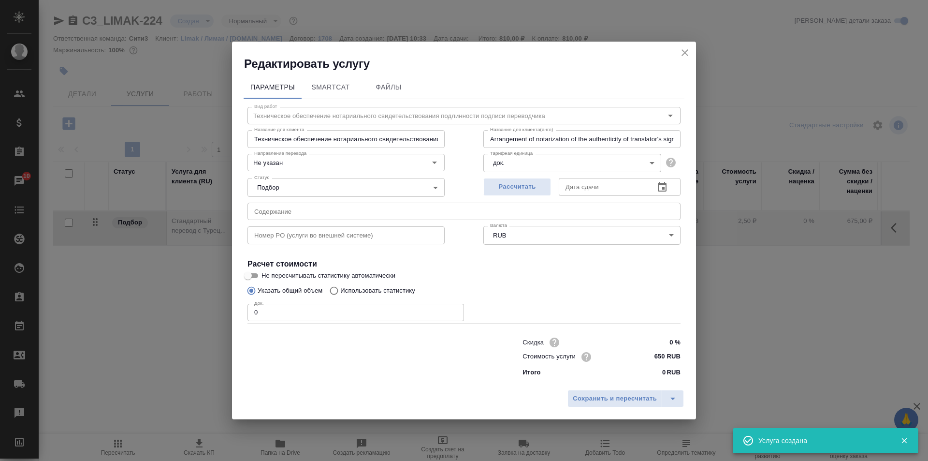
type input "Техническое обеспечение нотариального свидетельствования подлинности подписи пе…"
type input "Arrangement of notarization of the authenticity of translator's signature,3 bus…"
type input "Техническое обеспечение нотариального свидетельствования подлинности подписи пе…"
type input "Arrangement of notarization of the authenticity of translator's signature,3 bus…"
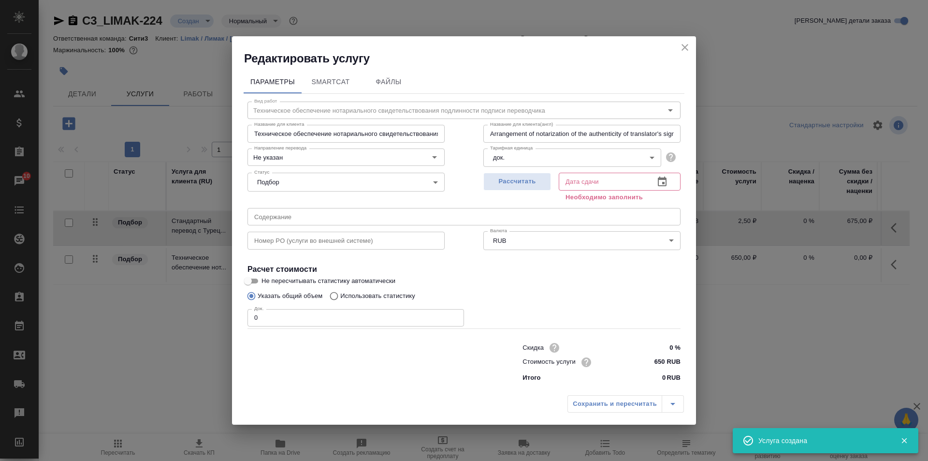
click at [344, 325] on input "0" at bounding box center [356, 317] width 217 height 17
type input "Техническое обеспечение нотариального свидетельствования подлинности подписи пе…"
type input "Arrangement of notarization of the authenticity of translator's signature,3 bus…"
type input "Техническое обеспечение нотариального свидетельствования подлинности подписи пе…"
type input "Arrangement of notarization of the authenticity of translator's signature,3 bus…"
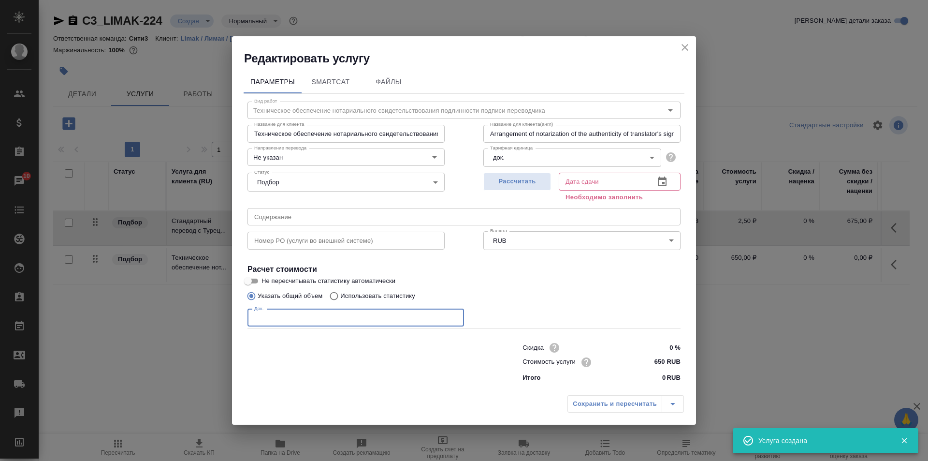
type input "Техническое обеспечение нотариального свидетельствования подлинности подписи пе…"
type input "Arrangement of notarization of the authenticity of translator's signature,3 bus…"
type input "2"
type input "Техническое обеспечение нотариального свидетельствования подлинности подписи пе…"
type input "Arrangement of notarization of the authenticity of translator's signature,3 bus…"
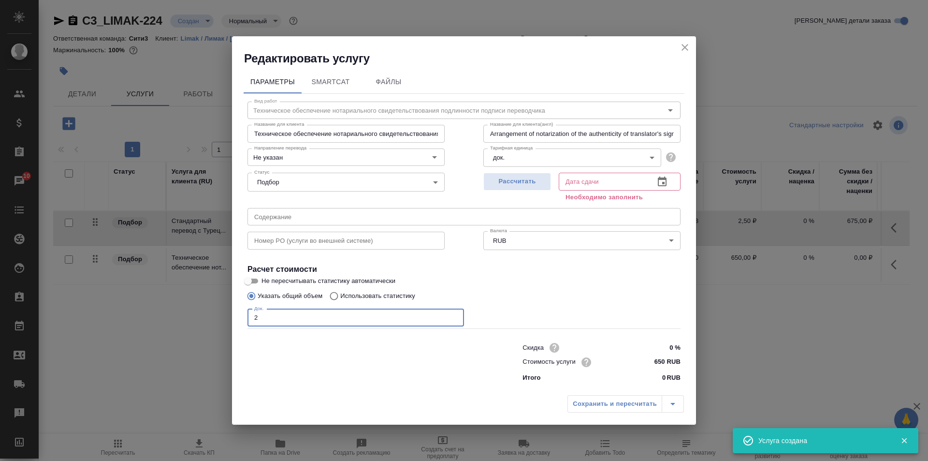
type input "Техническое обеспечение нотариального свидетельствования подлинности подписи пе…"
type input "Arrangement of notarization of the authenticity of translator's signature,3 bus…"
type input "Техническое обеспечение нотариального свидетельствования подлинности подписи пе…"
type input "Arrangement of notarization of the authenticity of translator's signature,3 bus…"
type input "1"
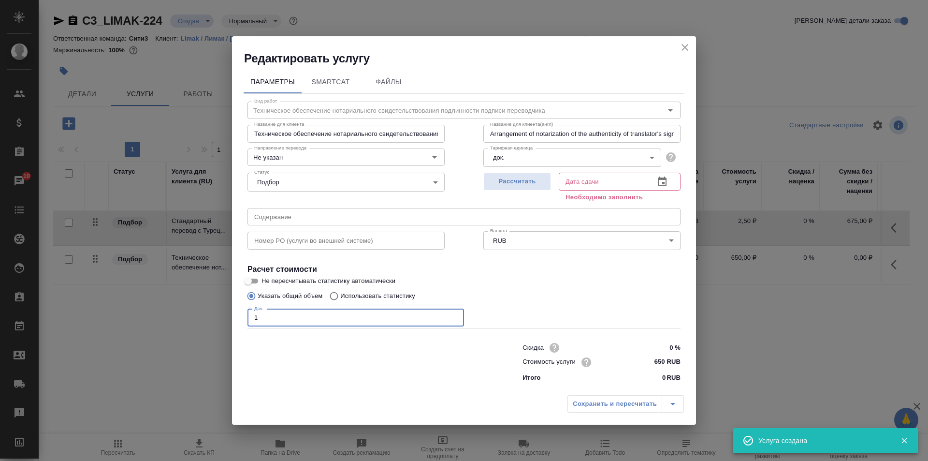
type input "Техническое обеспечение нотариального свидетельствования подлинности подписи пе…"
type input "Arrangement of notarization of the authenticity of translator's signature,3 bus…"
type input "Техническое обеспечение нотариального свидетельствования подлинности подписи пе…"
type input "Arrangement of notarization of the authenticity of translator's signature,3 bus…"
type input "1"
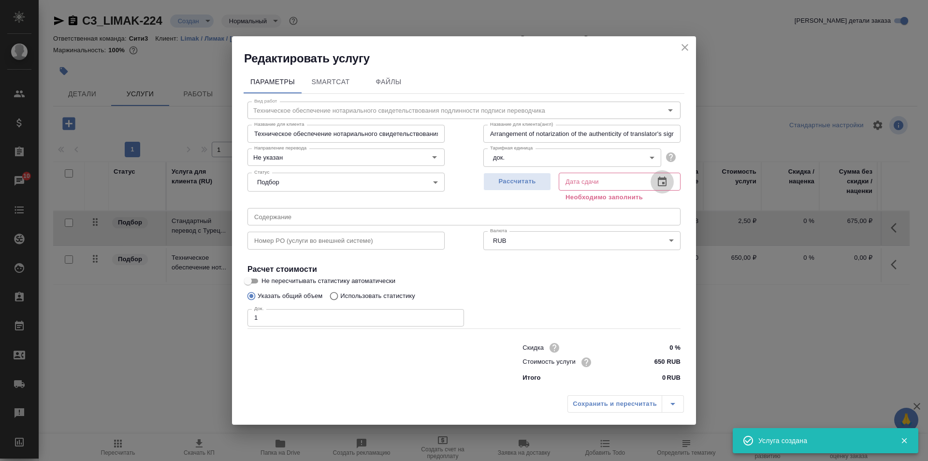
click at [663, 183] on icon "button" at bounding box center [662, 181] width 9 height 10
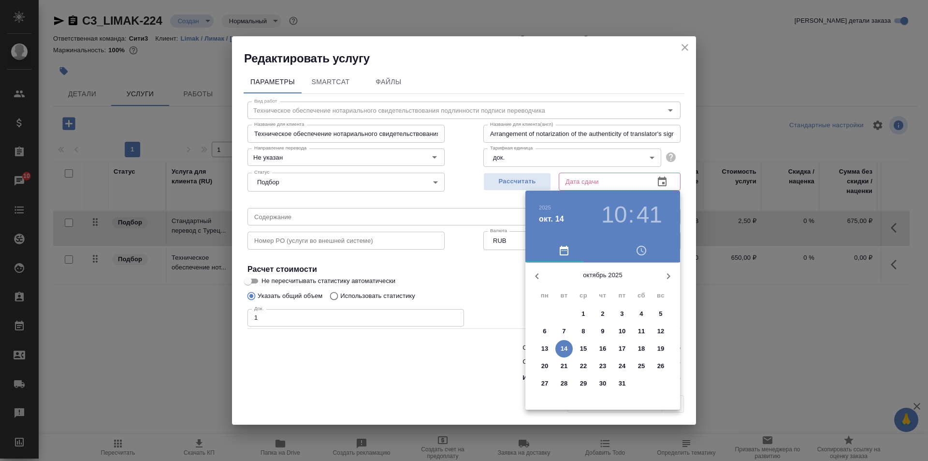
click at [586, 347] on p "15" at bounding box center [583, 349] width 7 height 10
type input "Техническое обеспечение нотариального свидетельствования подлинности подписи пе…"
type input "Arrangement of notarization of the authenticity of translator's signature,3 bus…"
type input "15.10.2025 10:41"
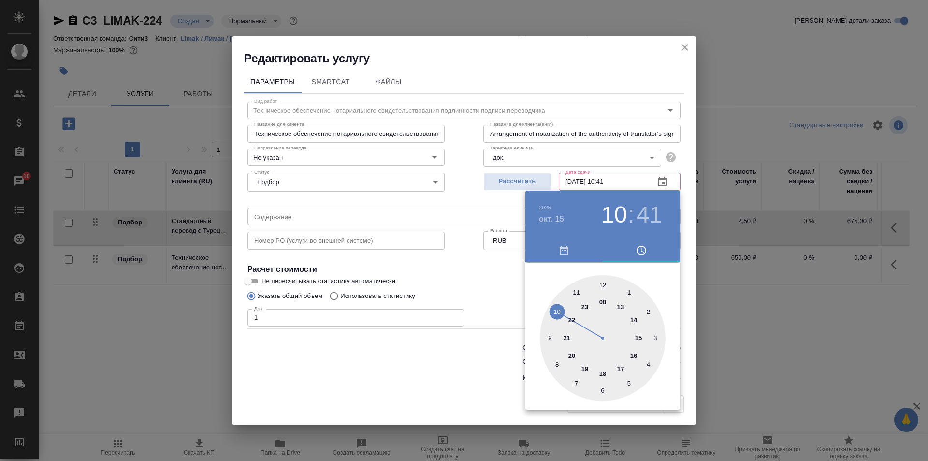
type input "Техническое обеспечение нотариального свидетельствования подлинности подписи пе…"
type input "Arrangement of notarization of the authenticity of translator's signature,3 bus…"
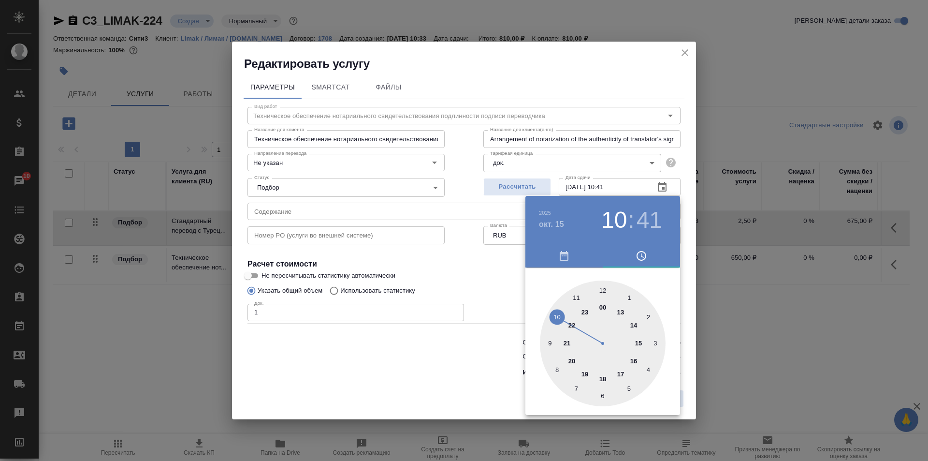
click at [579, 298] on div at bounding box center [603, 343] width 126 height 126
type input "Техническое обеспечение нотариального свидетельствования подлинности подписи пе…"
type input "Arrangement of notarization of the authenticity of translator's signature,3 bus…"
type input "15.10.2025 11:41"
type input "Техническое обеспечение нотариального свидетельствования подлинности подписи пе…"
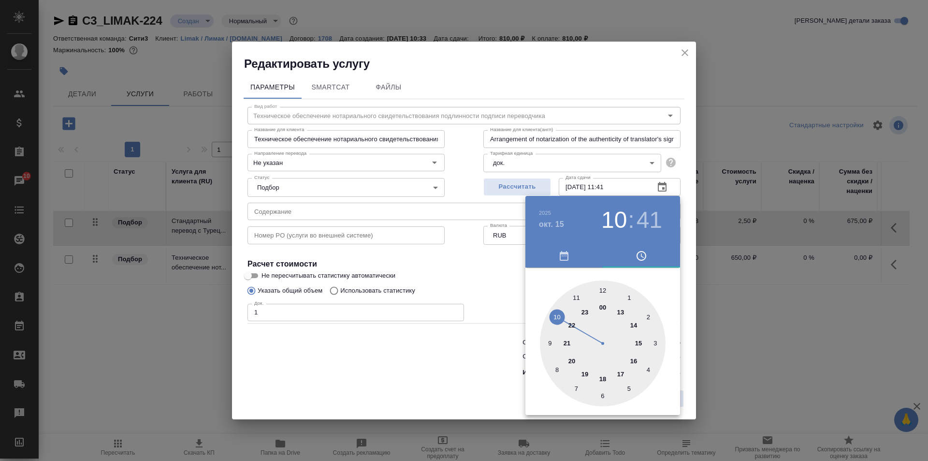
type input "Arrangement of notarization of the authenticity of translator's signature,3 bus…"
click at [603, 290] on div at bounding box center [603, 343] width 126 height 126
type input "Техническое обеспечение нотариального свидетельствования подлинности подписи пе…"
type input "Arrangement of notarization of the authenticity of translator's signature,3 bus…"
type input "15.10.2025 11:00"
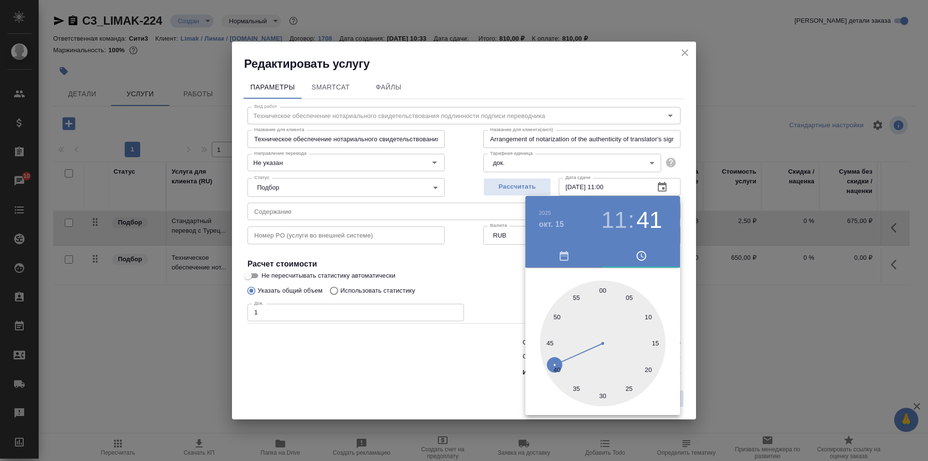
type input "Техническое обеспечение нотариального свидетельствования подлинности подписи пе…"
type input "Arrangement of notarization of the authenticity of translator's signature,3 bus…"
click at [484, 269] on div at bounding box center [464, 230] width 928 height 461
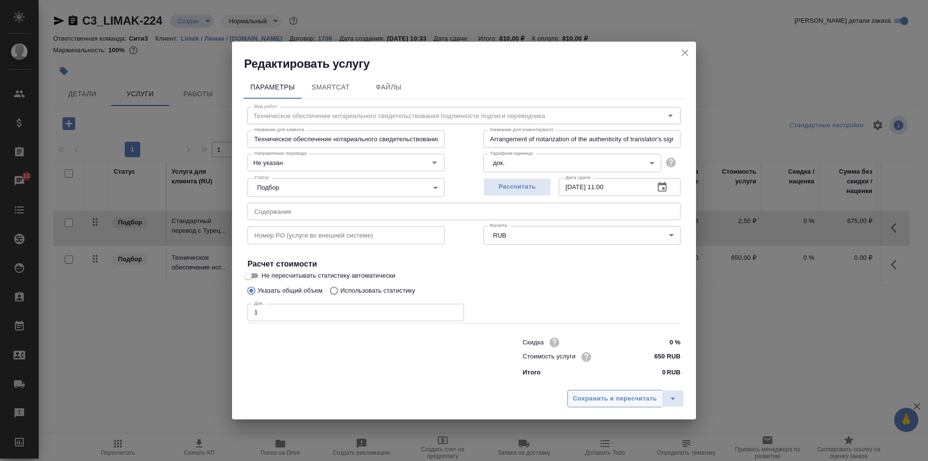
click at [599, 396] on span "Сохранить и пересчитать" at bounding box center [615, 398] width 84 height 11
type input "Техническое обеспечение нотариального свидетельствования подлинности подписи пе…"
type input "Arrangement of notarization of the authenticity of translator's signature,3 bus…"
type input "Техническое обеспечение нотариального свидетельствования подлинности подписи пе…"
type input "Arrangement of notarization of the authenticity of translator's signature,3 bus…"
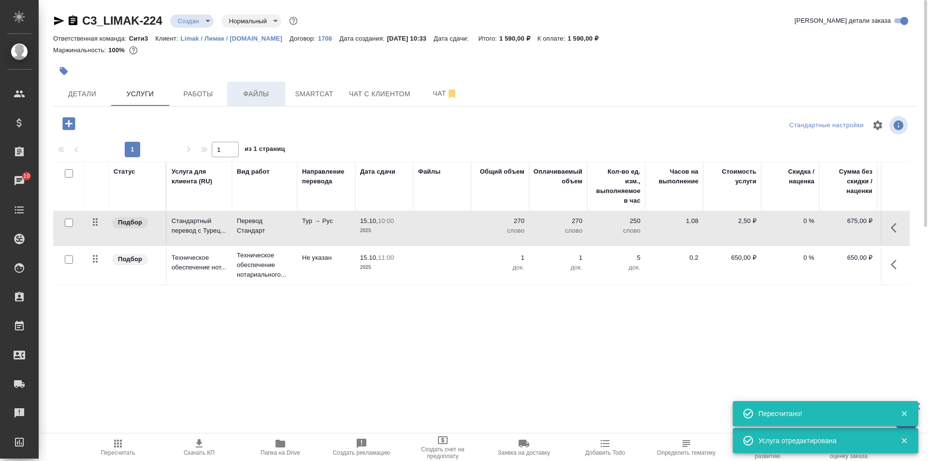
click at [260, 89] on span "Файлы" at bounding box center [256, 94] width 46 height 12
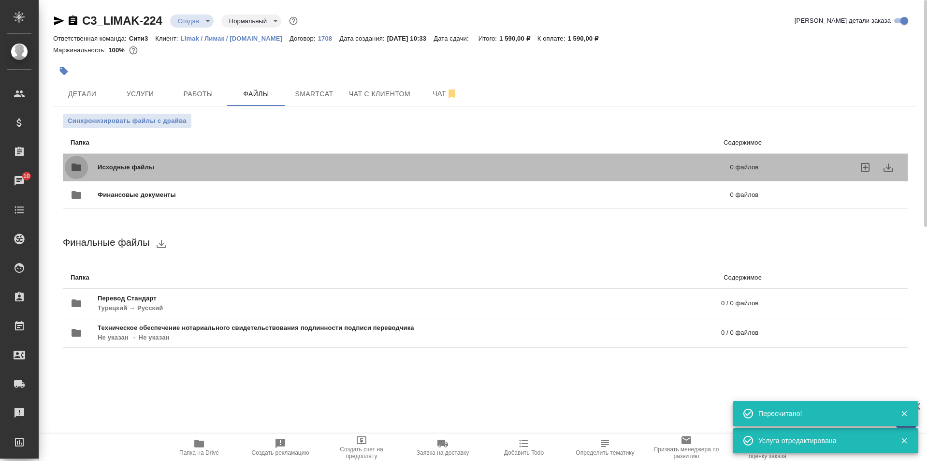
click at [87, 166] on button "folder" at bounding box center [76, 167] width 23 height 23
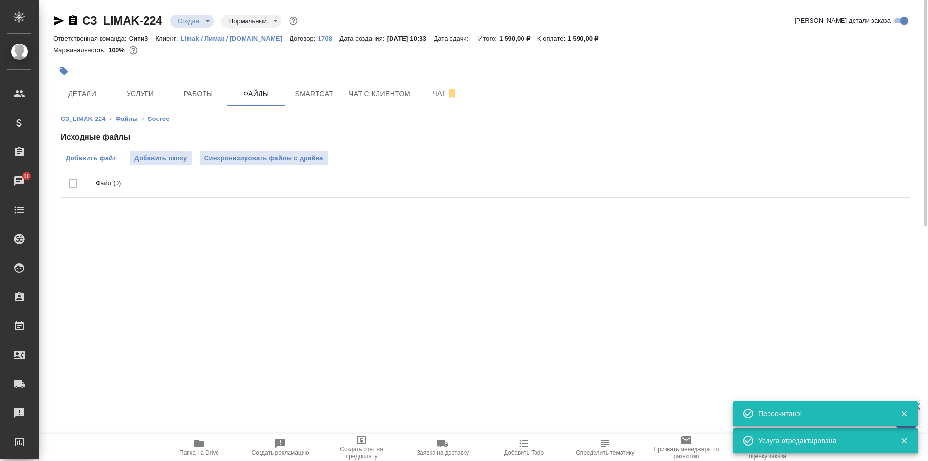
click at [78, 152] on label "Добавить файл" at bounding box center [91, 158] width 61 height 15
click at [0, 0] on input "Добавить файл" at bounding box center [0, 0] width 0 height 0
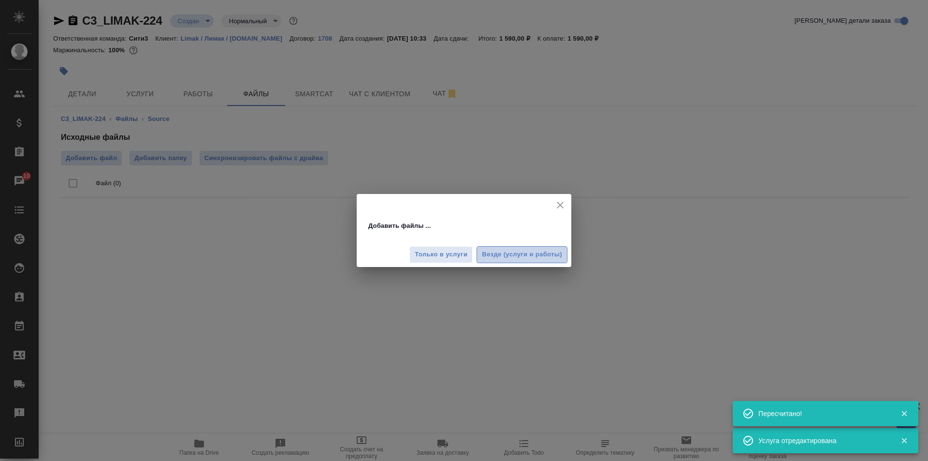
click at [499, 255] on span "Везде (услуги и работы)" at bounding box center [522, 254] width 80 height 11
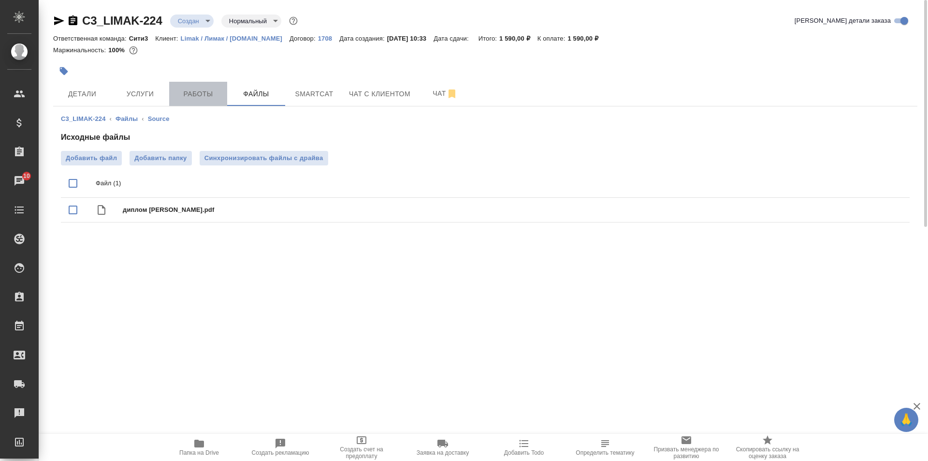
click at [205, 90] on span "Работы" at bounding box center [198, 94] width 46 height 12
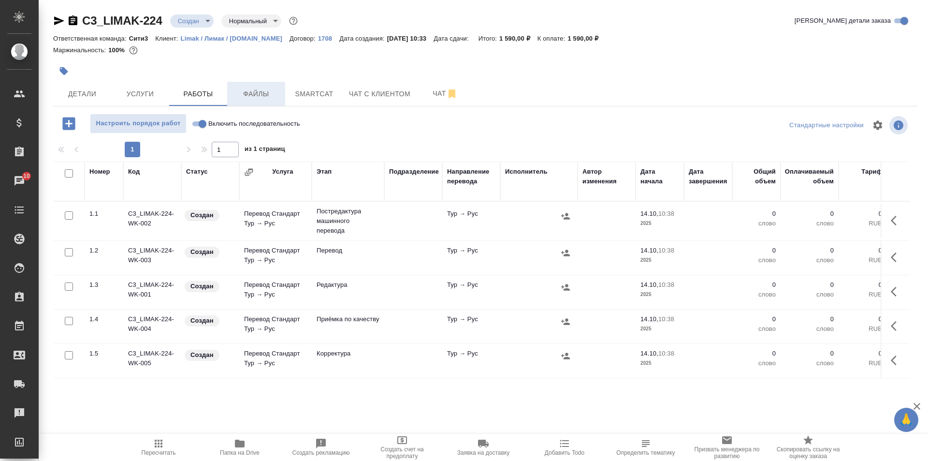
click at [243, 87] on button "Файлы" at bounding box center [256, 94] width 58 height 24
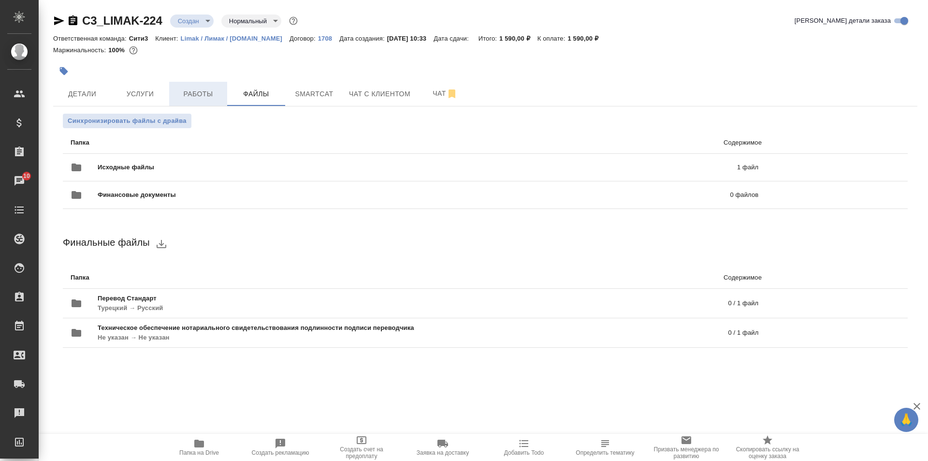
click at [193, 87] on button "Работы" at bounding box center [198, 94] width 58 height 24
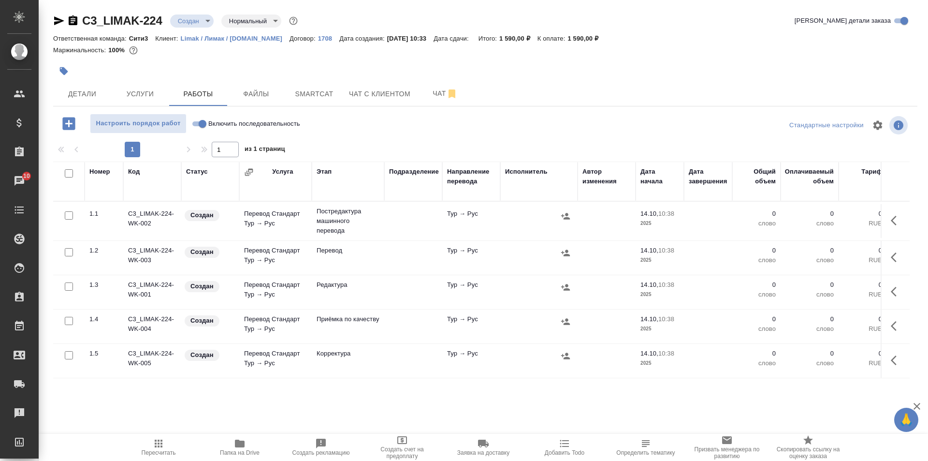
click at [201, 121] on input "Включить последовательность" at bounding box center [202, 124] width 35 height 12
checkbox input "true"
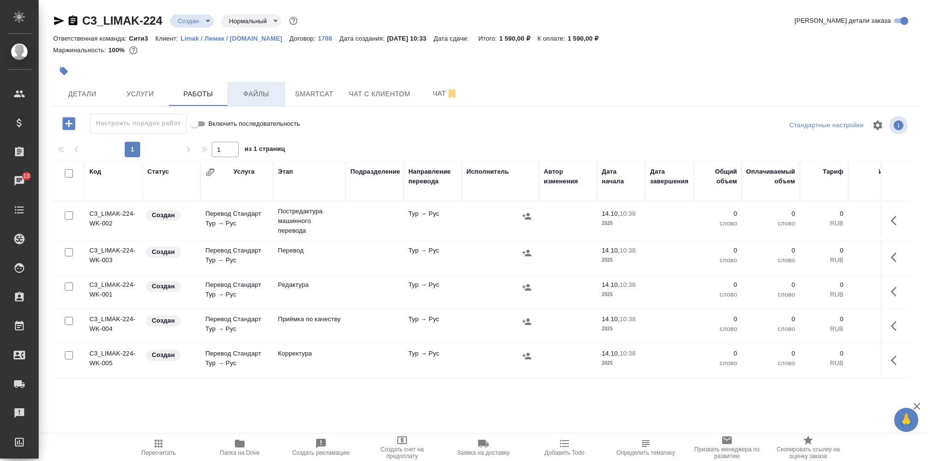
click at [253, 94] on span "Файлы" at bounding box center [256, 94] width 46 height 12
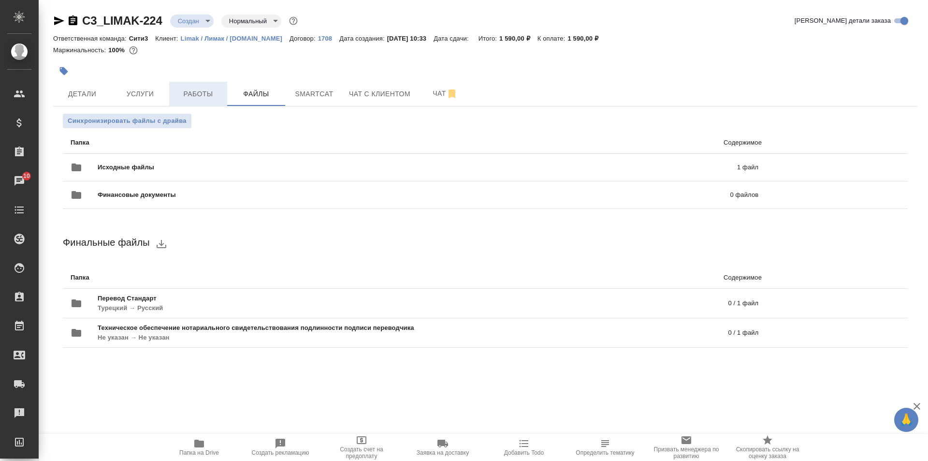
click at [211, 98] on span "Работы" at bounding box center [198, 94] width 46 height 12
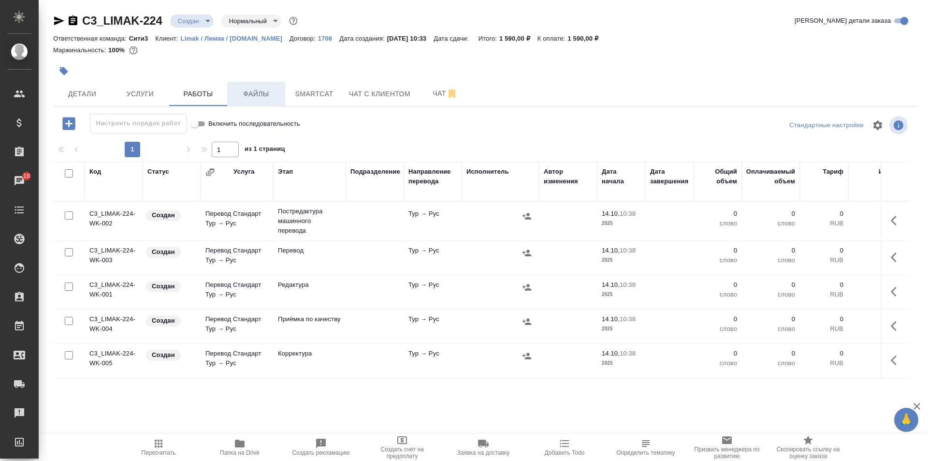
click at [265, 92] on span "Файлы" at bounding box center [256, 94] width 46 height 12
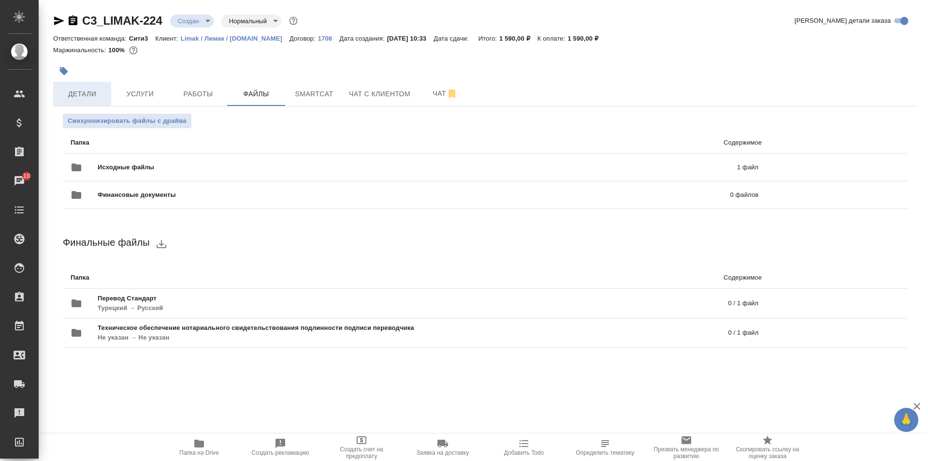
click at [65, 92] on span "Детали" at bounding box center [82, 94] width 46 height 12
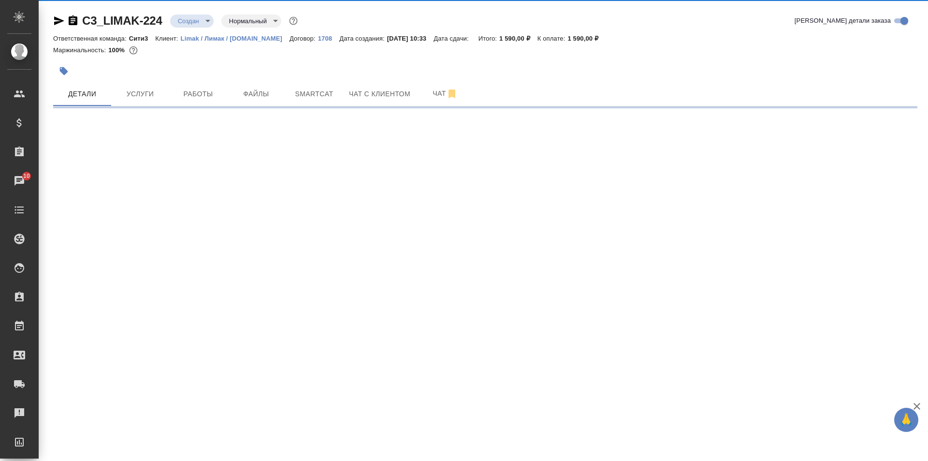
select select "RU"
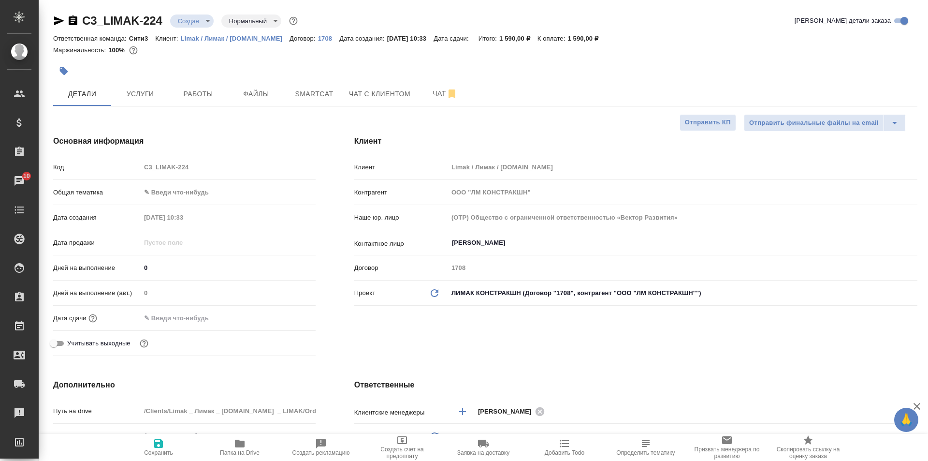
type textarea "x"
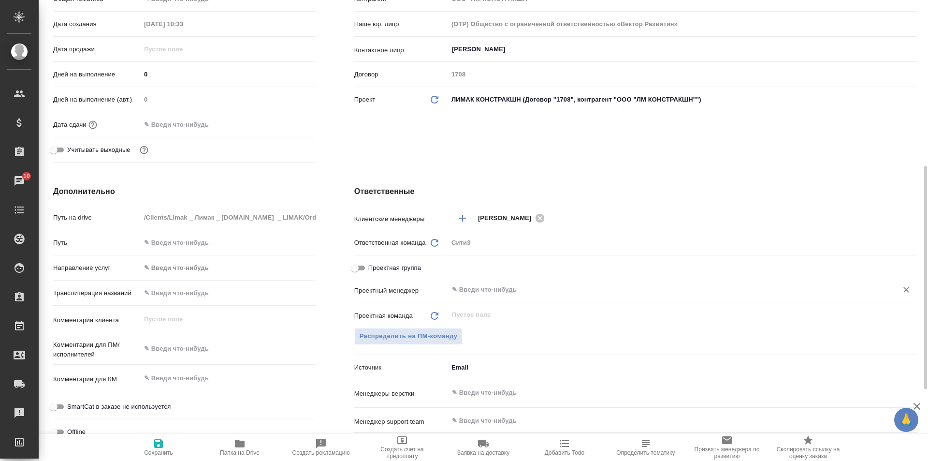
scroll to position [338, 0]
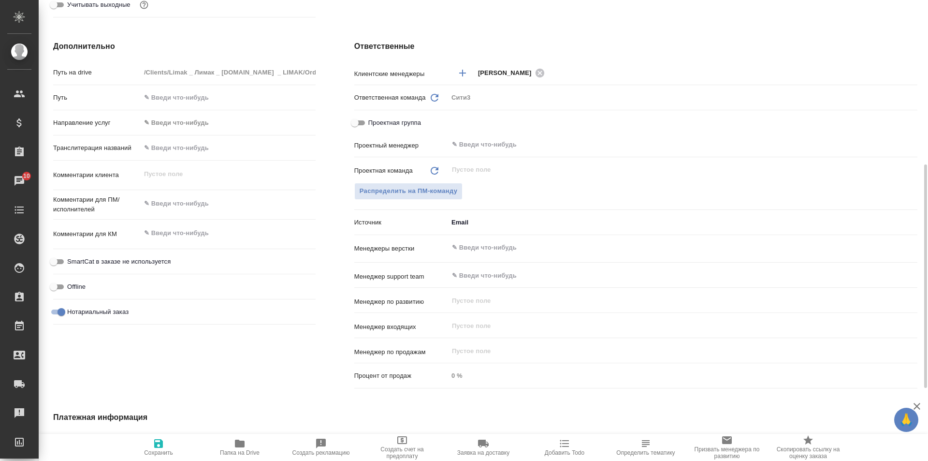
click at [486, 249] on input "text" at bounding box center [666, 248] width 431 height 12
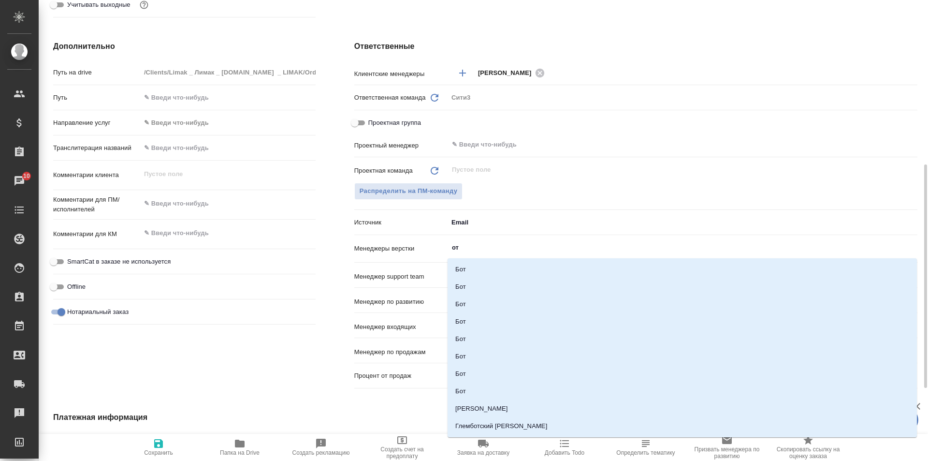
type input "отд"
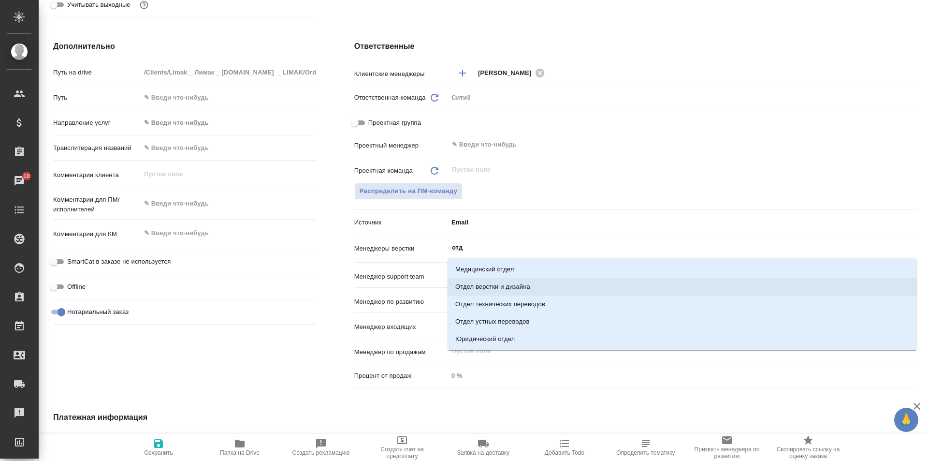
click at [552, 283] on li "Отдел верстки и дизайна" at bounding box center [682, 286] width 469 height 17
type textarea "x"
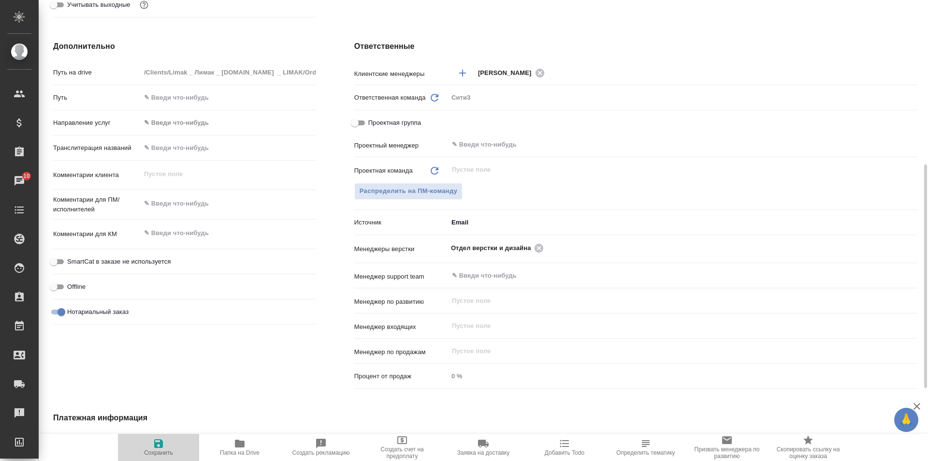
click at [163, 440] on icon "button" at bounding box center [159, 444] width 12 height 12
type textarea "x"
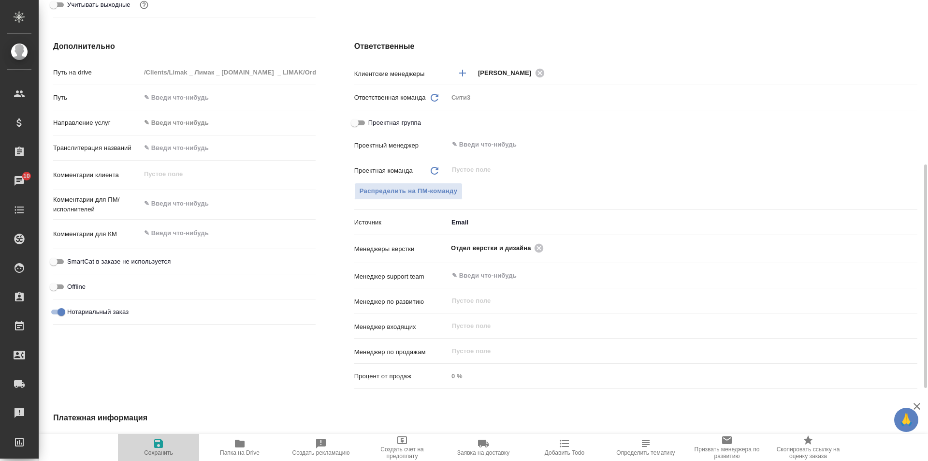
type textarea "x"
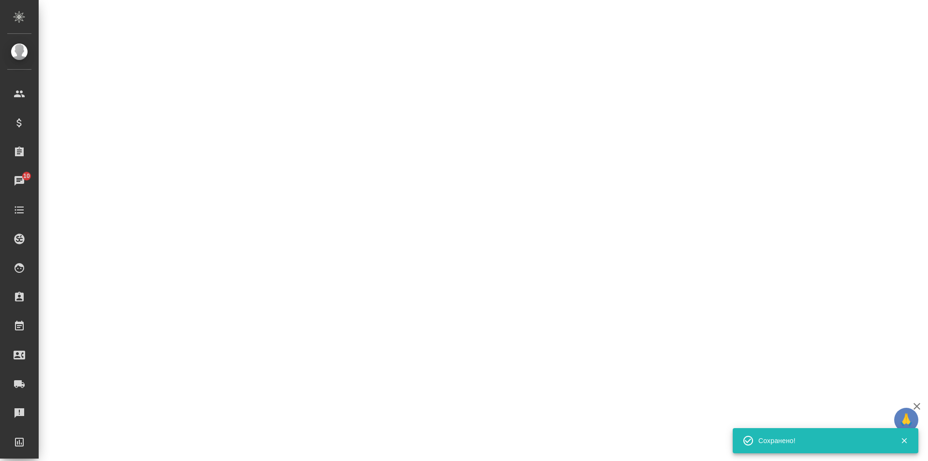
select select "RU"
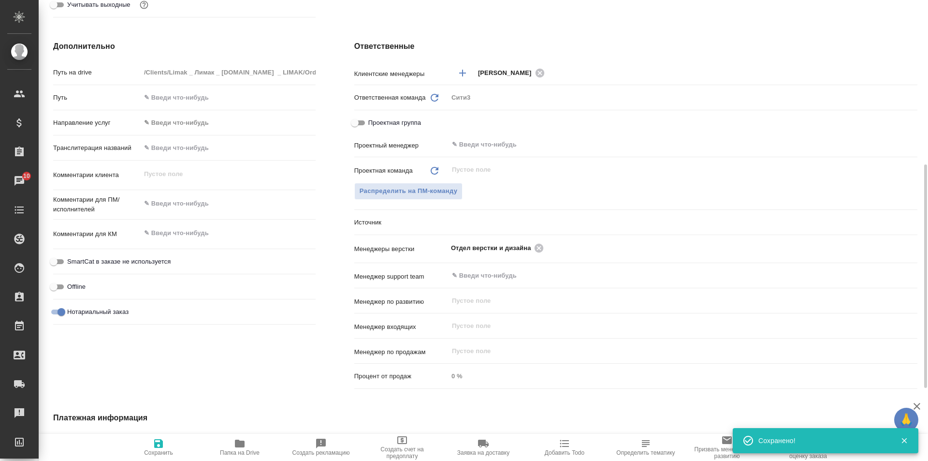
type textarea "x"
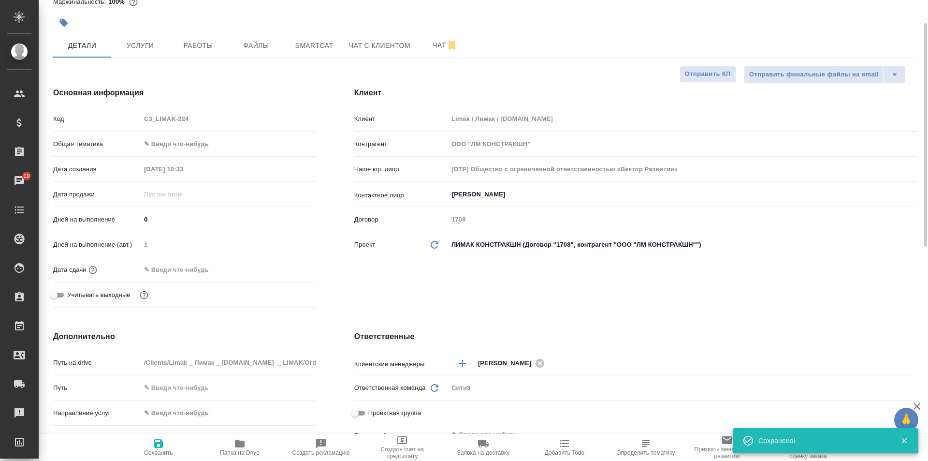
scroll to position [0, 0]
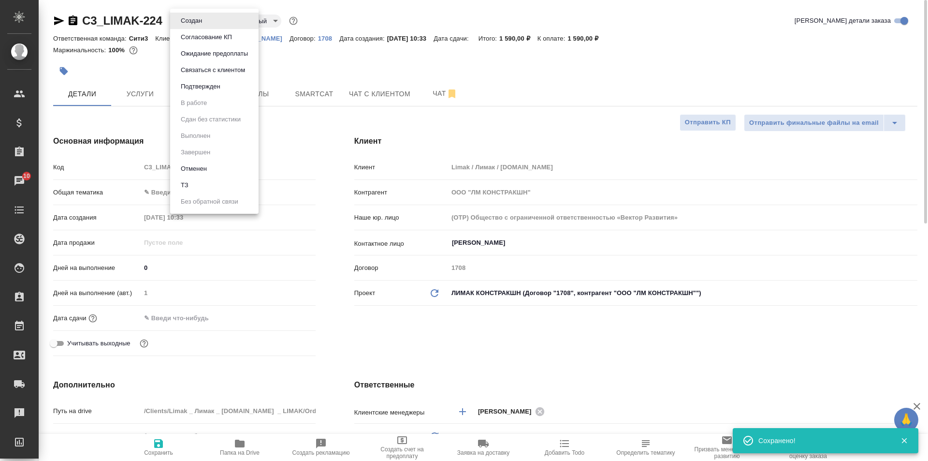
click at [197, 22] on body "🙏 .cls-1 fill:#fff; AWATERA Galisheva Mariya Клиенты Спецификации Заказы 10 Чат…" at bounding box center [464, 230] width 928 height 461
click at [234, 185] on li "ТЗ" at bounding box center [214, 185] width 88 height 16
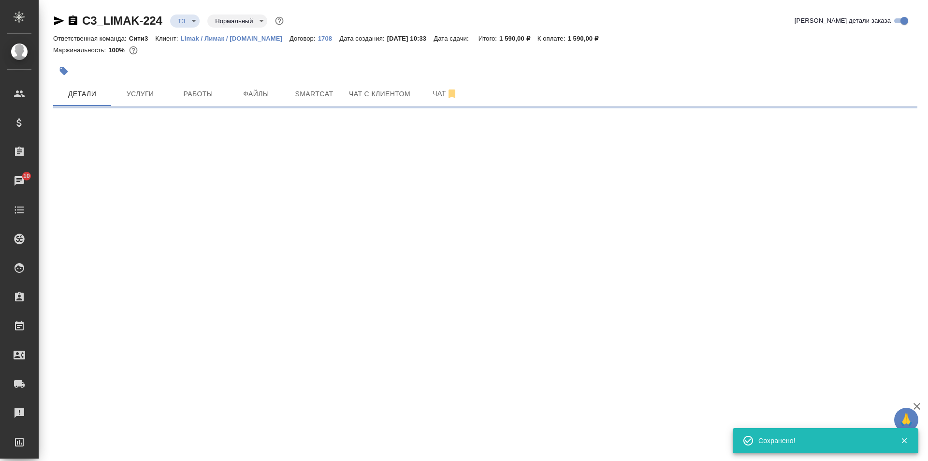
select select "RU"
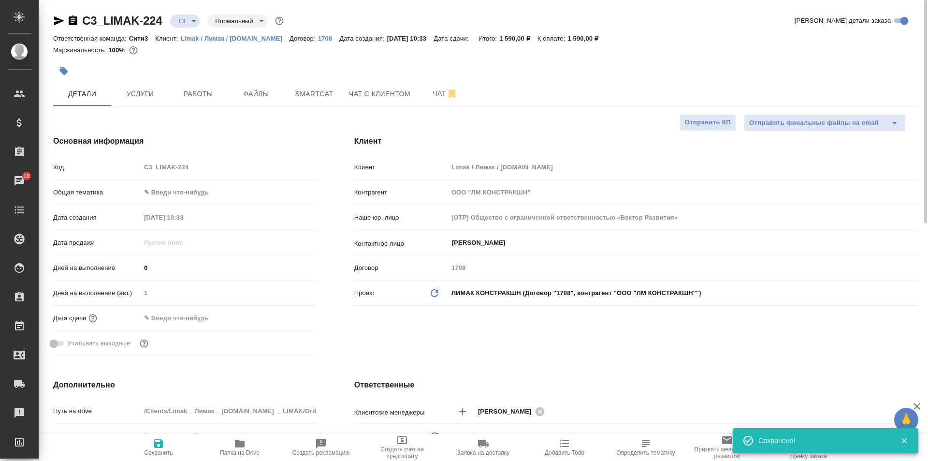
type textarea "x"
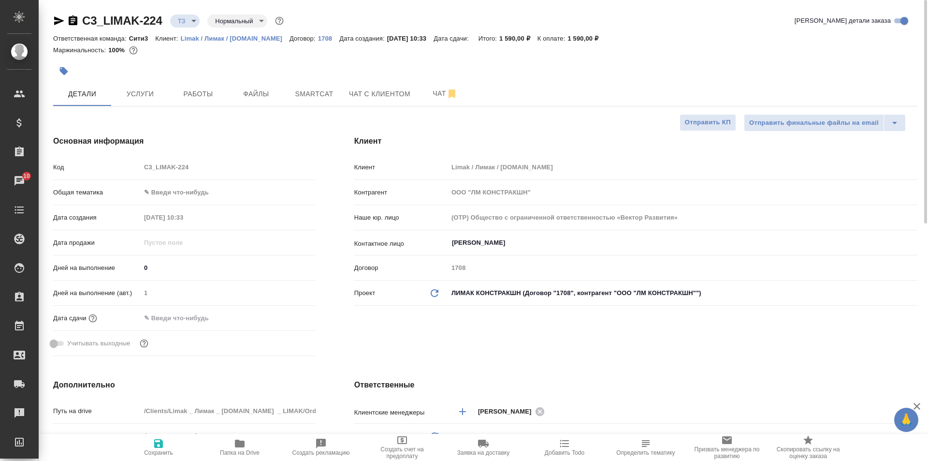
click at [159, 441] on icon "button" at bounding box center [159, 444] width 12 height 12
type textarea "x"
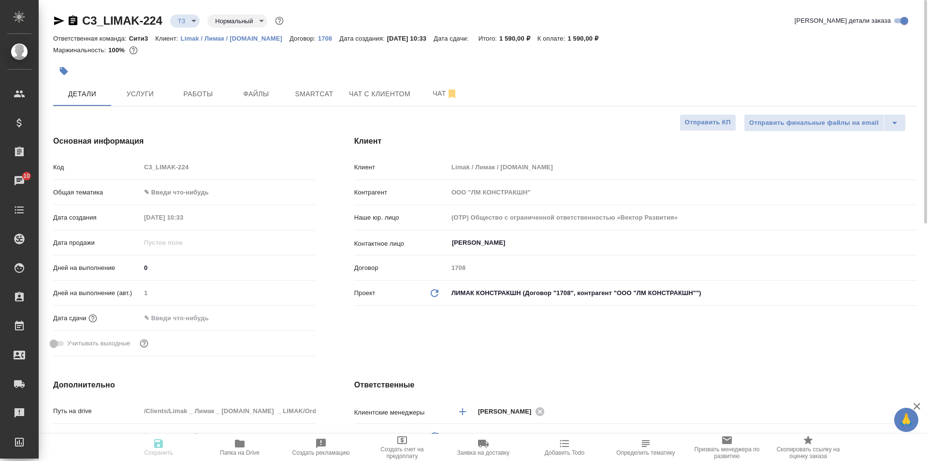
type textarea "x"
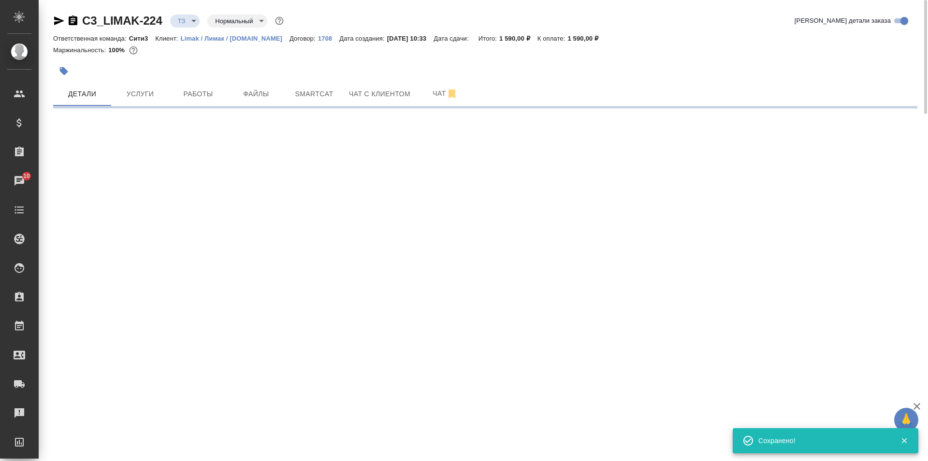
select select "RU"
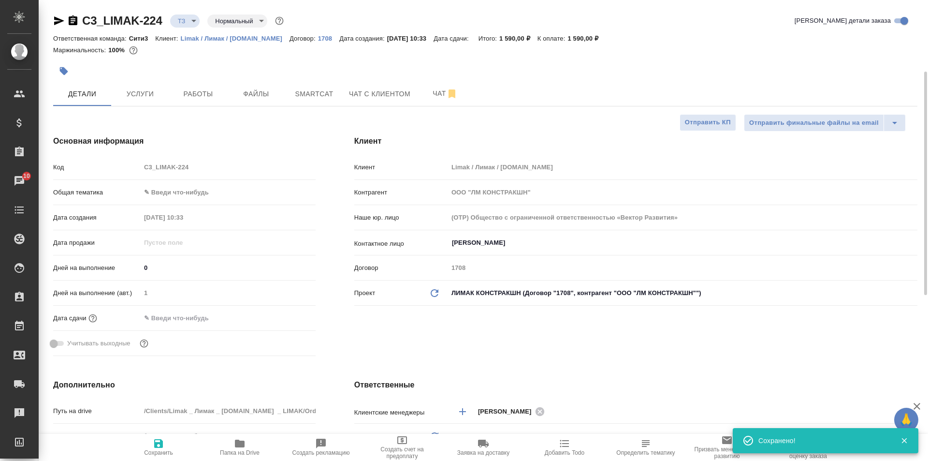
type textarea "x"
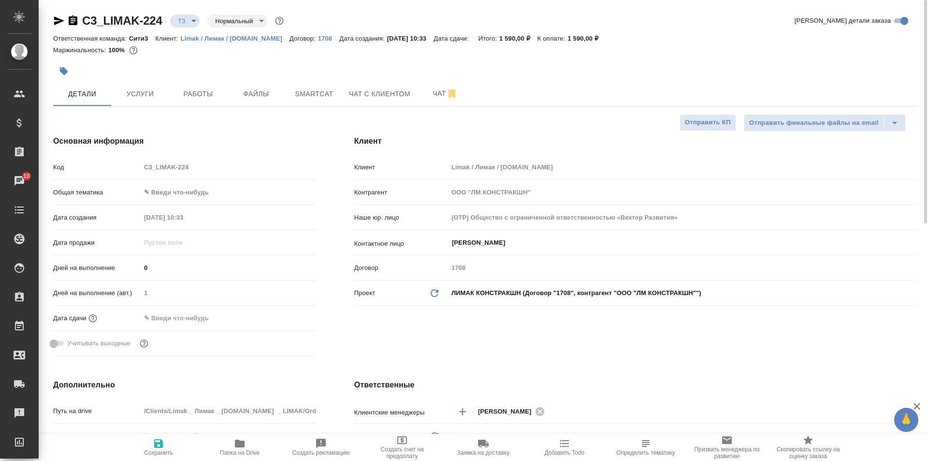
click at [204, 199] on body "🙏 .cls-1 fill:#fff; AWATERA Galisheva Mariya Клиенты Спецификации Заказы 10 Чат…" at bounding box center [464, 230] width 928 height 461
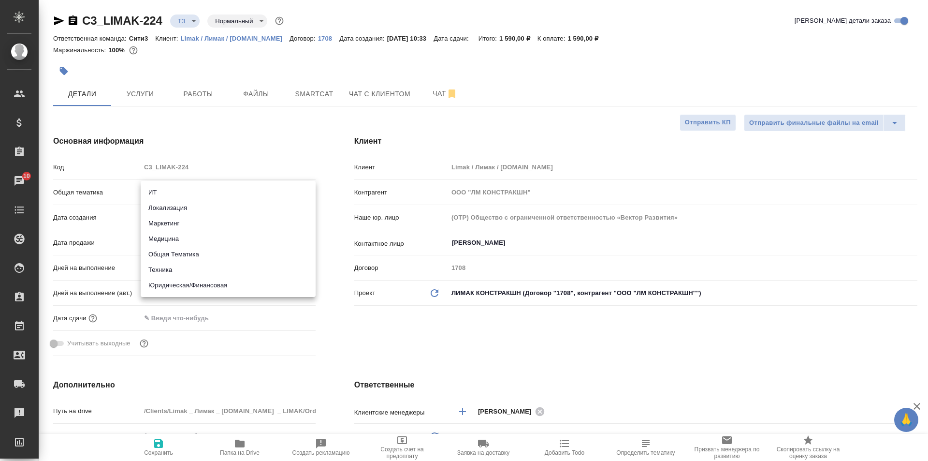
click at [248, 285] on li "Юридическая/Финансовая" at bounding box center [228, 285] width 175 height 15
type input "yr-fn"
type textarea "x"
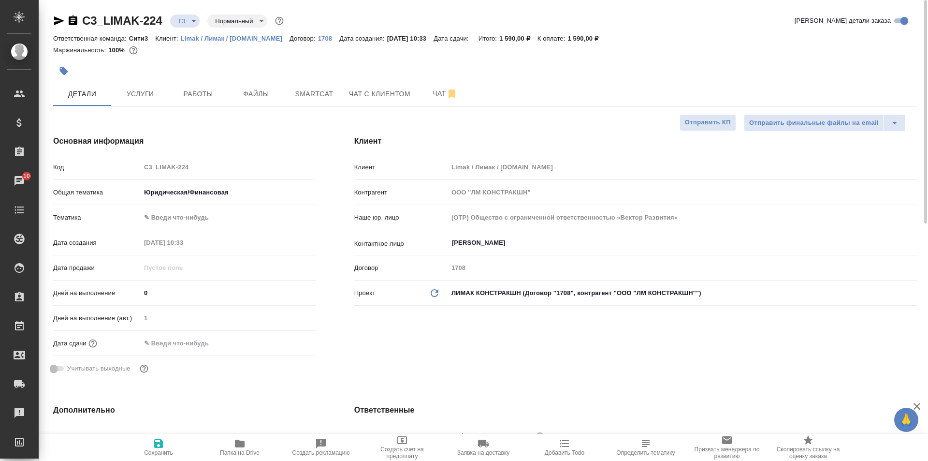
click at [227, 210] on body "🙏 .cls-1 fill:#fff; AWATERA Galisheva Mariya Клиенты Спецификации Заказы 10 Чат…" at bounding box center [464, 230] width 928 height 461
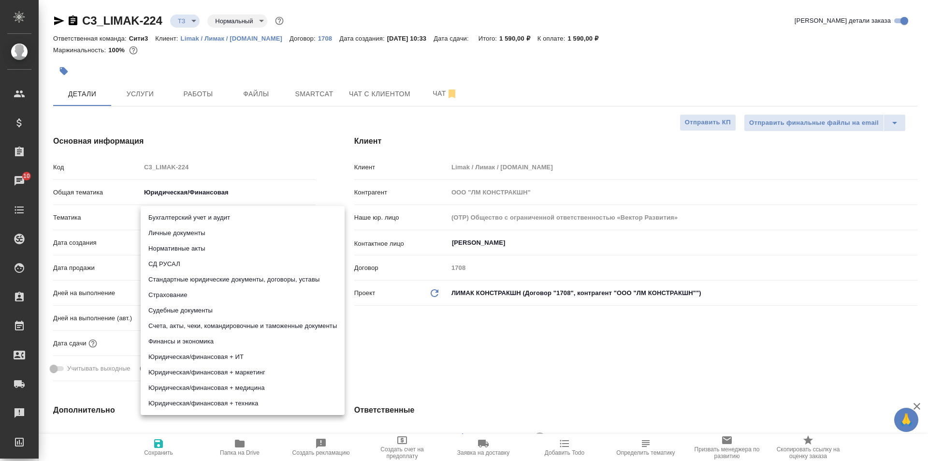
click at [246, 229] on li "Личные документы" at bounding box center [243, 232] width 204 height 15
type textarea "x"
type input "5a8b8b956a9677013d343cfe"
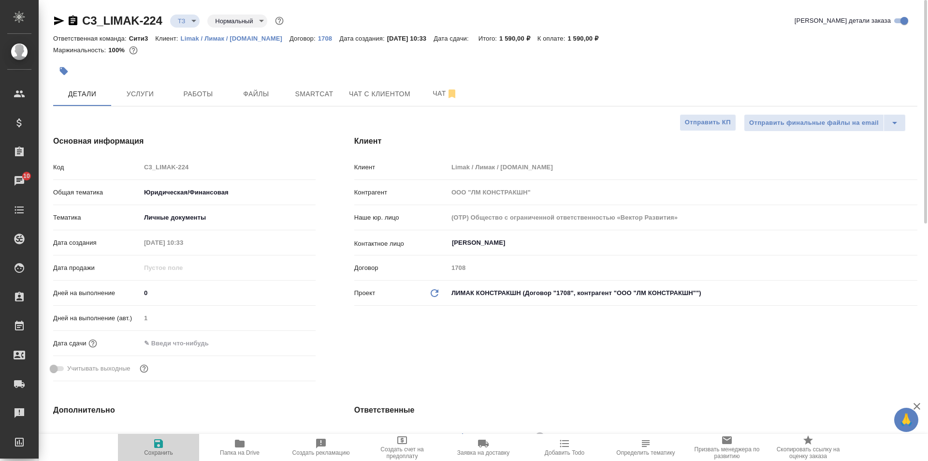
click at [164, 447] on icon "button" at bounding box center [159, 444] width 12 height 12
type textarea "x"
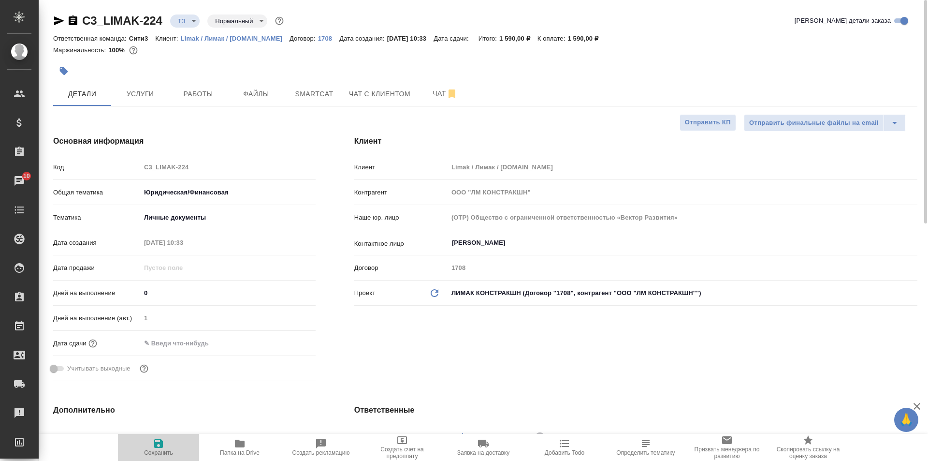
type textarea "x"
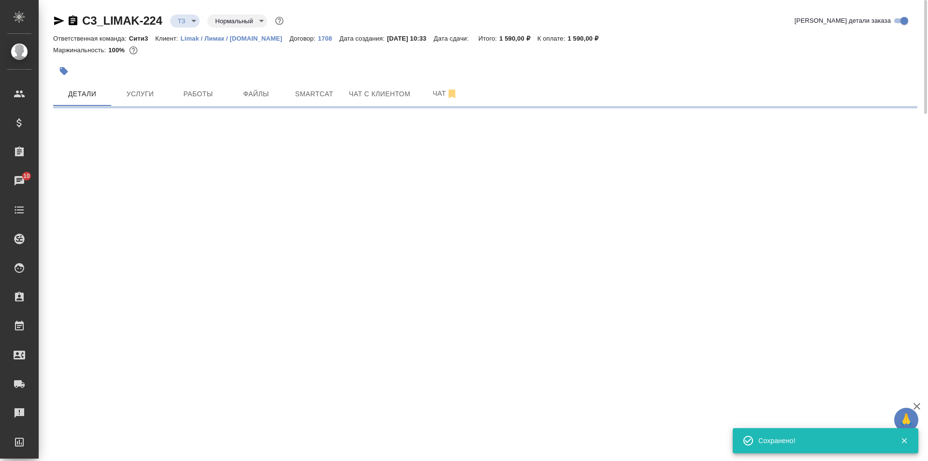
select select "RU"
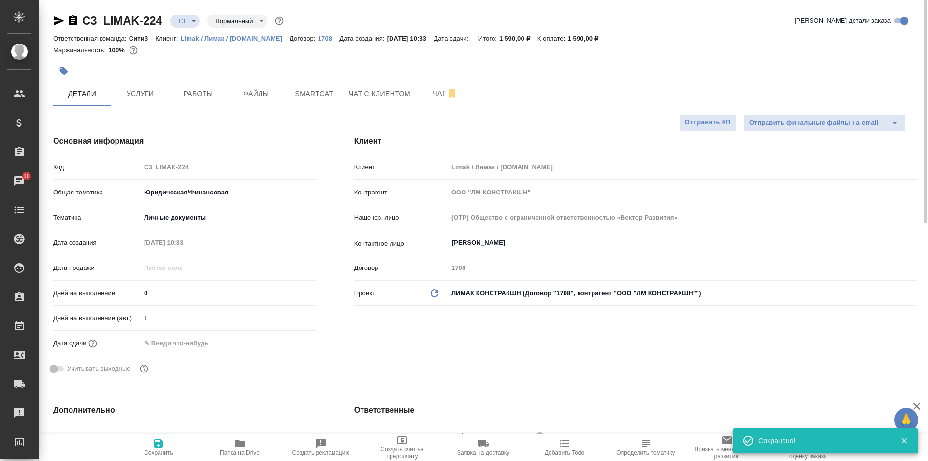
type textarea "x"
click at [147, 92] on span "Услуги" at bounding box center [140, 94] width 46 height 12
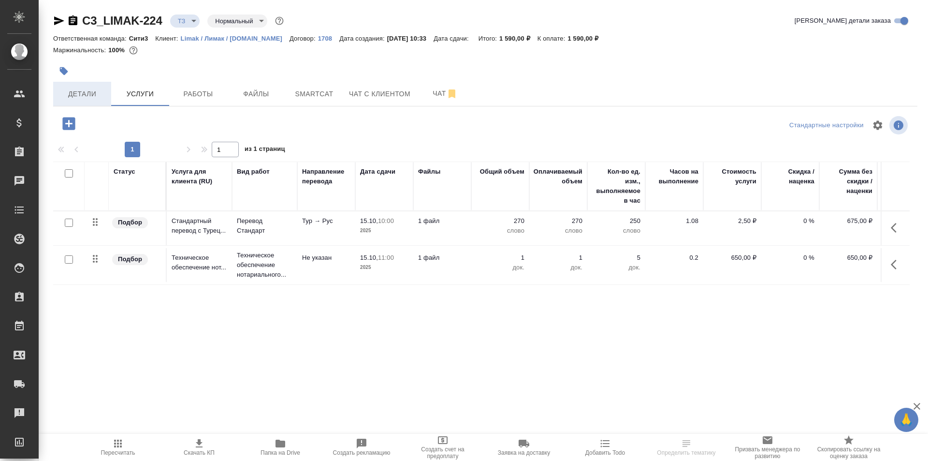
click at [90, 87] on button "Детали" at bounding box center [82, 94] width 58 height 24
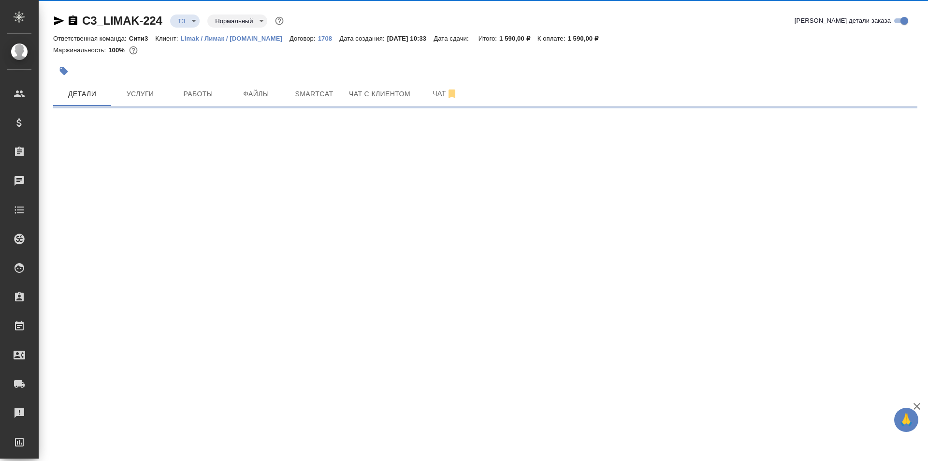
select select "RU"
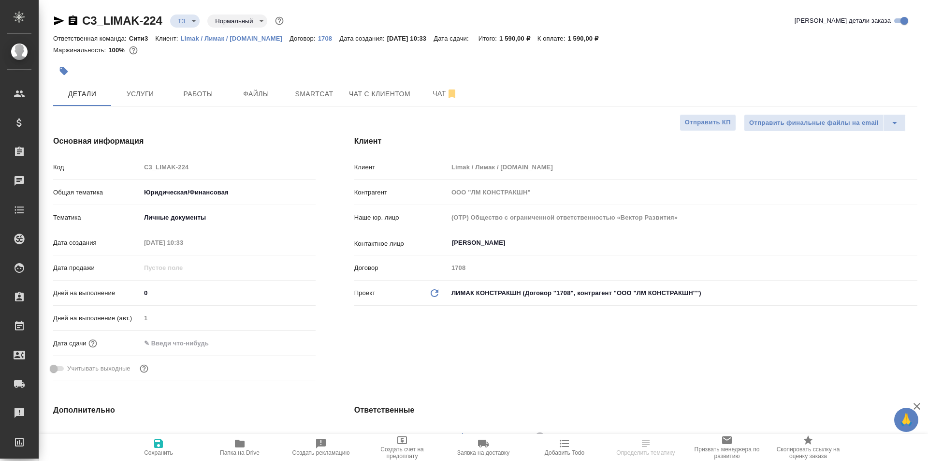
type textarea "x"
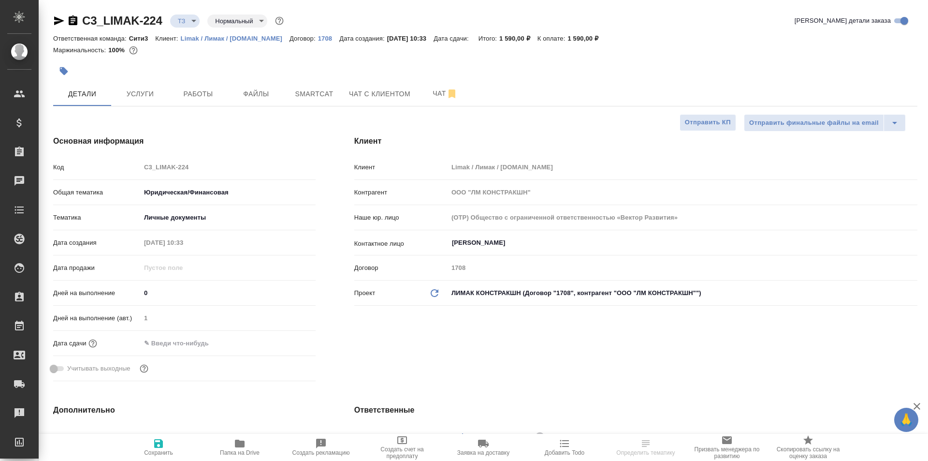
type textarea "x"
select select "RU"
type textarea "x"
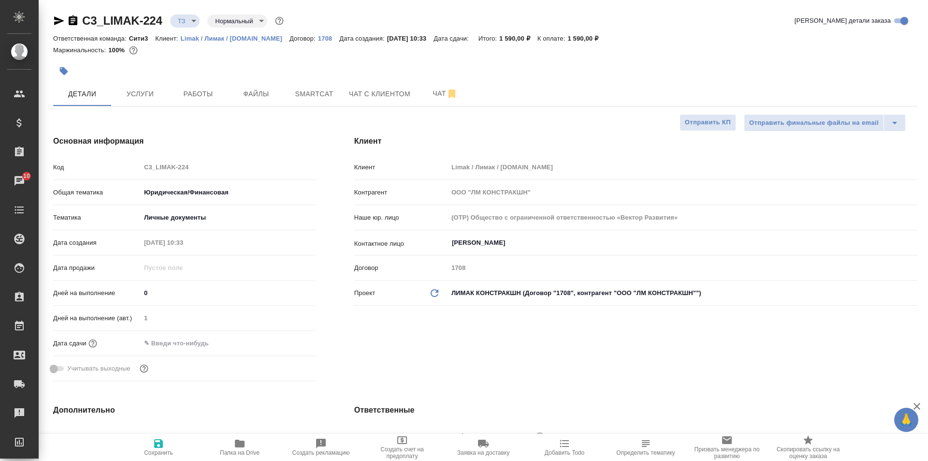
type textarea "x"
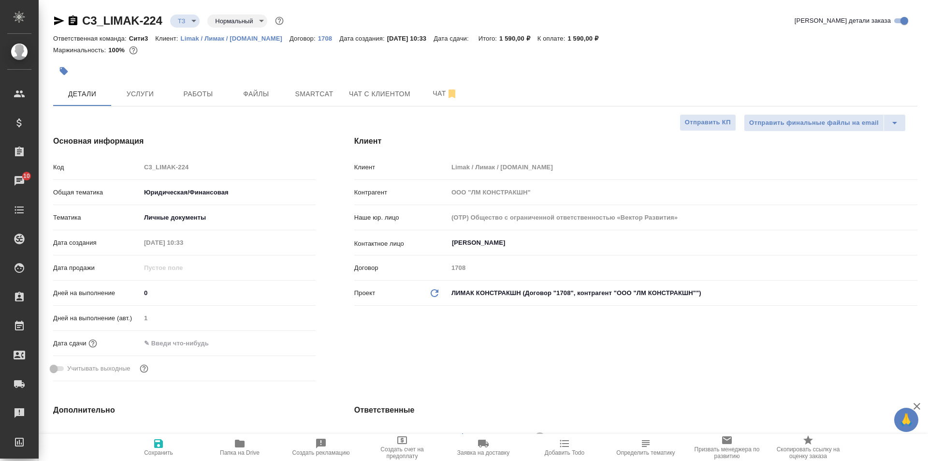
type textarea "x"
click at [161, 81] on div at bounding box center [341, 70] width 576 height 21
click at [162, 88] on span "Услуги" at bounding box center [140, 94] width 46 height 12
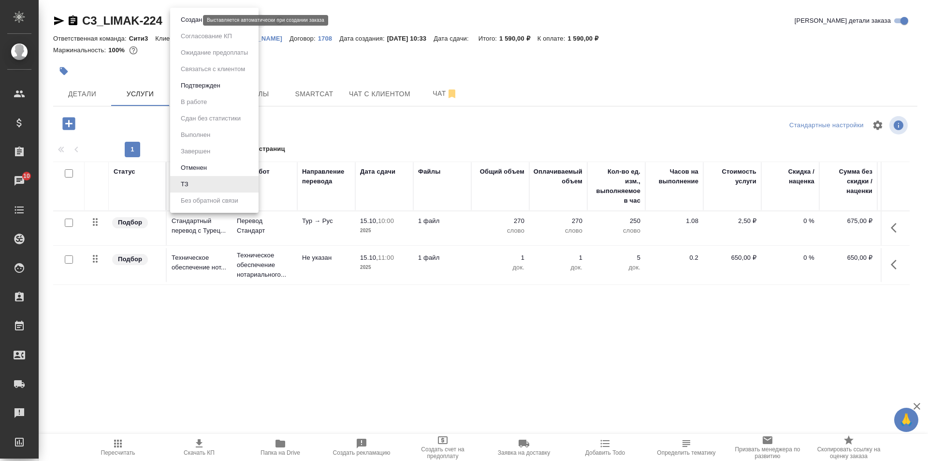
click at [183, 19] on body "🙏 .cls-1 fill:#fff; AWATERA Galisheva Mariya Клиенты Спецификации Заказы 10 Чат…" at bounding box center [464, 230] width 928 height 461
click at [224, 14] on li "Создан" at bounding box center [214, 20] width 88 height 16
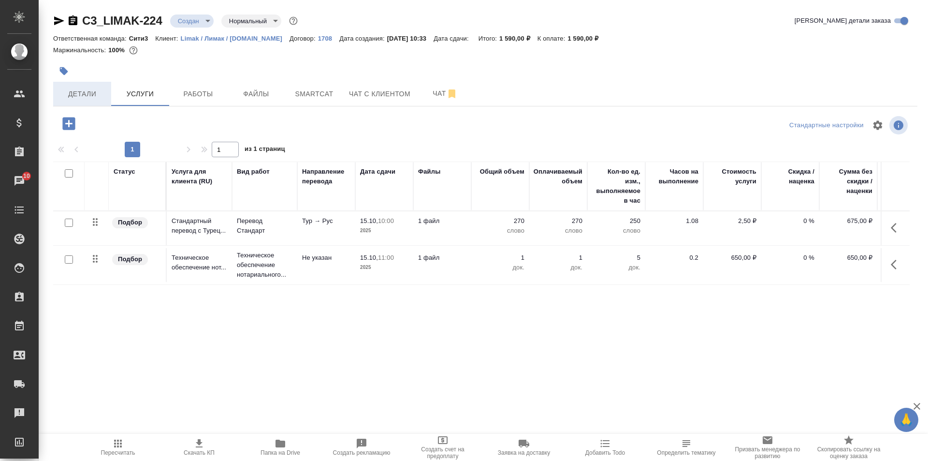
click at [84, 99] on span "Детали" at bounding box center [82, 94] width 46 height 12
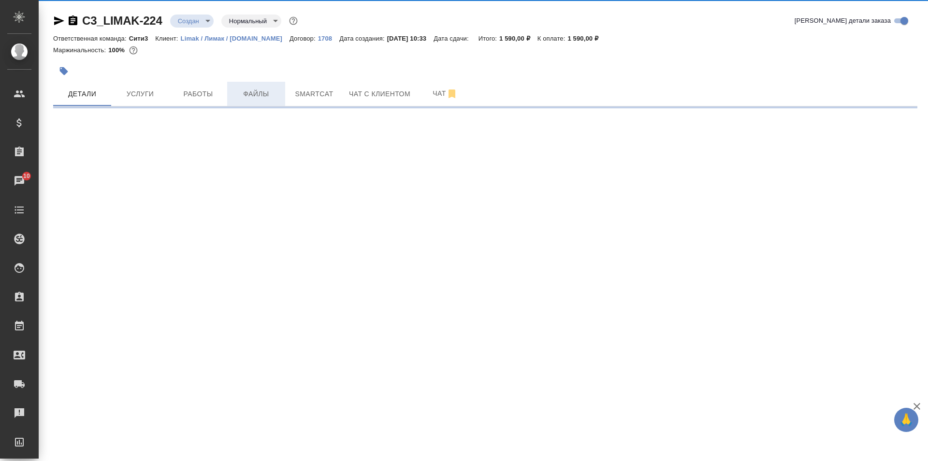
select select "RU"
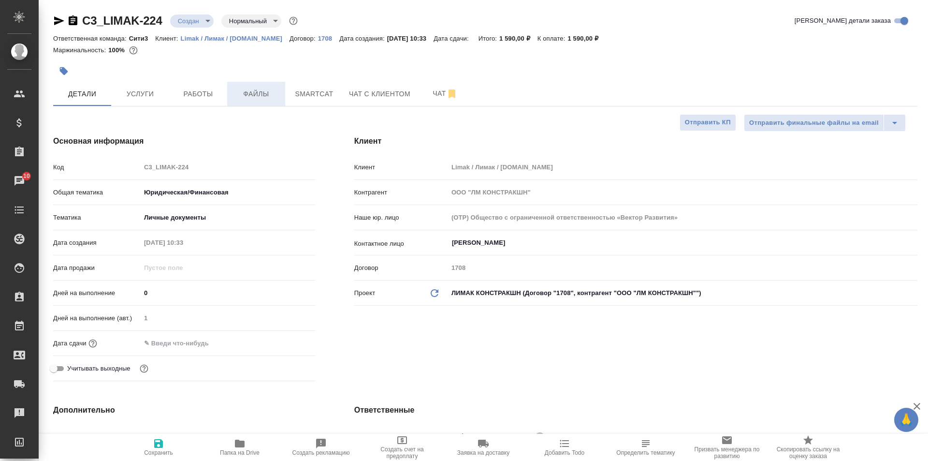
type textarea "x"
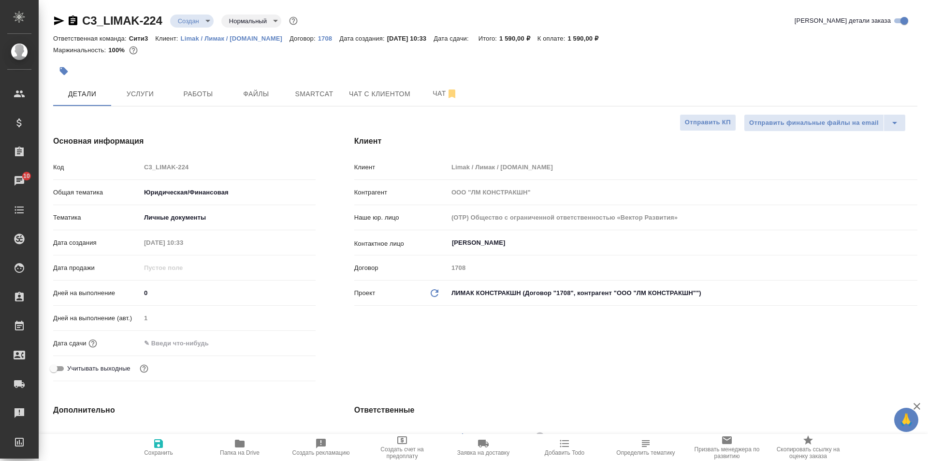
type textarea "x"
click at [151, 98] on span "Услуги" at bounding box center [140, 94] width 46 height 12
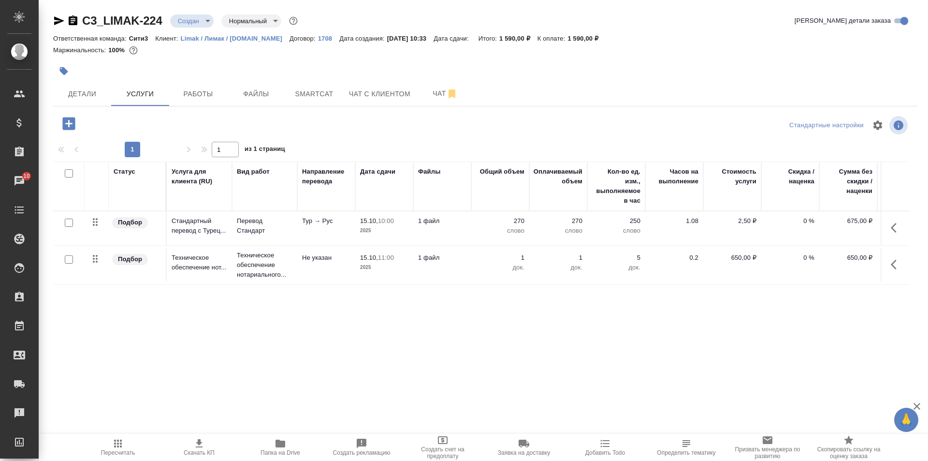
click at [199, 442] on icon "button" at bounding box center [199, 443] width 7 height 8
click at [87, 90] on span "Детали" at bounding box center [82, 94] width 46 height 12
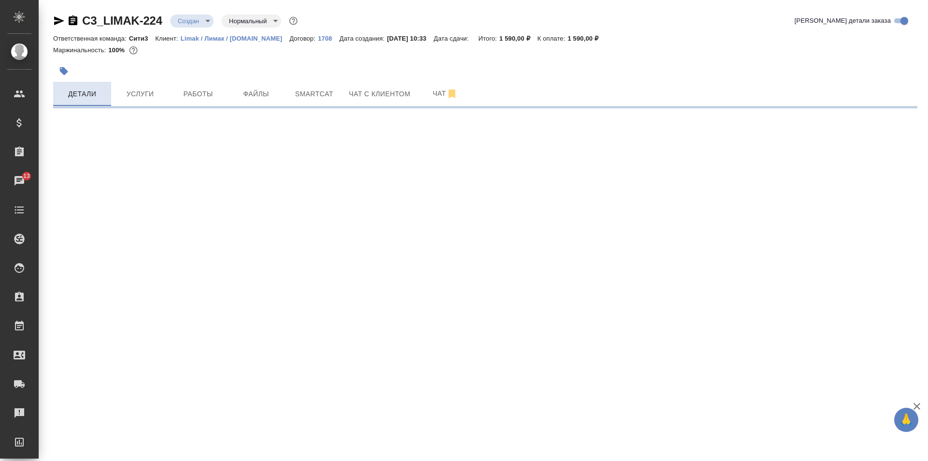
select select "RU"
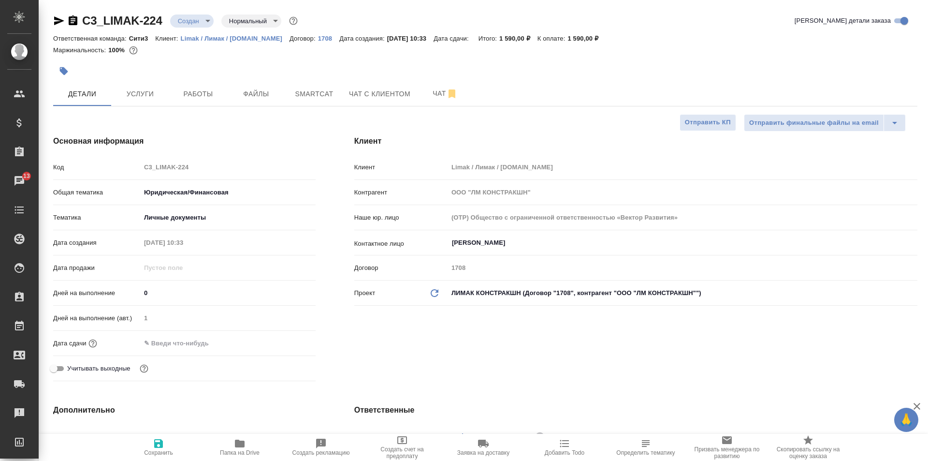
type textarea "x"
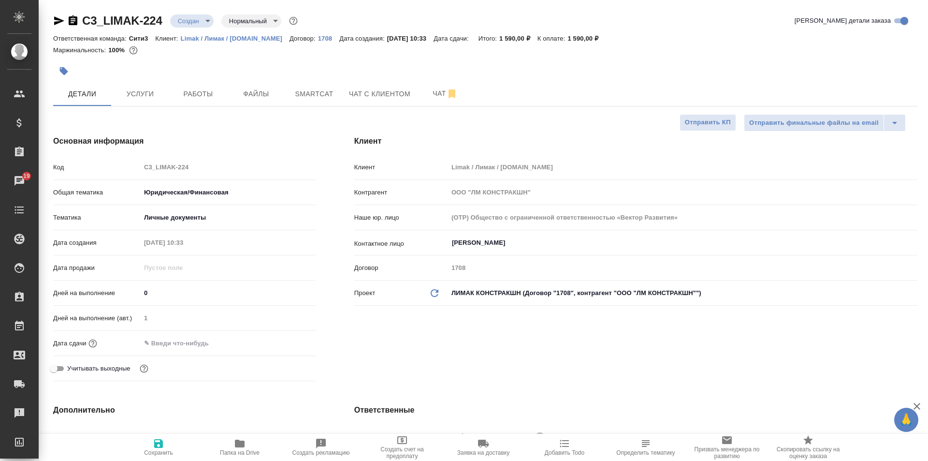
type textarea "x"
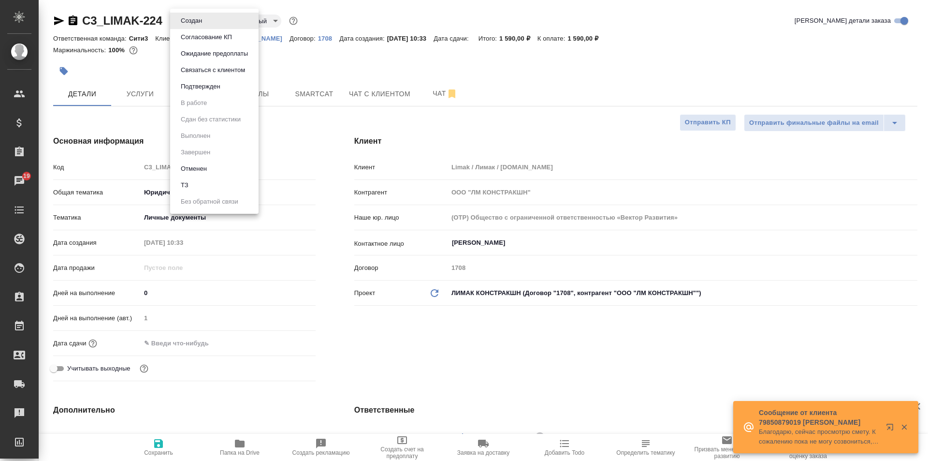
click at [200, 16] on body "🙏 .cls-1 fill:#fff; AWATERA Galisheva Mariya Клиенты Спецификации Заказы 19 Чат…" at bounding box center [464, 230] width 928 height 461
click at [325, 74] on div at bounding box center [464, 230] width 928 height 461
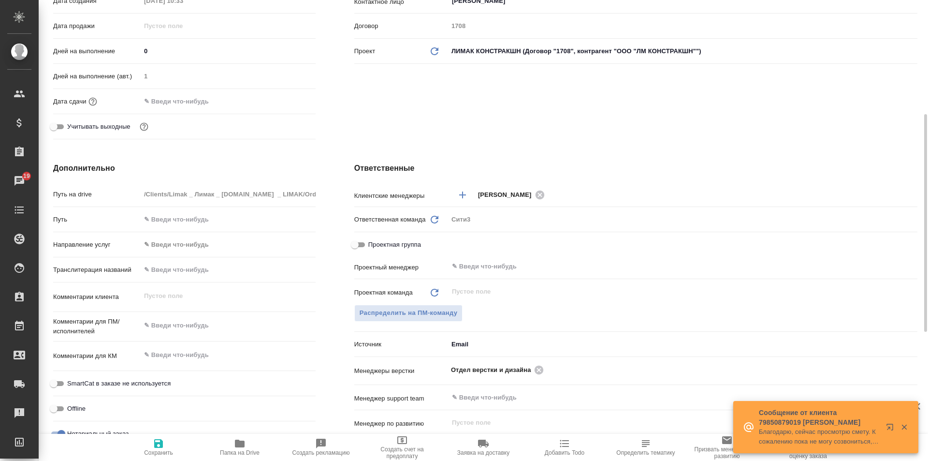
scroll to position [290, 0]
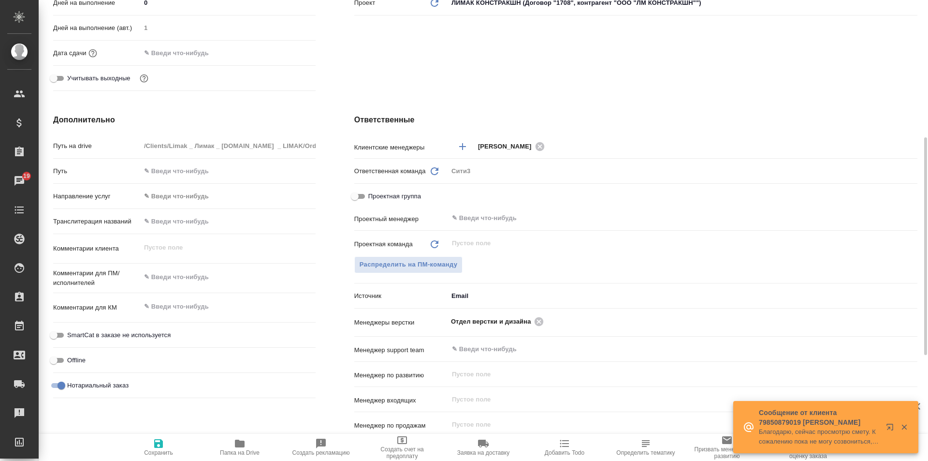
click at [475, 234] on div "Проектный менеджер ​" at bounding box center [635, 221] width 563 height 25
click at [440, 263] on span "Распределить на ПМ-команду" at bounding box center [409, 264] width 98 height 11
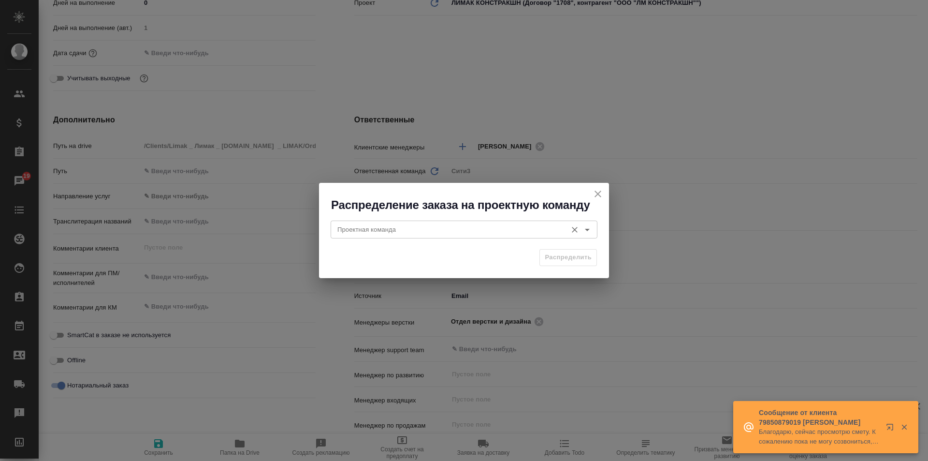
click at [474, 228] on input "Проектная команда" at bounding box center [448, 229] width 229 height 12
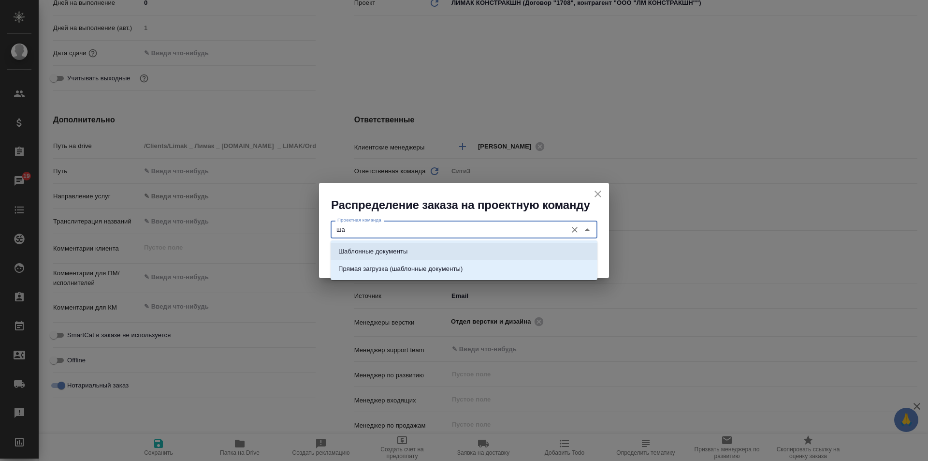
click at [450, 248] on li "Шаблонные документы" at bounding box center [464, 251] width 267 height 17
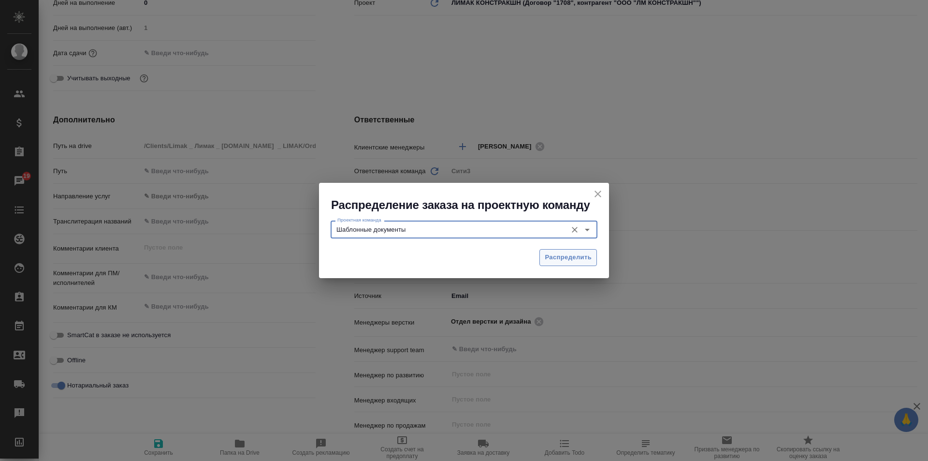
type input "Шаблонные документы"
click at [592, 254] on button "Распределить" at bounding box center [569, 257] width 58 height 17
type textarea "x"
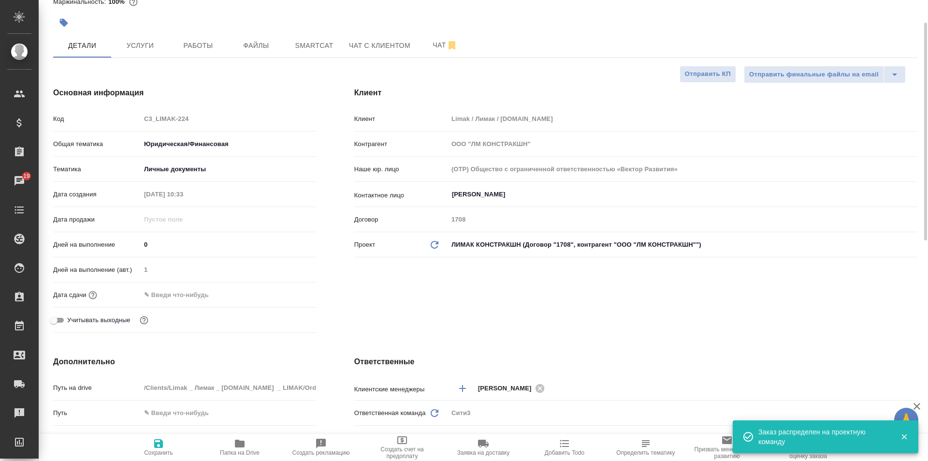
scroll to position [0, 0]
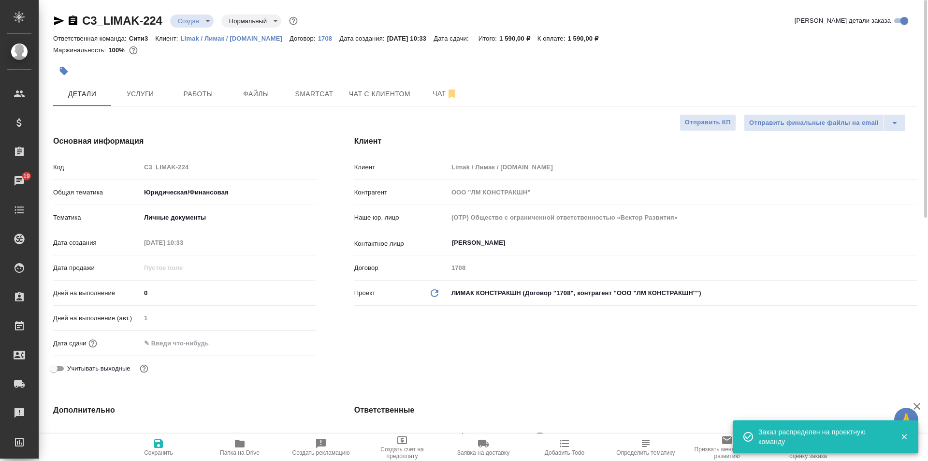
click at [200, 341] on input "text" at bounding box center [183, 343] width 85 height 14
click at [285, 340] on icon "button" at bounding box center [288, 343] width 12 height 12
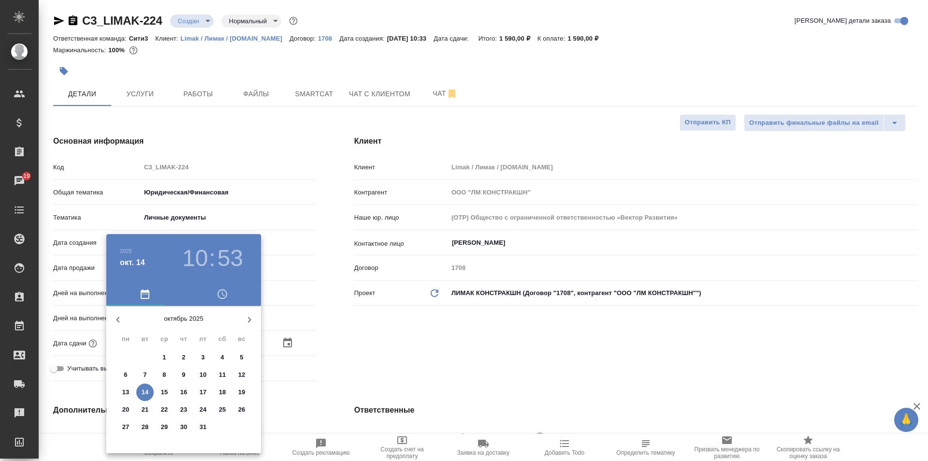
click at [170, 389] on span "15" at bounding box center [164, 392] width 17 height 10
type input "15.10.2025 10:53"
type textarea "x"
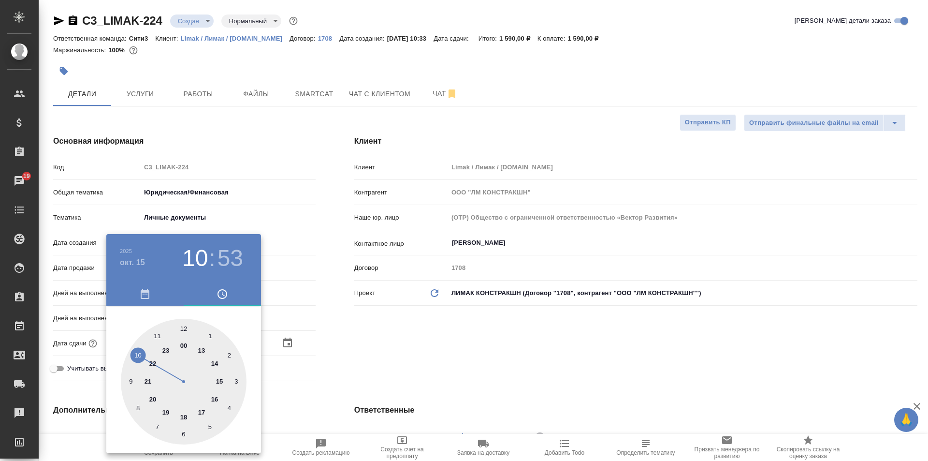
click at [220, 360] on div at bounding box center [184, 382] width 126 height 126
type input "15.10.2025 14:53"
type textarea "x"
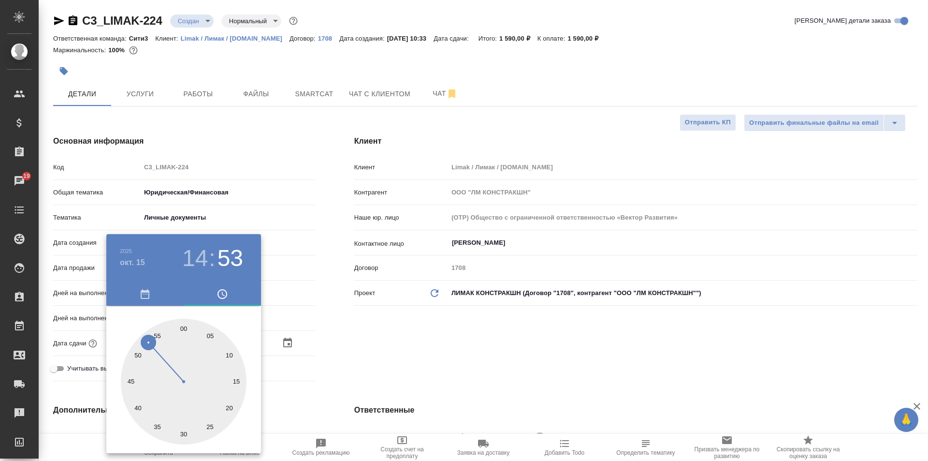
click at [184, 327] on div at bounding box center [184, 382] width 126 height 126
type input "15.10.2025 14:00"
type textarea "x"
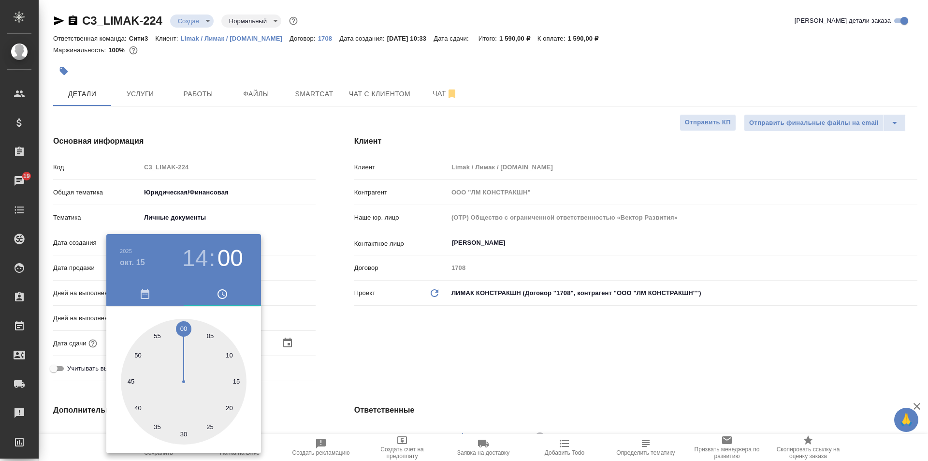
click at [368, 329] on div at bounding box center [464, 230] width 928 height 461
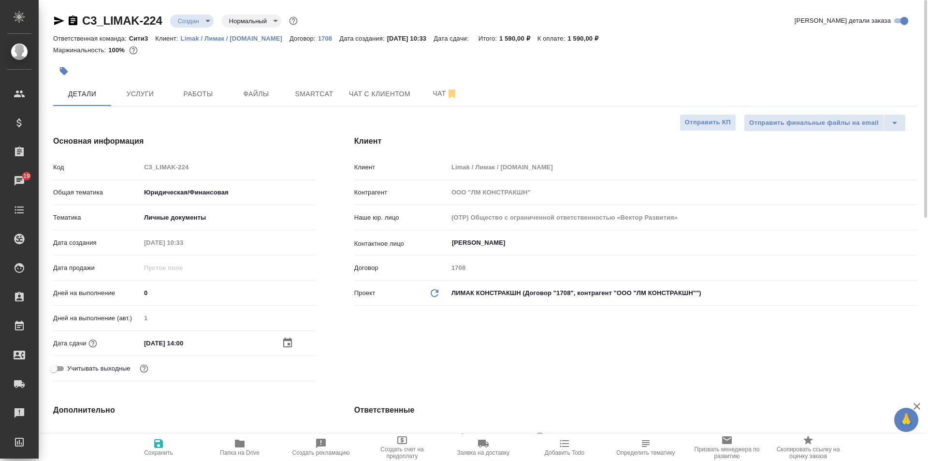
click at [147, 441] on span "Сохранить" at bounding box center [159, 447] width 70 height 18
type textarea "x"
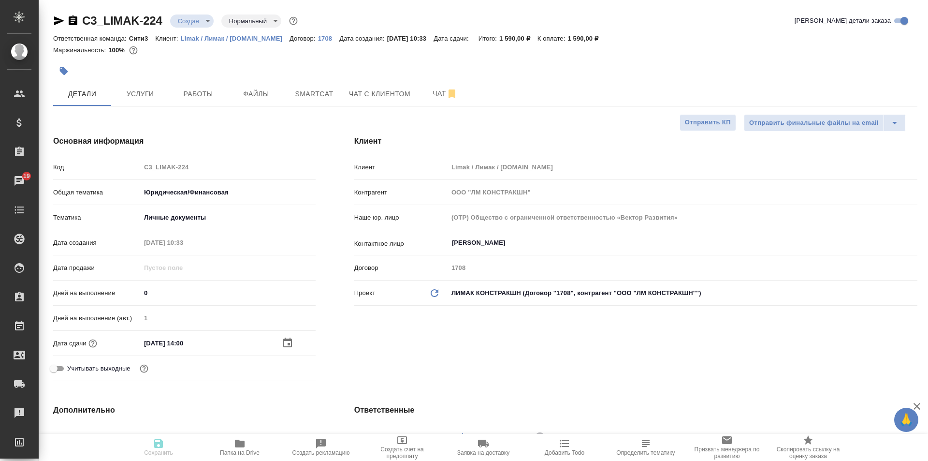
type textarea "x"
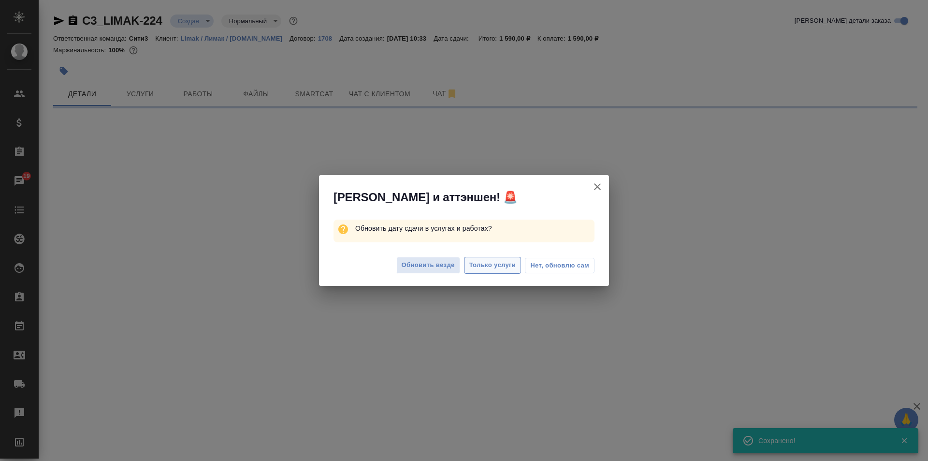
select select "RU"
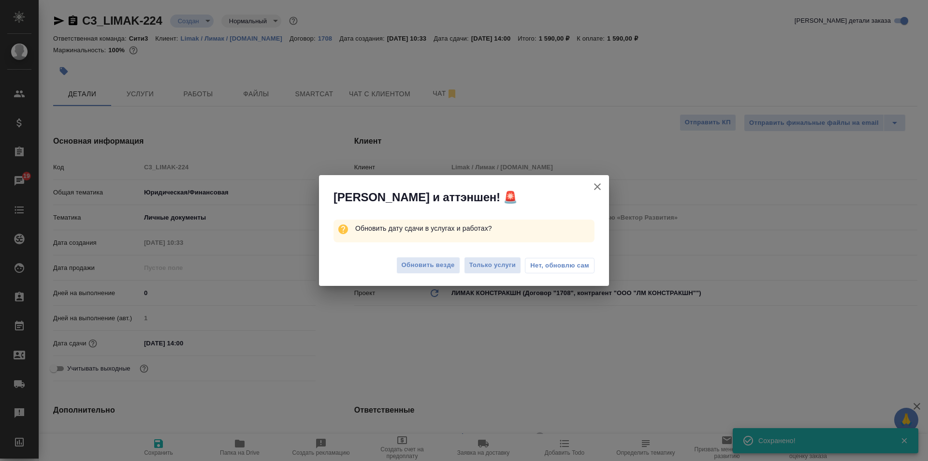
type textarea "x"
click at [571, 260] on button "Нет, обновлю сам" at bounding box center [560, 265] width 70 height 15
type textarea "x"
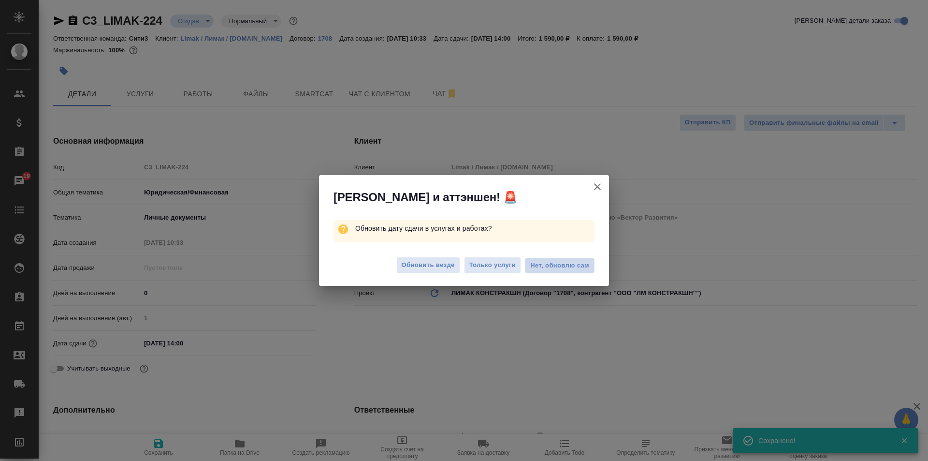
type textarea "x"
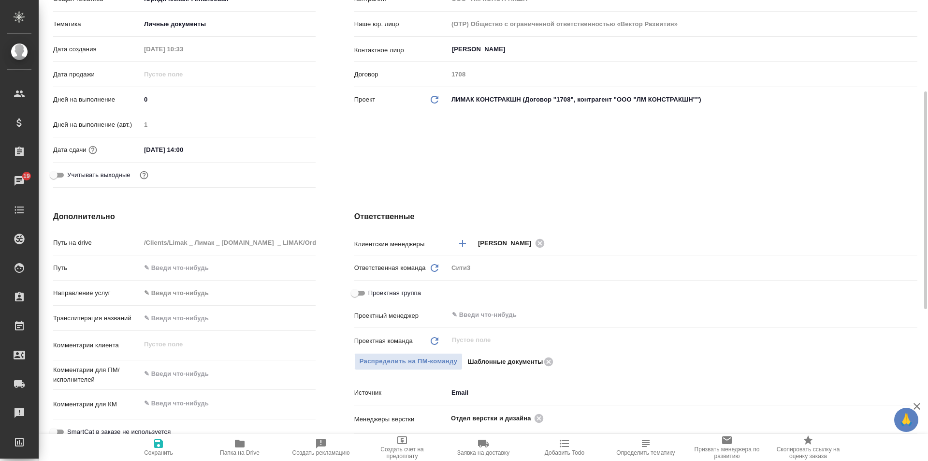
scroll to position [338, 0]
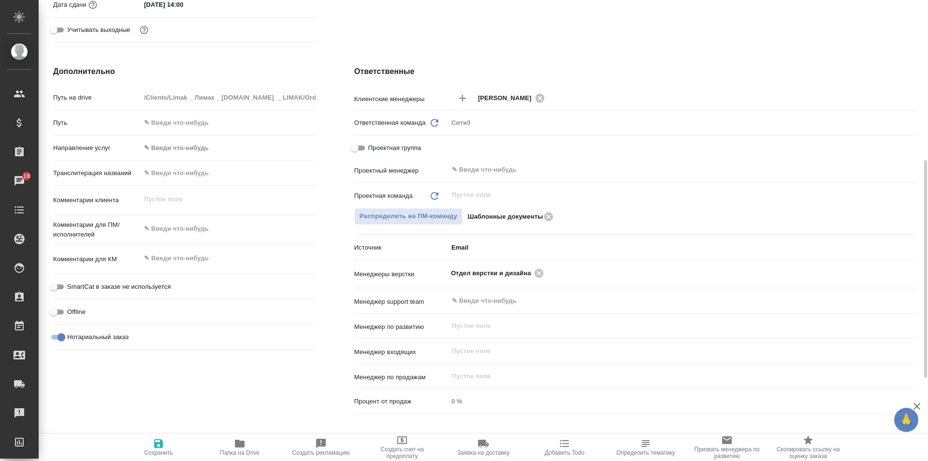
click at [210, 220] on div "x" at bounding box center [228, 229] width 175 height 21
type textarea "x"
type textarea "п"
type textarea "x"
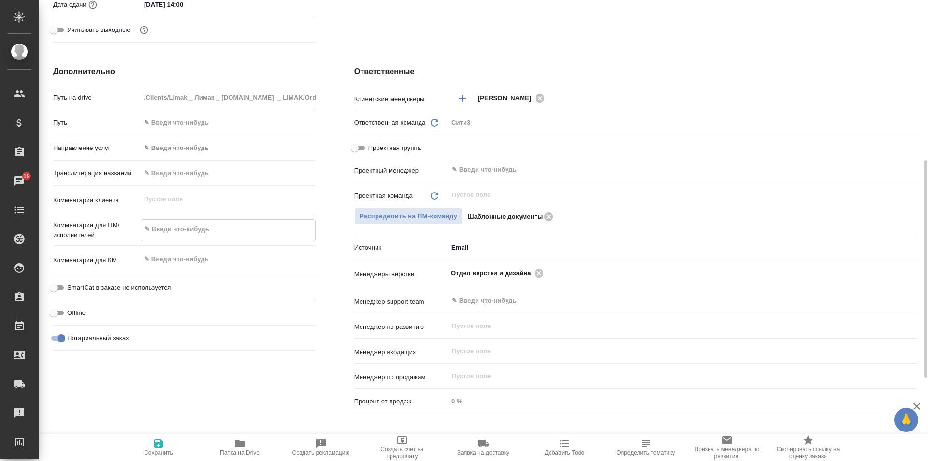
type textarea "x"
type textarea "пе"
type textarea "x"
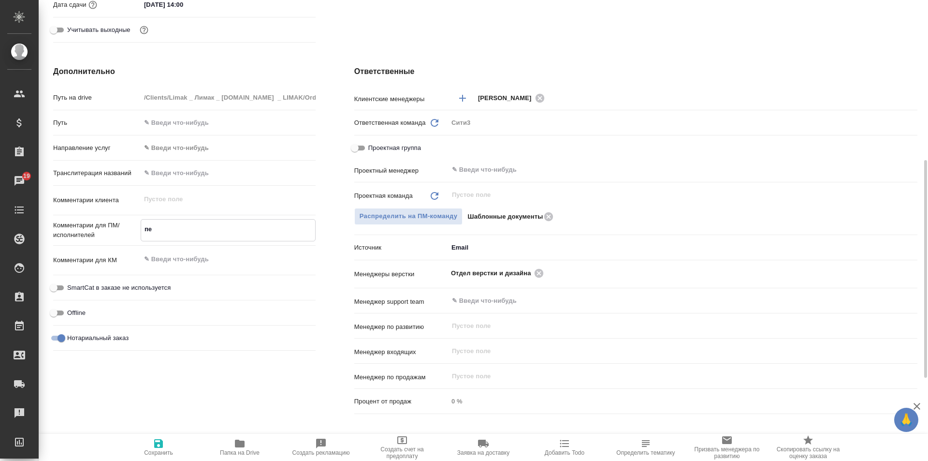
type textarea "x"
type textarea "пер"
type textarea "x"
type textarea "пере"
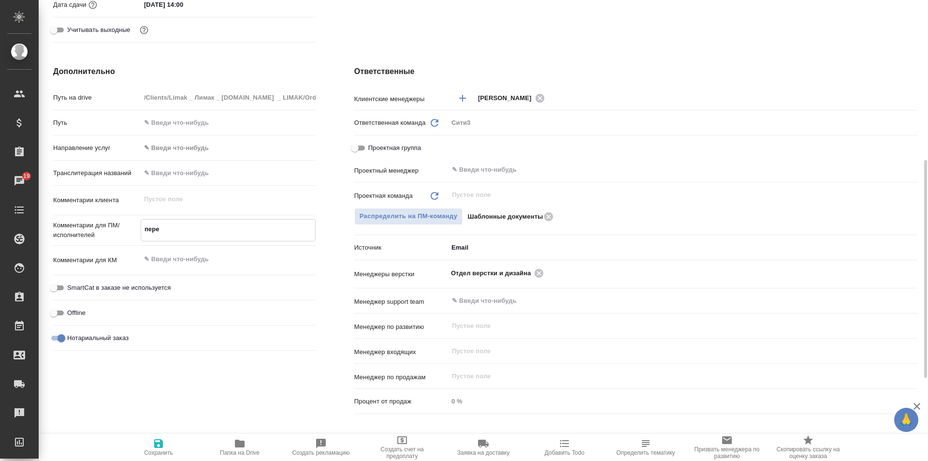
type textarea "x"
type textarea "перев"
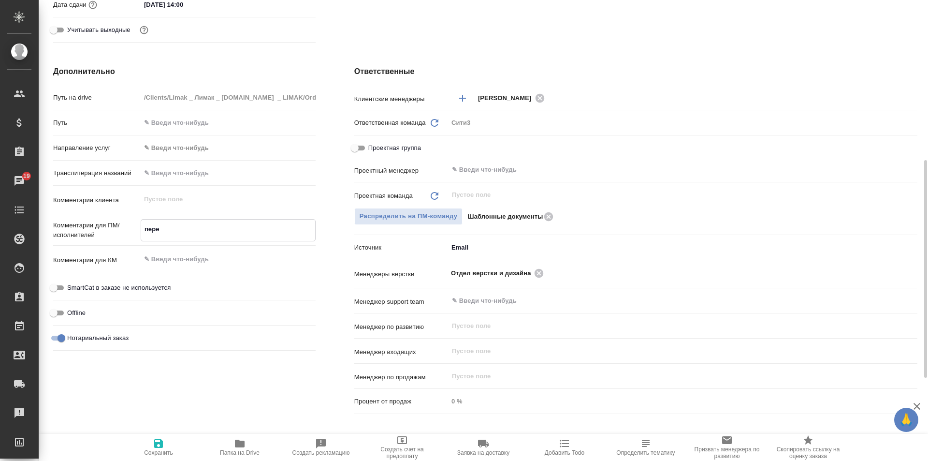
type textarea "x"
type textarea "перево"
type textarea "x"
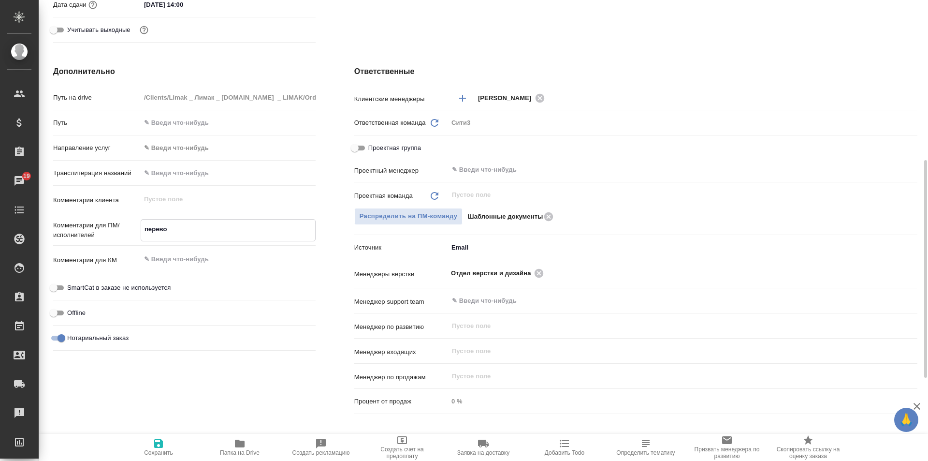
type textarea "x"
type textarea "перевод"
type textarea "x"
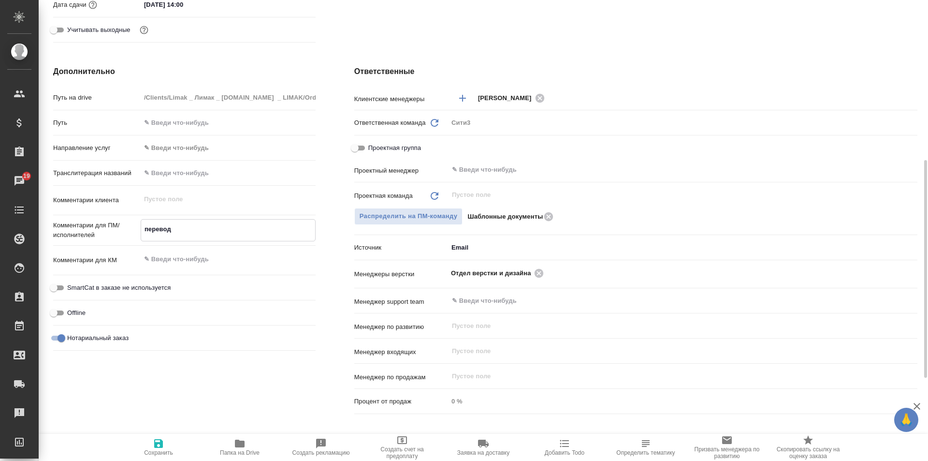
type textarea "x"
type textarea "перевод"
type textarea "x"
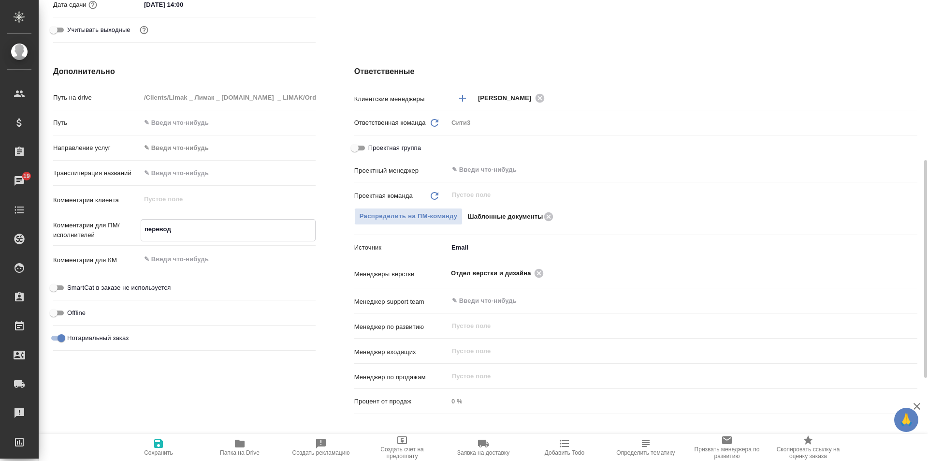
type textarea "перевод т"
type textarea "x"
type textarea "перевод ту"
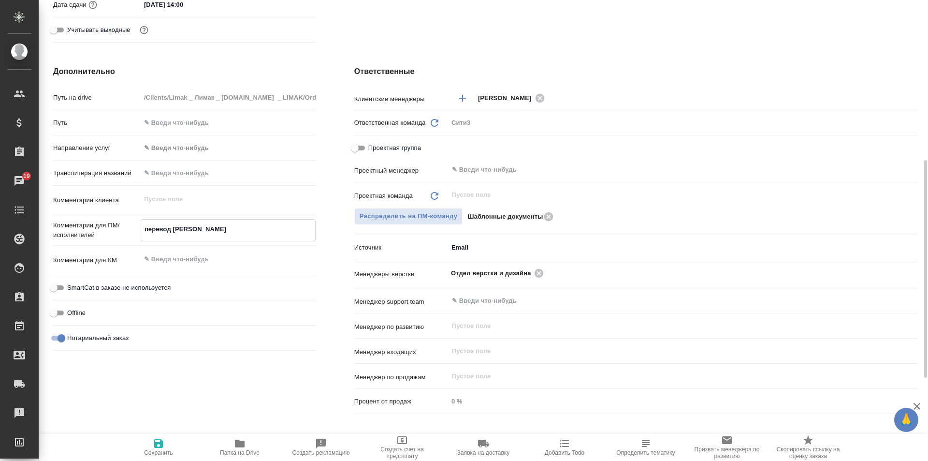
type textarea "x"
type textarea "перевод тур"
type textarea "x"
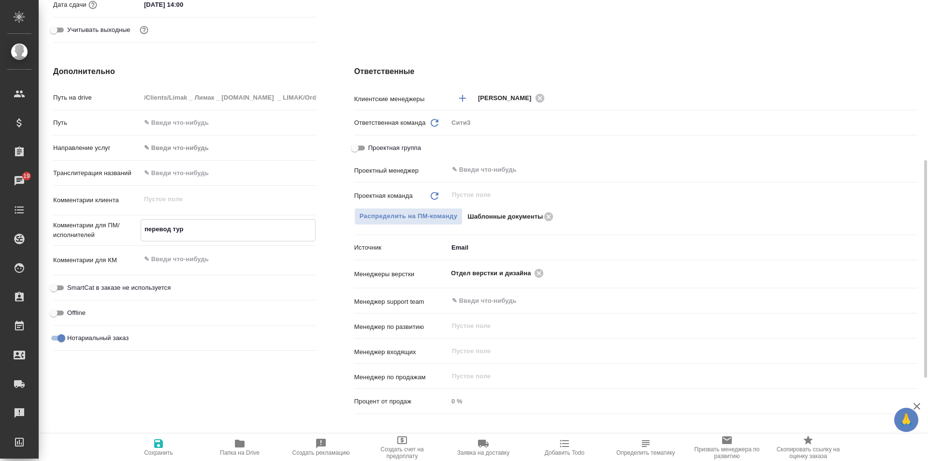
type textarea "x"
type textarea "перевод тур-"
type textarea "x"
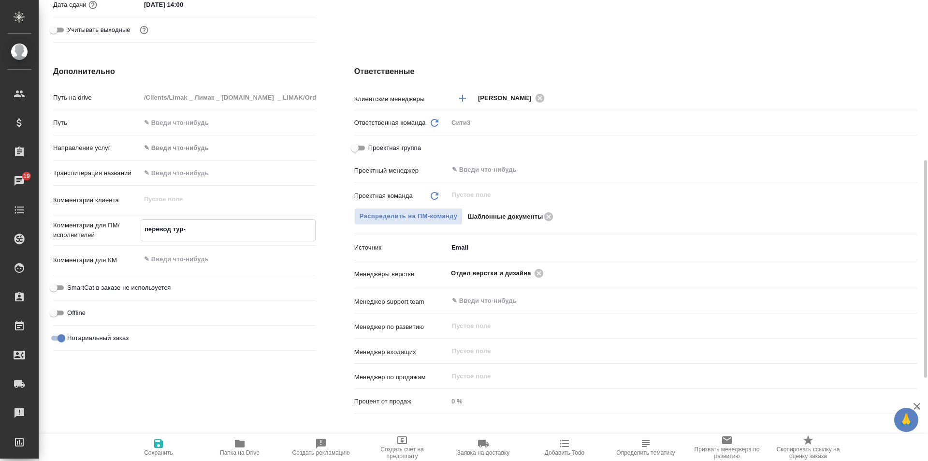
type textarea "x"
type textarea "перевод тур-р"
type textarea "x"
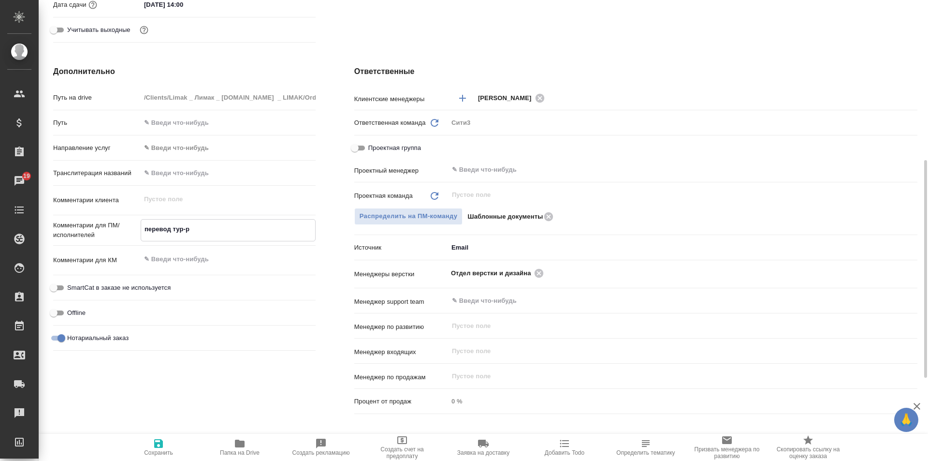
type textarea "перевод тур-ру"
type textarea "x"
type textarea "перевод тур-рус"
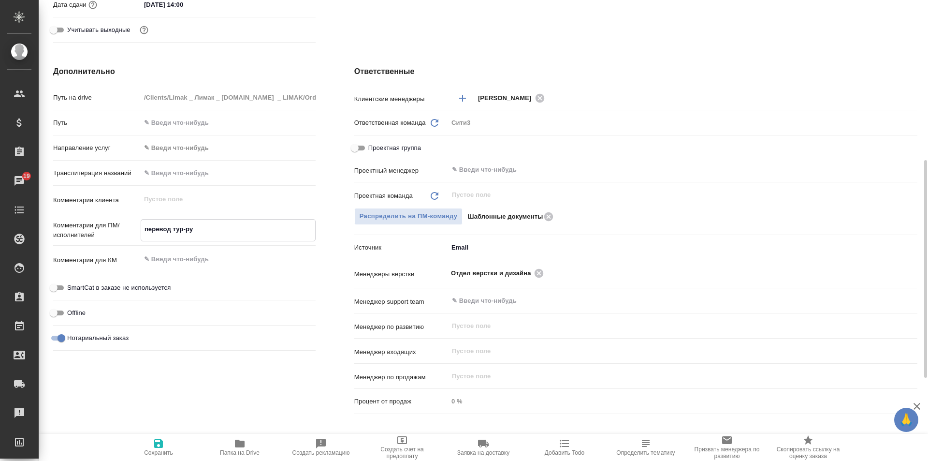
type textarea "x"
type textarea "перевод тур-рус"
type textarea "x"
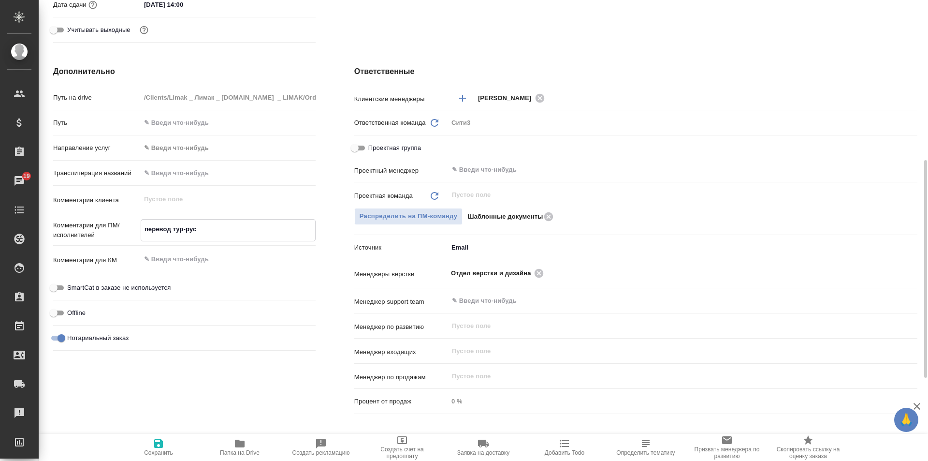
type textarea "x"
type textarea "перевод тур-рус п"
type textarea "x"
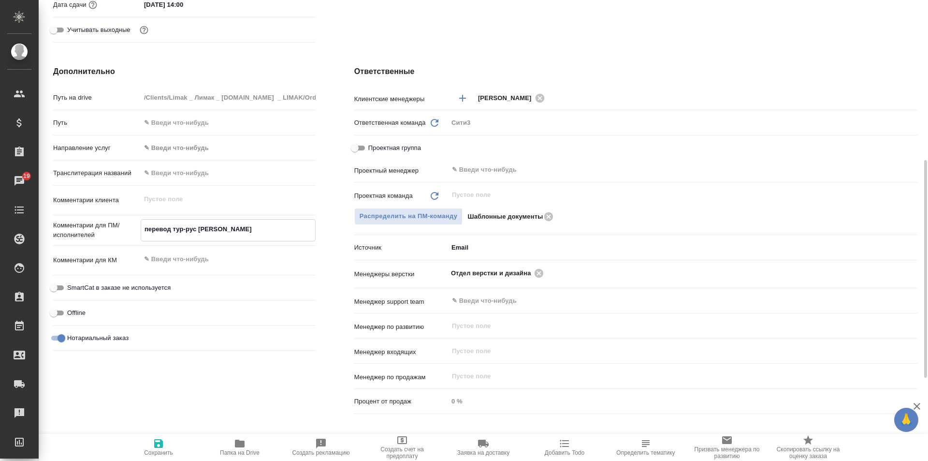
type textarea "x"
type textarea "перевод тур-рус по"
type textarea "x"
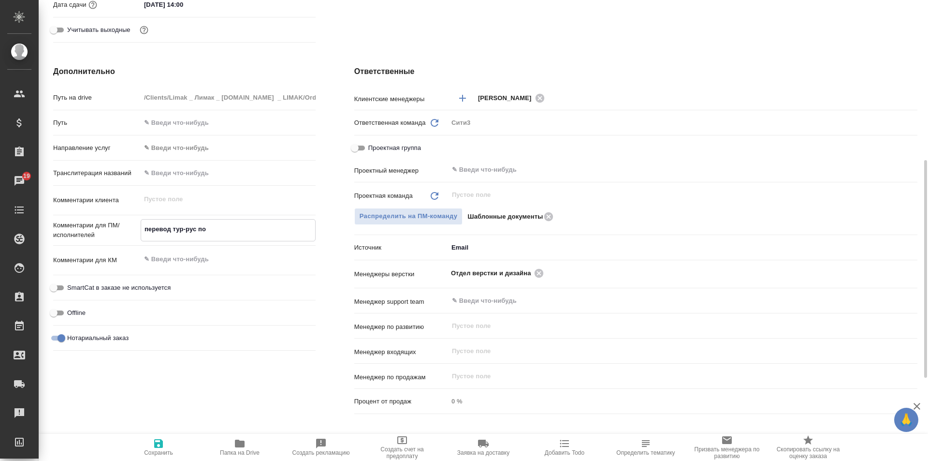
type textarea "перевод тур-рус под"
type textarea "x"
type textarea "перевод тур-рус под"
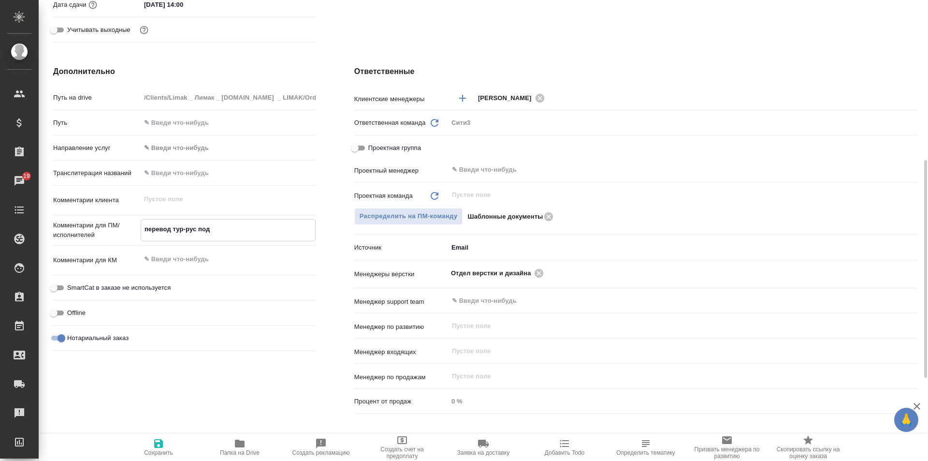
type textarea "x"
type textarea "перевод тур-рус под н"
type textarea "x"
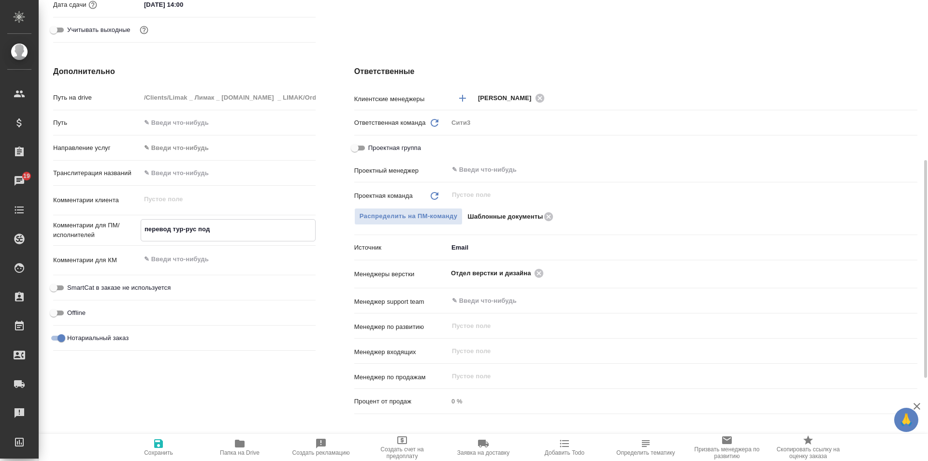
type textarea "x"
type textarea "перевод тур-рус под но"
type textarea "x"
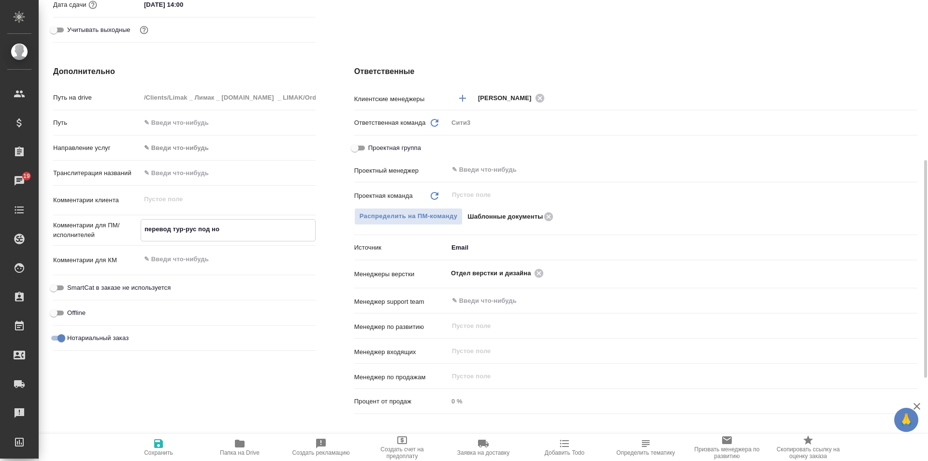
type textarea "x"
type textarea "перевод тур-рус под нот"
type textarea "x"
type textarea "перевод тур-рус под нот"
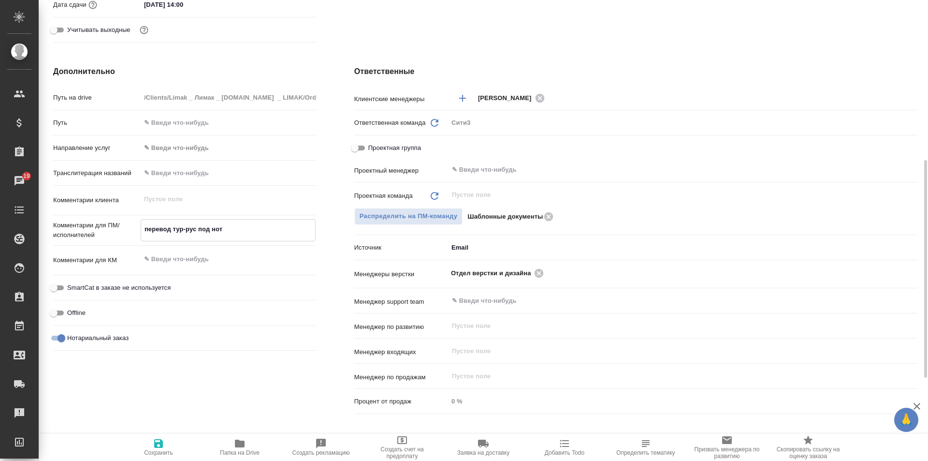
type textarea "x"
click at [152, 451] on span "Сохранить" at bounding box center [158, 452] width 29 height 7
type textarea "x"
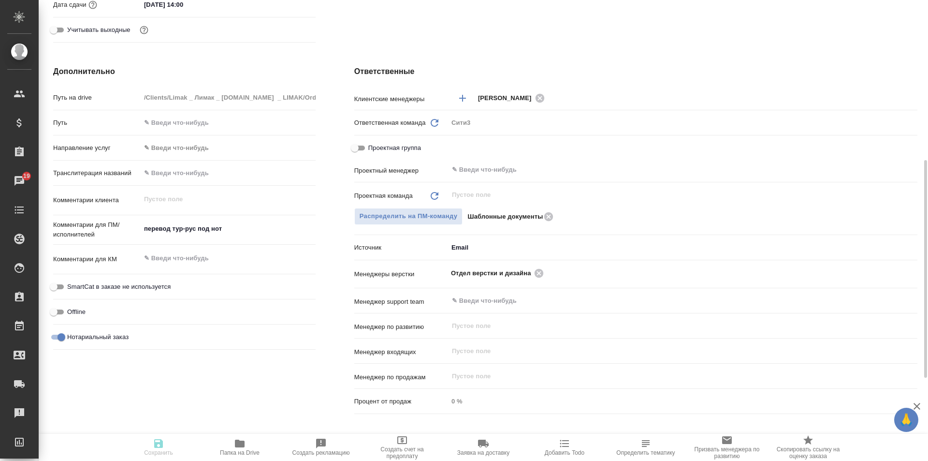
type textarea "x"
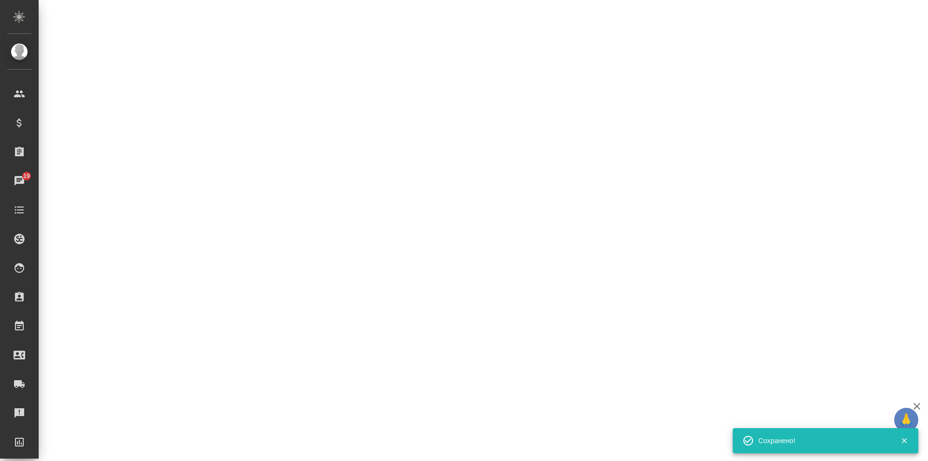
select select "RU"
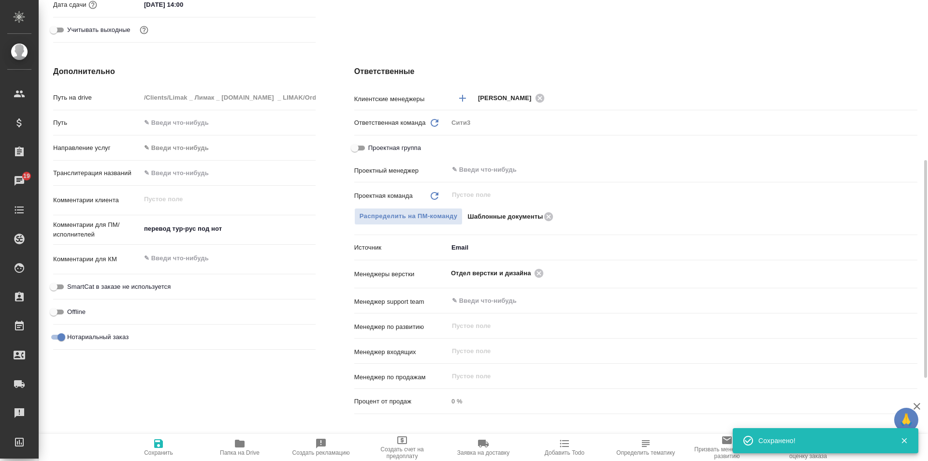
type textarea "x"
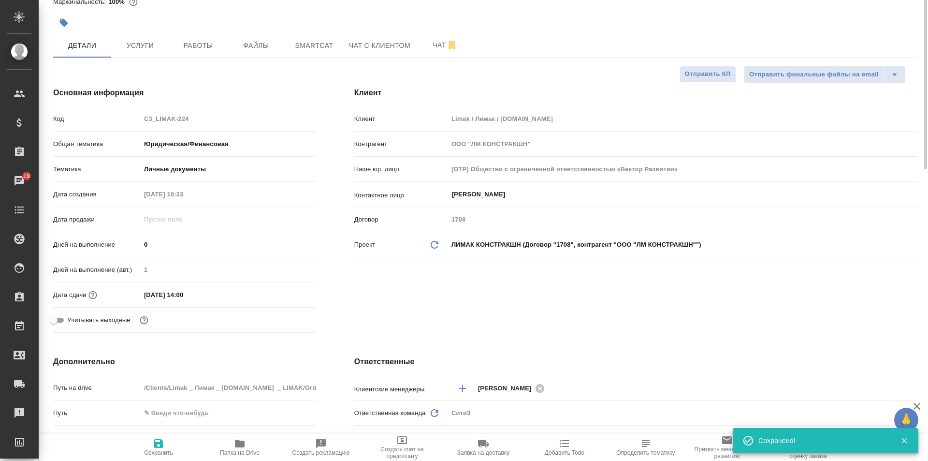
scroll to position [0, 0]
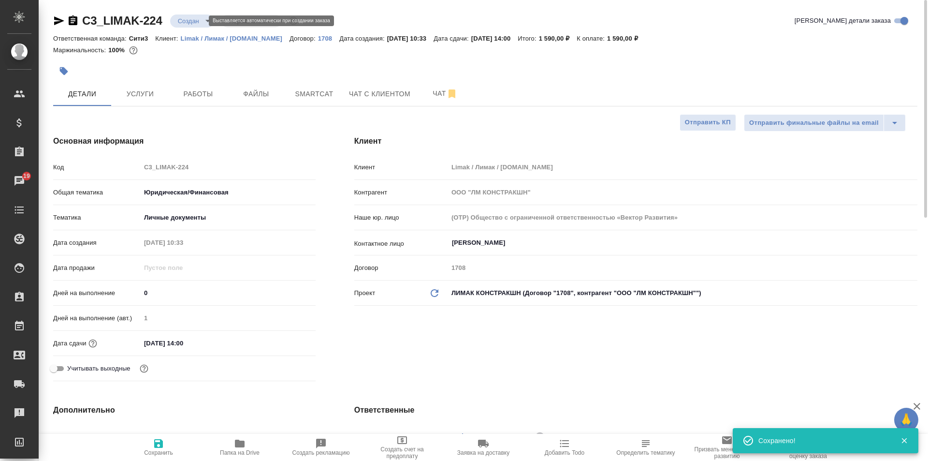
click at [187, 20] on body "🙏 .cls-1 fill:#fff; AWATERA Galisheva Mariya Клиенты Спецификации Заказы 19 Чат…" at bounding box center [464, 230] width 928 height 461
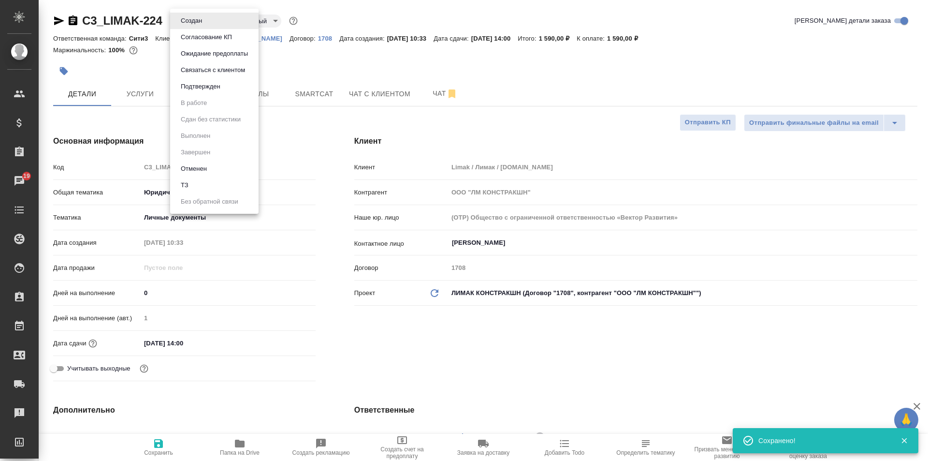
click at [234, 85] on li "Подтвержден" at bounding box center [214, 86] width 88 height 16
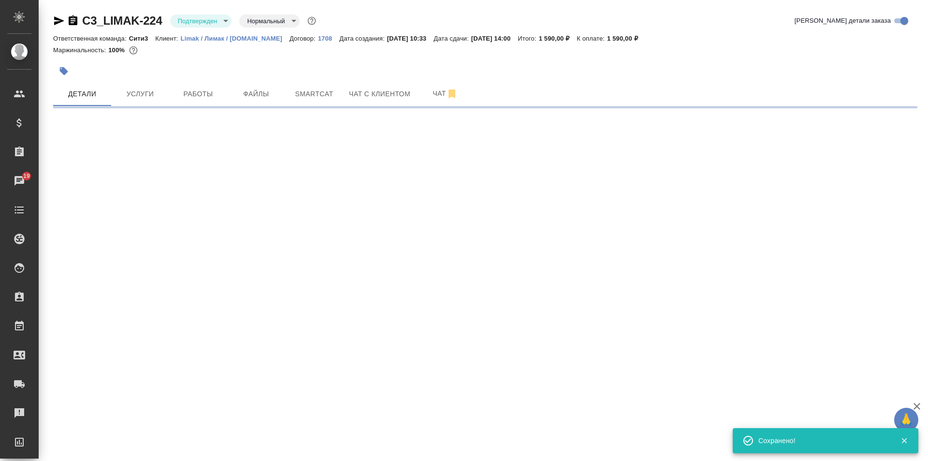
select select "RU"
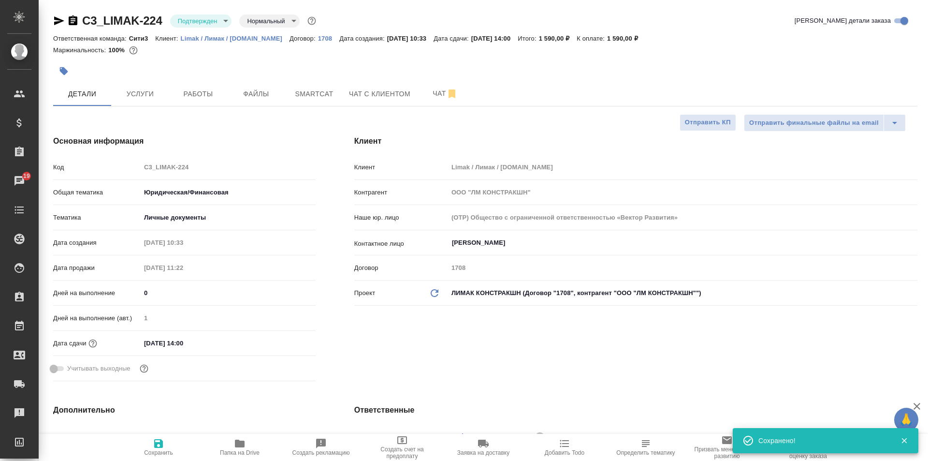
type textarea "x"
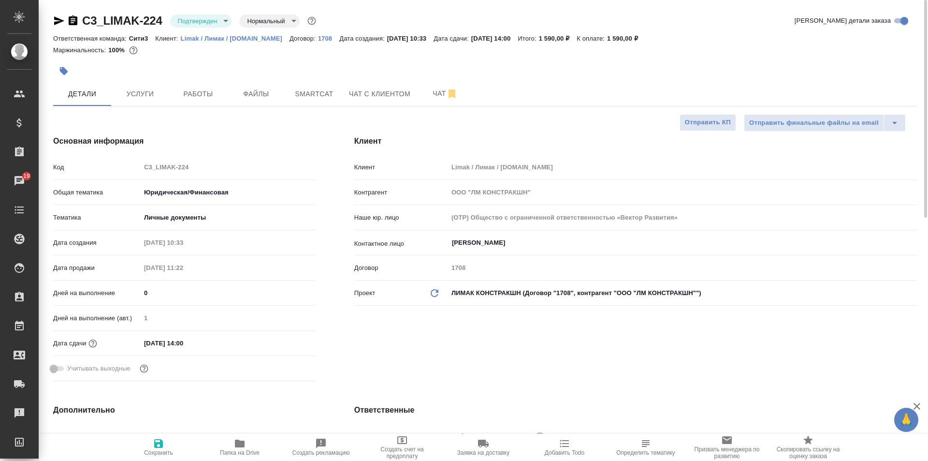
type textarea "x"
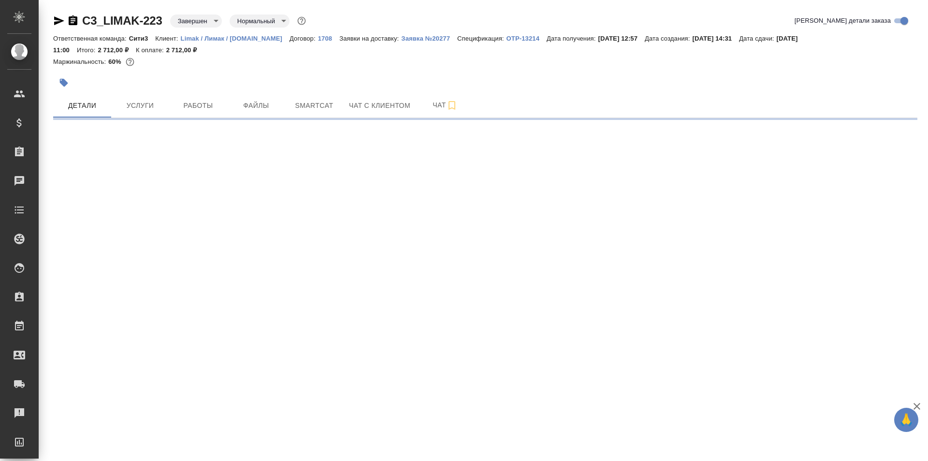
select select "RU"
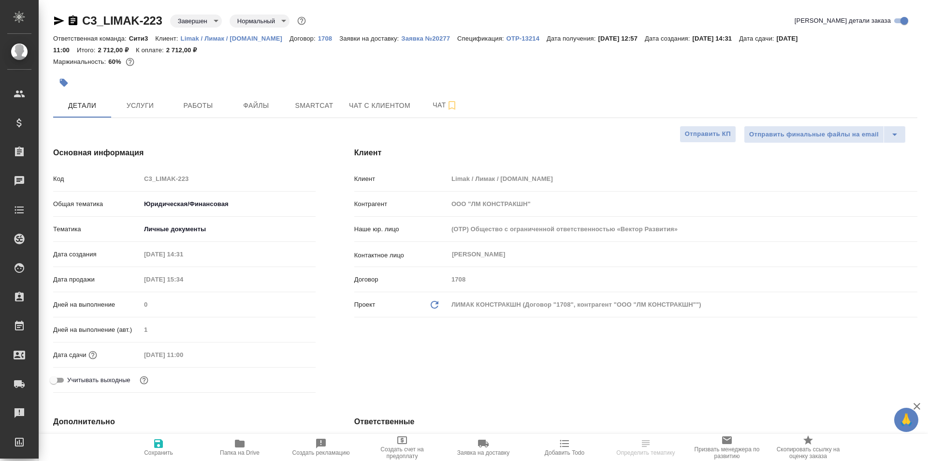
type textarea "x"
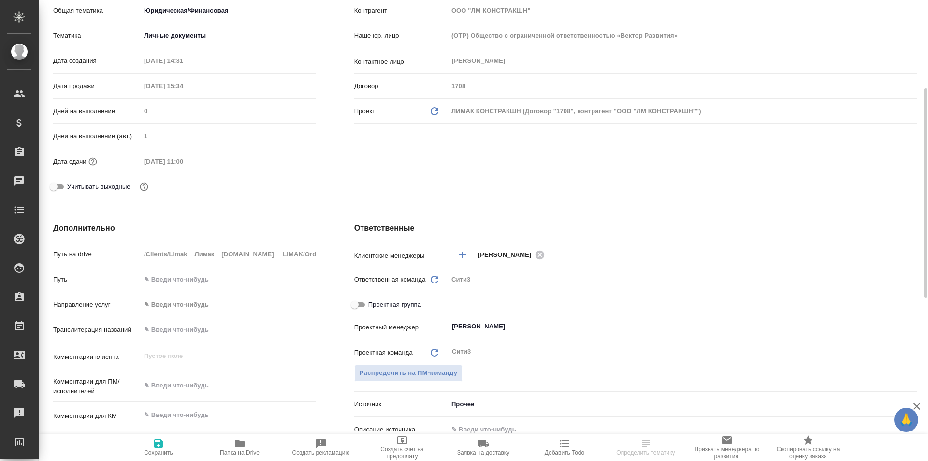
type textarea "x"
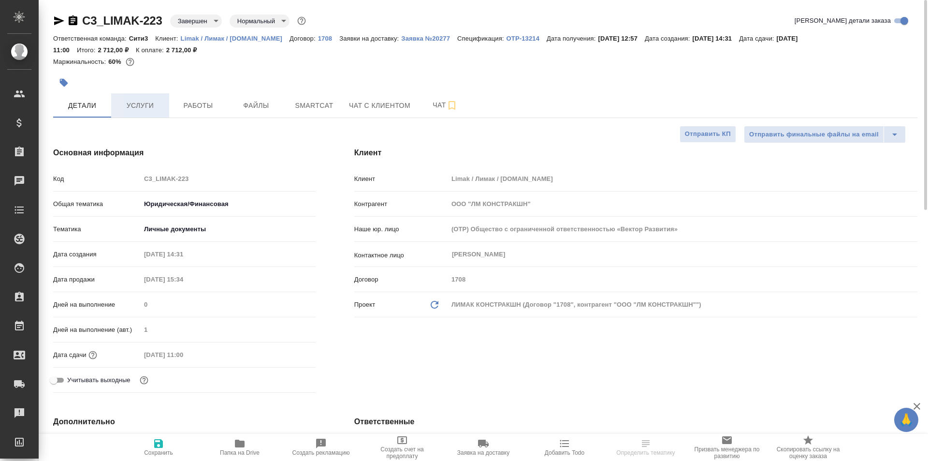
click at [138, 108] on span "Услуги" at bounding box center [140, 106] width 46 height 12
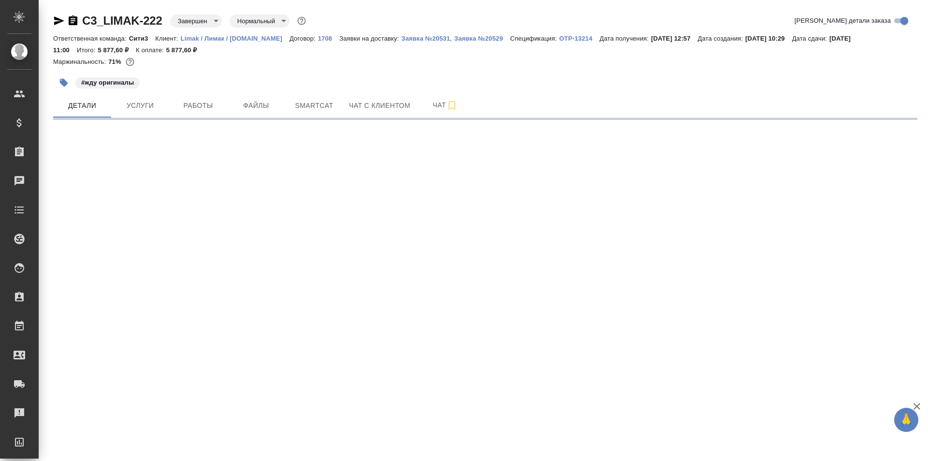
select select "RU"
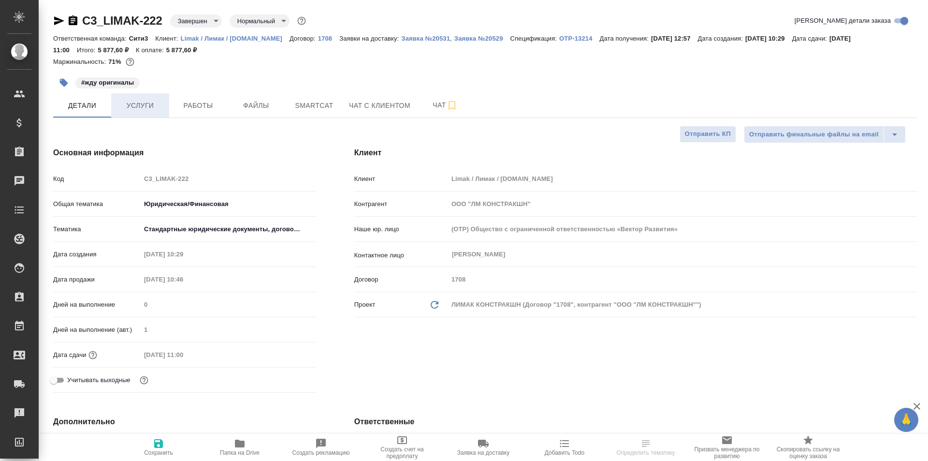
type textarea "x"
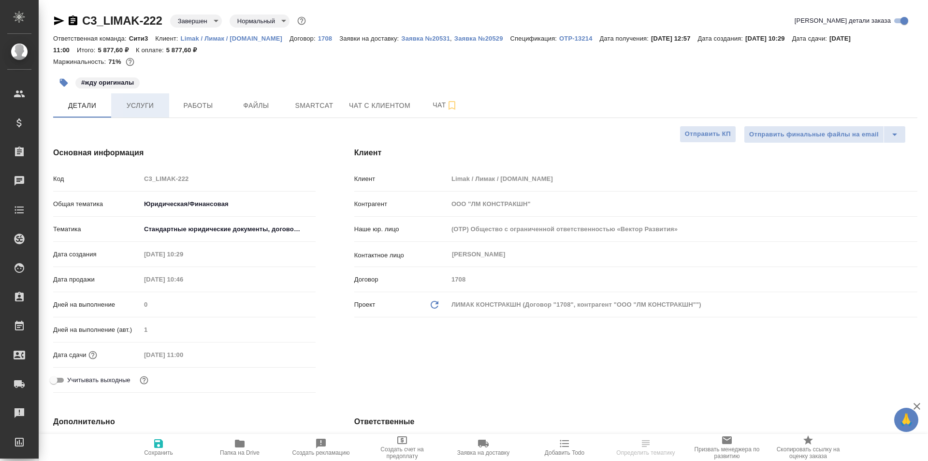
type textarea "x"
click at [156, 108] on span "Услуги" at bounding box center [140, 106] width 46 height 12
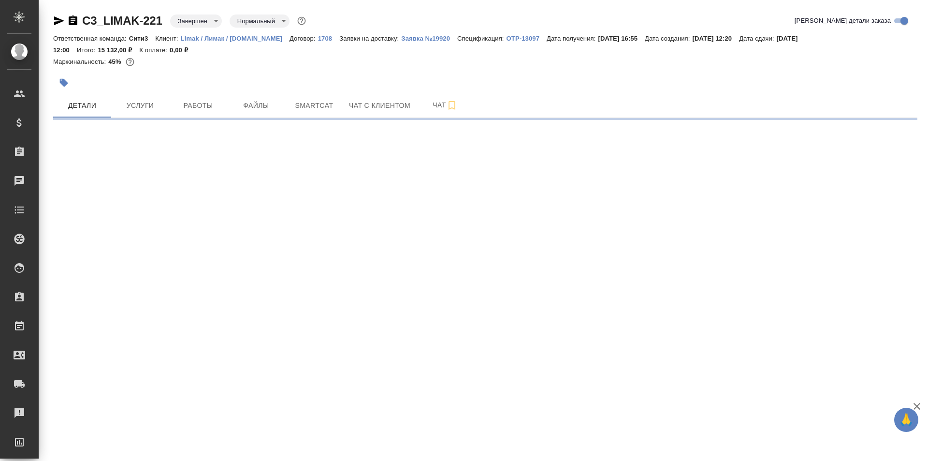
select select "RU"
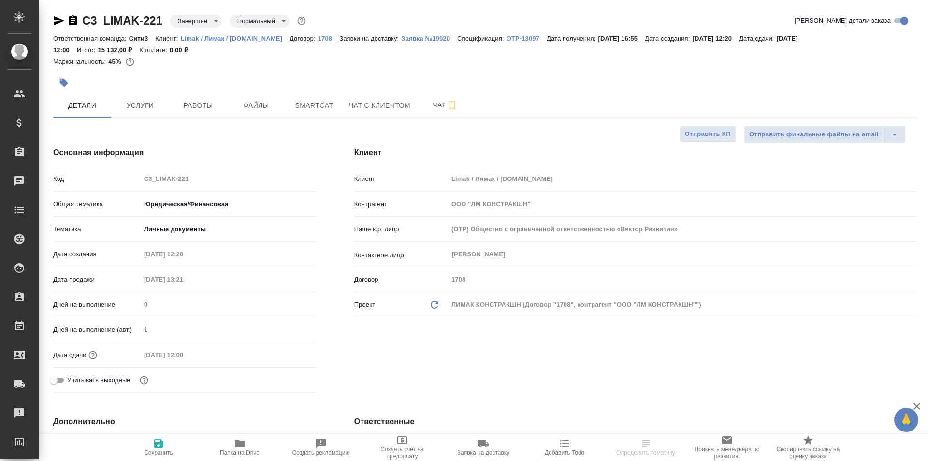
type textarea "x"
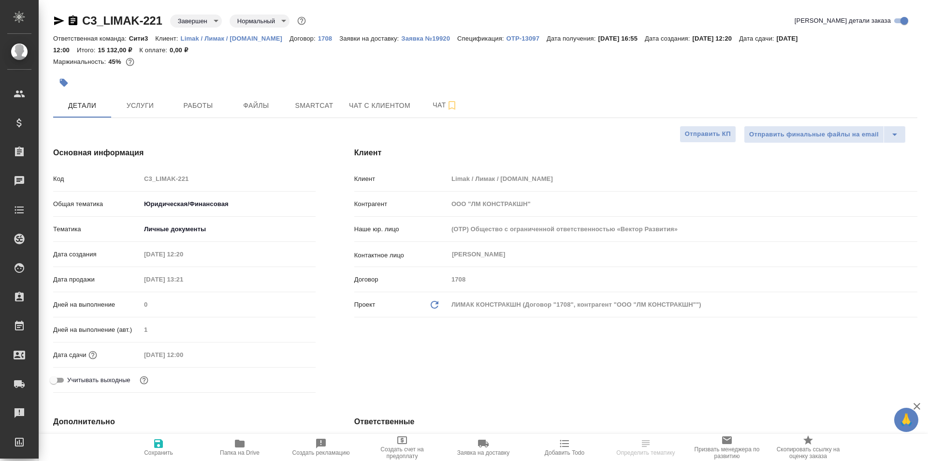
type textarea "x"
click at [164, 102] on button "Услуги" at bounding box center [140, 105] width 58 height 24
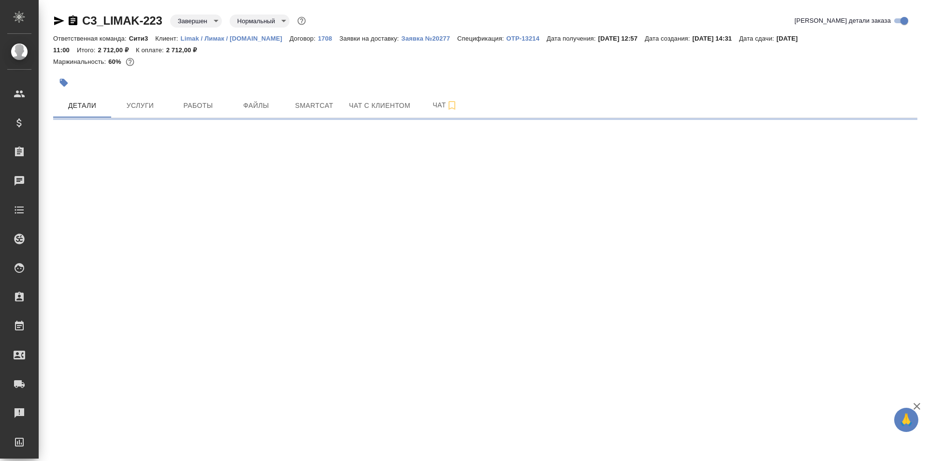
select select "RU"
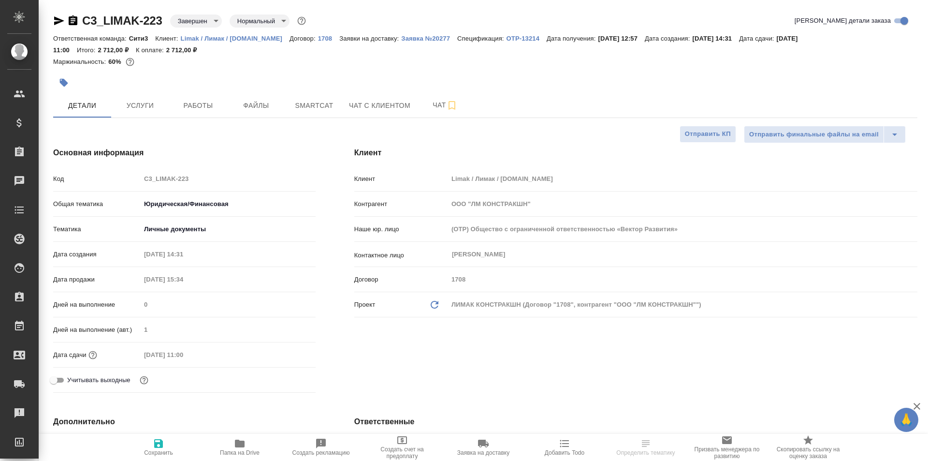
type textarea "x"
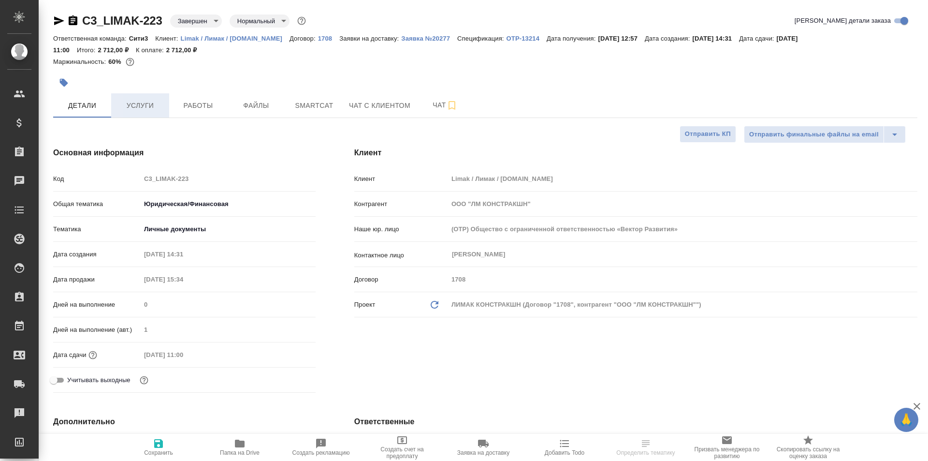
type textarea "x"
click at [129, 103] on span "Услуги" at bounding box center [140, 106] width 46 height 12
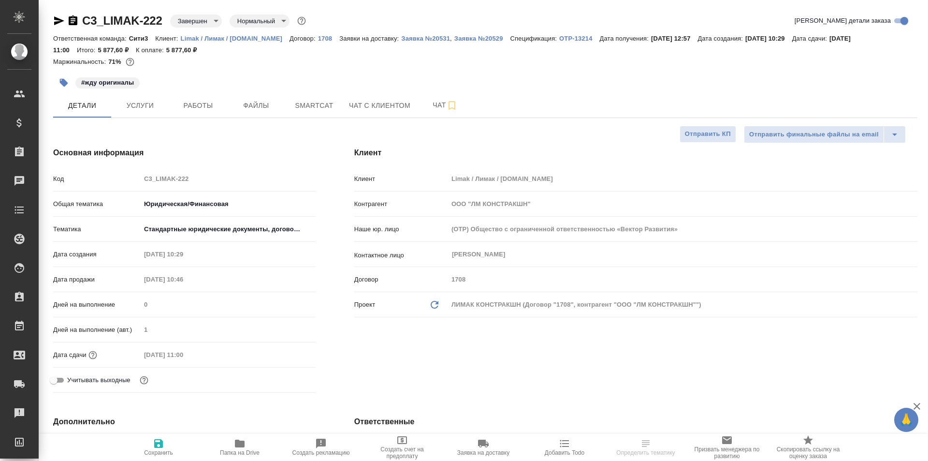
select select "RU"
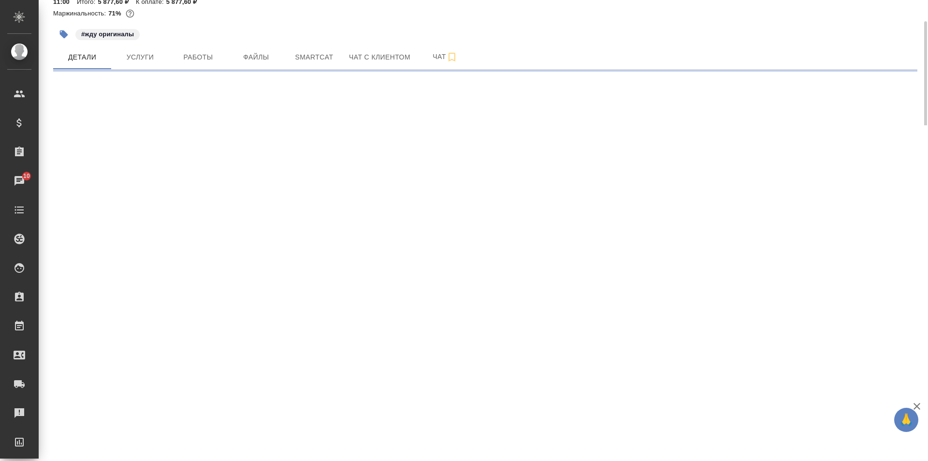
select select "RU"
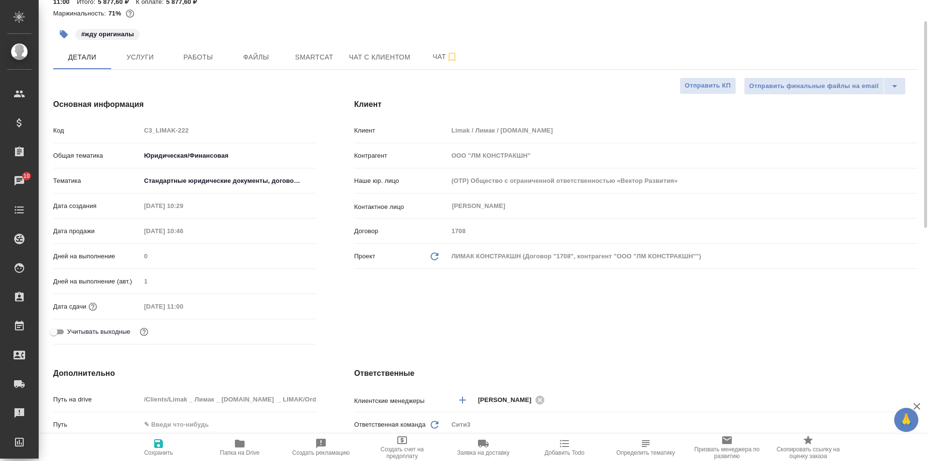
type textarea "x"
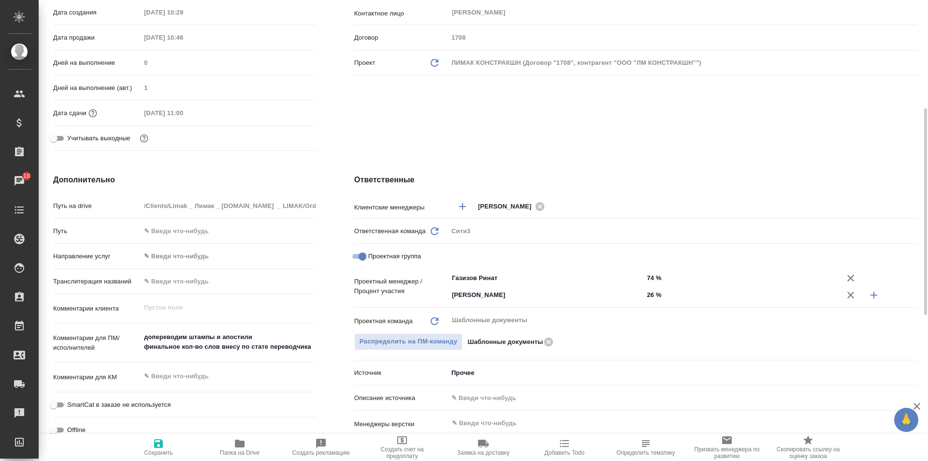
scroll to position [0, 0]
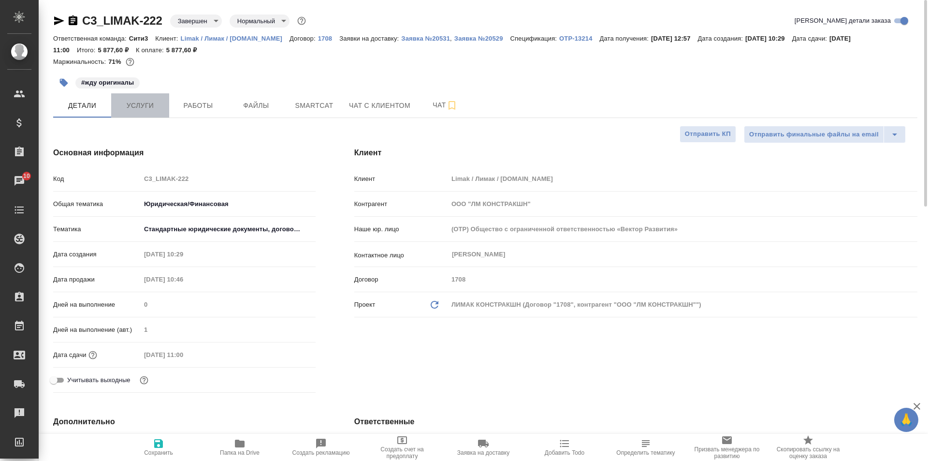
click at [164, 100] on button "Услуги" at bounding box center [140, 105] width 58 height 24
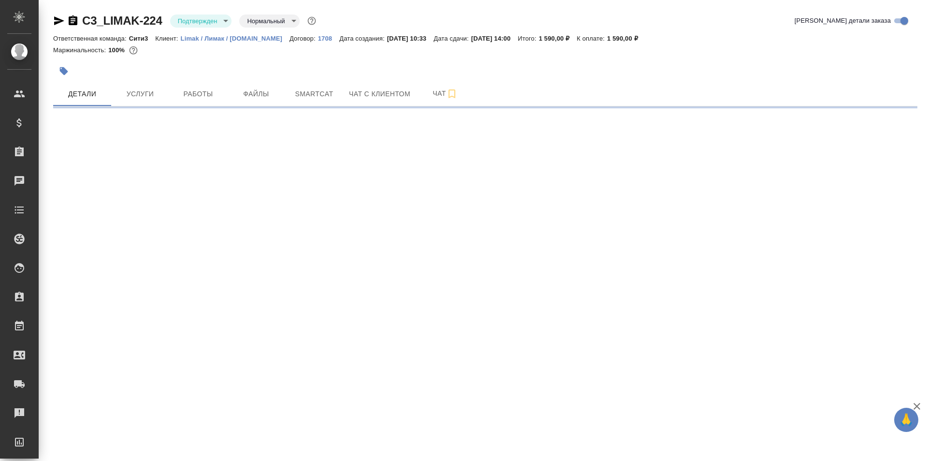
select select "RU"
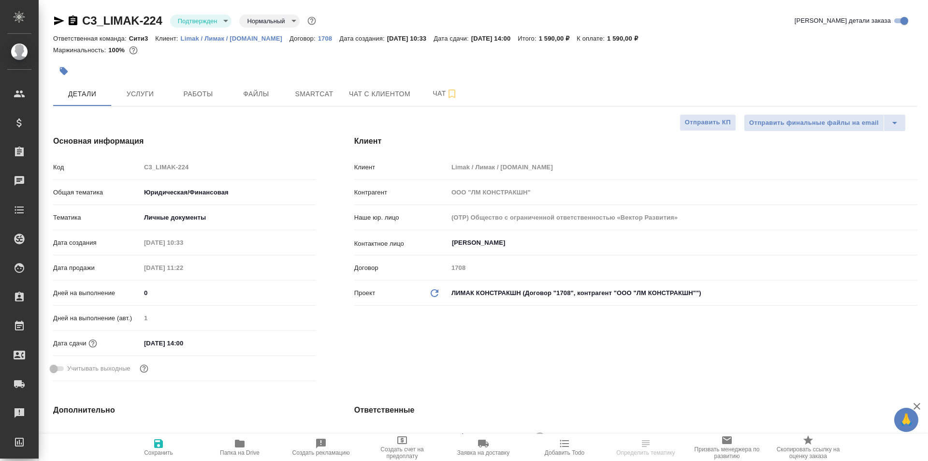
type textarea "x"
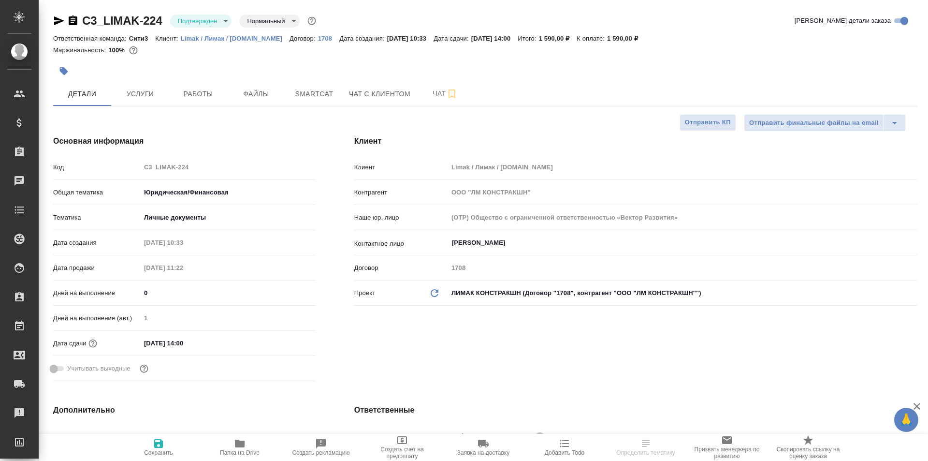
type textarea "x"
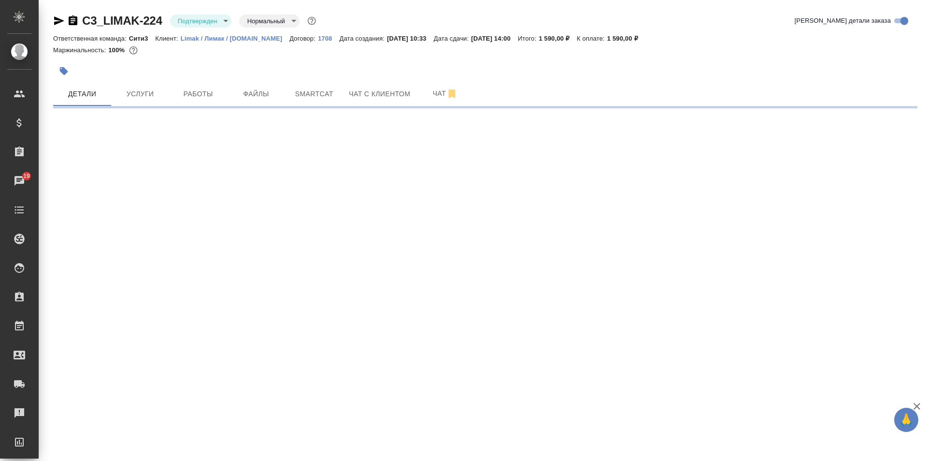
select select "RU"
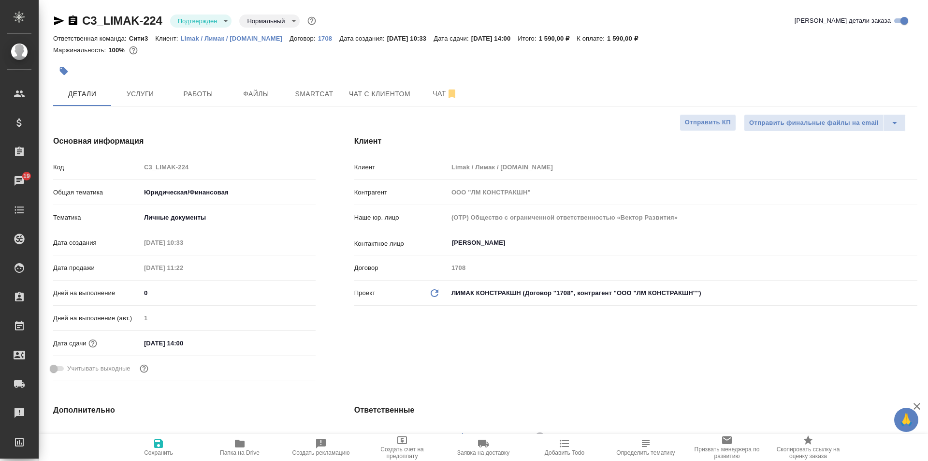
type textarea "x"
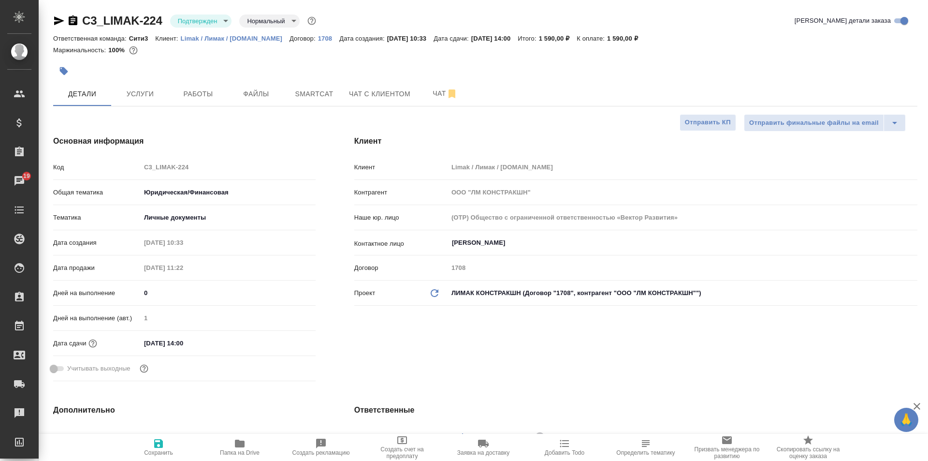
type textarea "x"
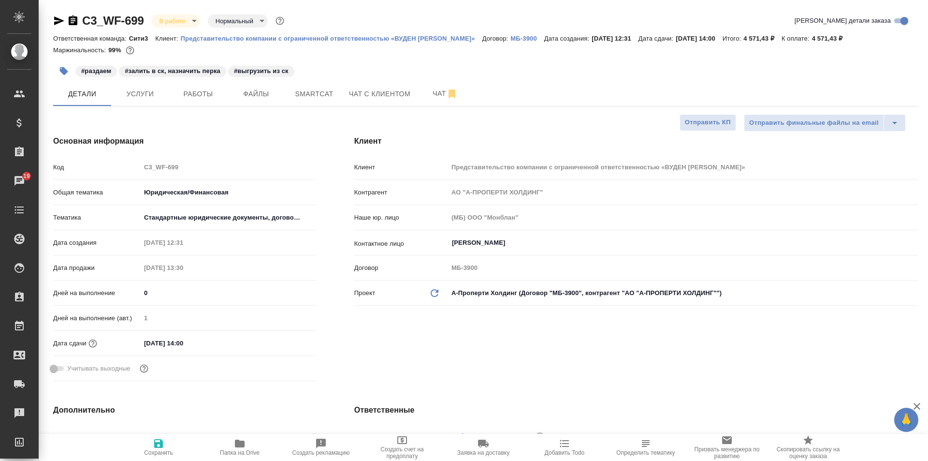
select select "RU"
click at [139, 99] on span "Услуги" at bounding box center [140, 94] width 46 height 12
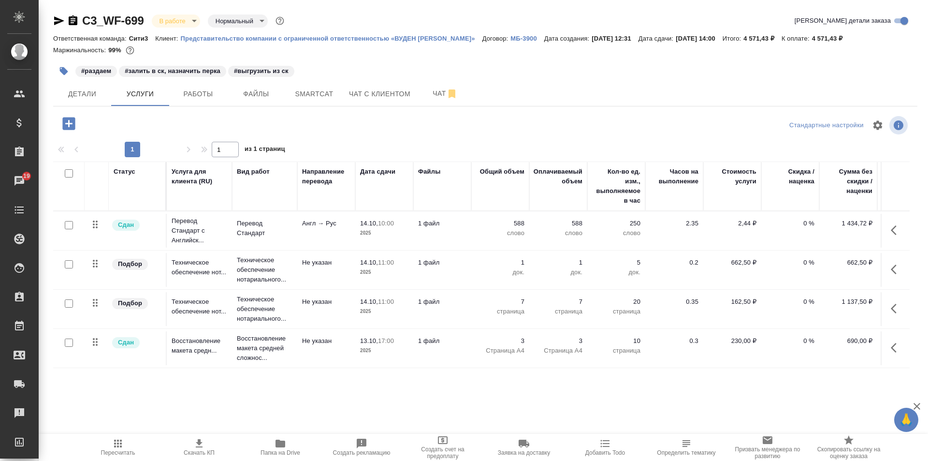
scroll to position [6, 0]
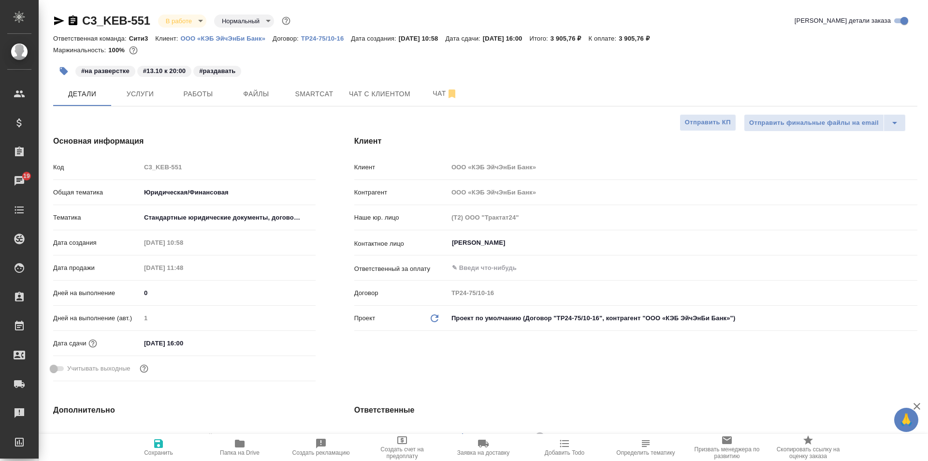
select select "RU"
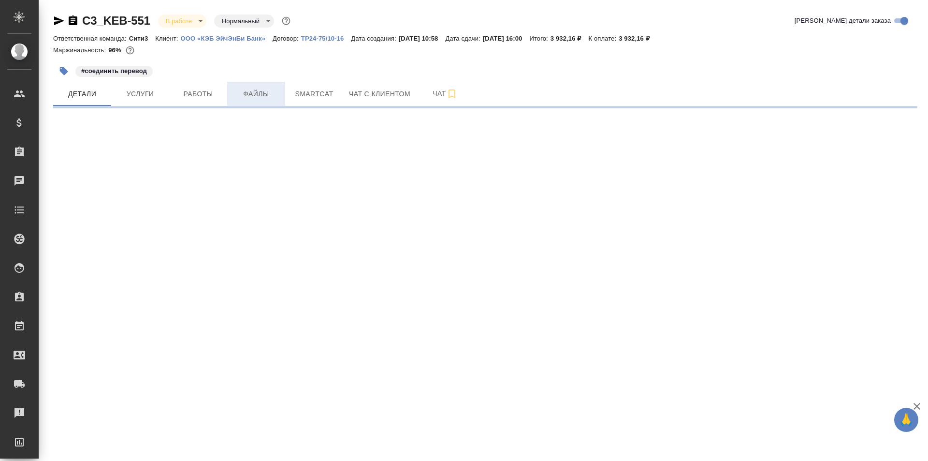
select select "RU"
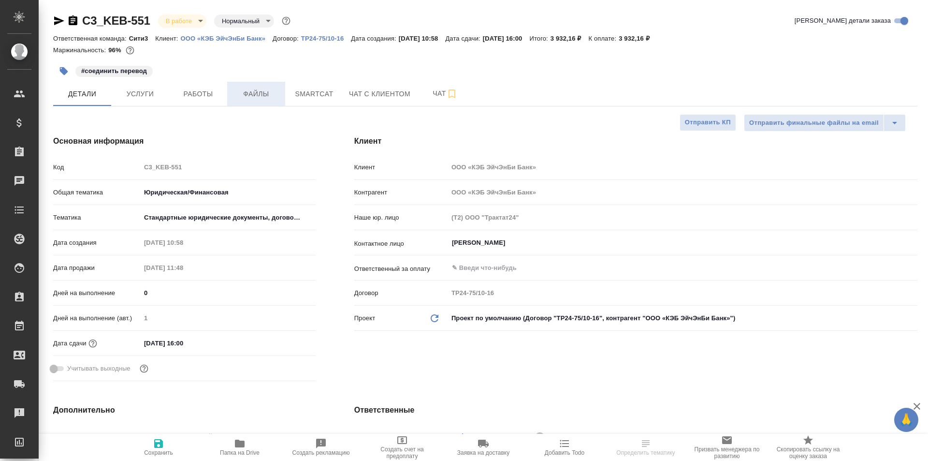
type textarea "x"
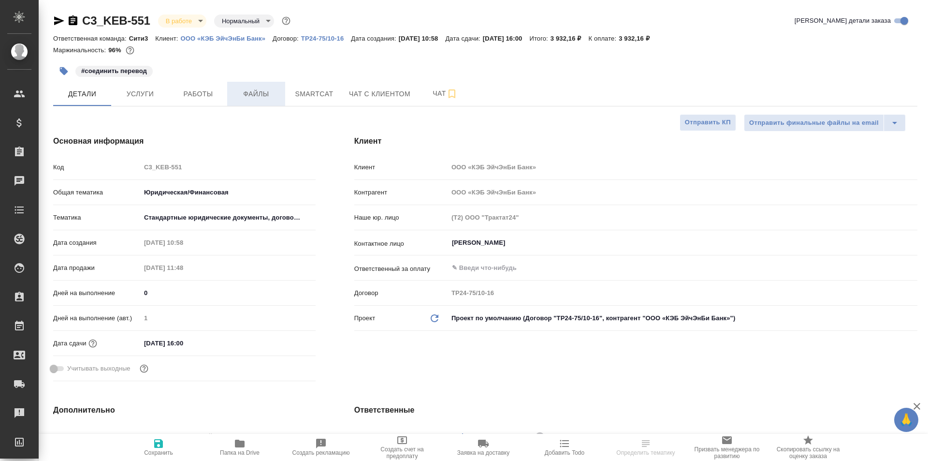
type textarea "x"
click at [250, 95] on span "Файлы" at bounding box center [256, 94] width 46 height 12
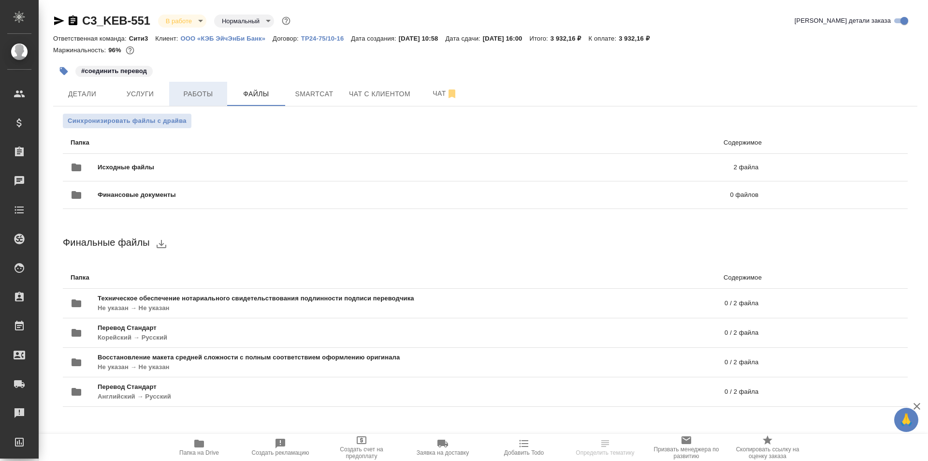
click at [194, 95] on span "Работы" at bounding box center [198, 94] width 46 height 12
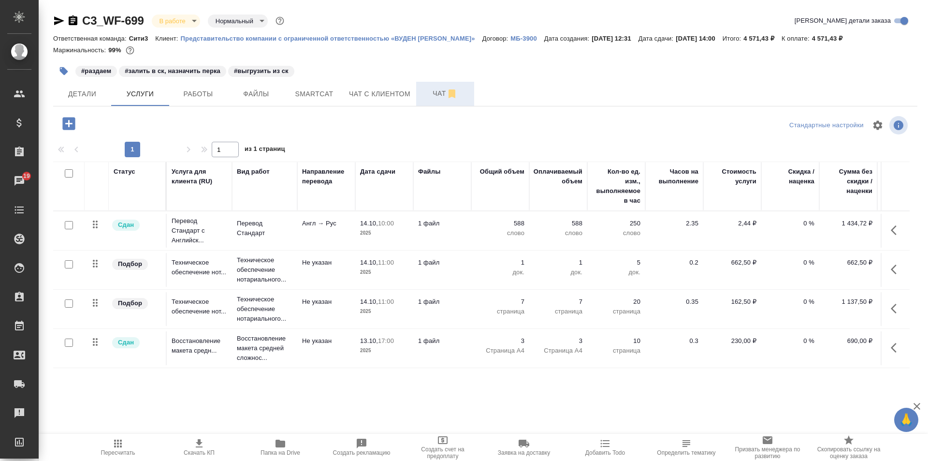
scroll to position [6, 0]
